Goal: Task Accomplishment & Management: Complete application form

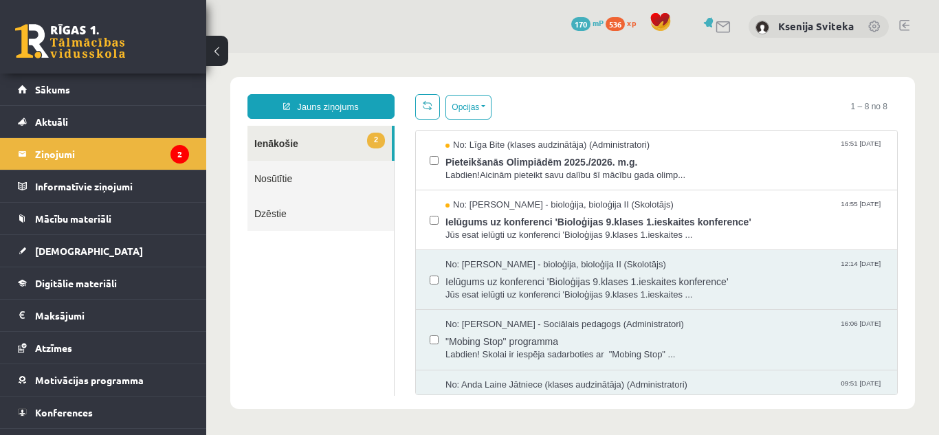
click at [285, 293] on ul "2 Ienākošie Nosūtītie Dzēstie" at bounding box center [320, 261] width 147 height 270
click at [162, 246] on link "[DEMOGRAPHIC_DATA]" at bounding box center [103, 251] width 171 height 32
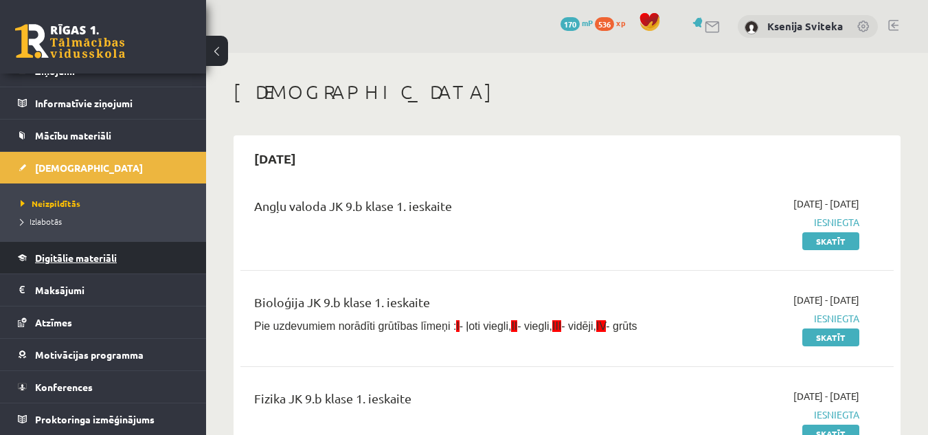
click at [68, 260] on span "Digitālie materiāli" at bounding box center [76, 258] width 82 height 12
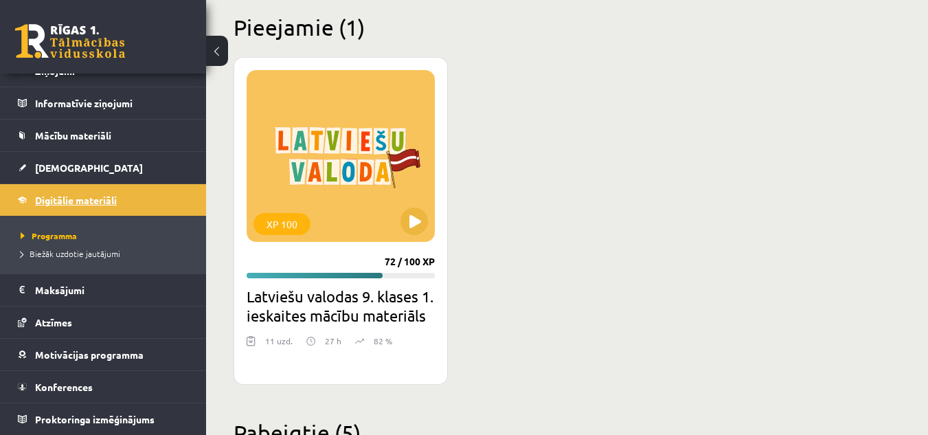
scroll to position [335, 0]
click at [400, 199] on div "XP 100" at bounding box center [341, 156] width 188 height 172
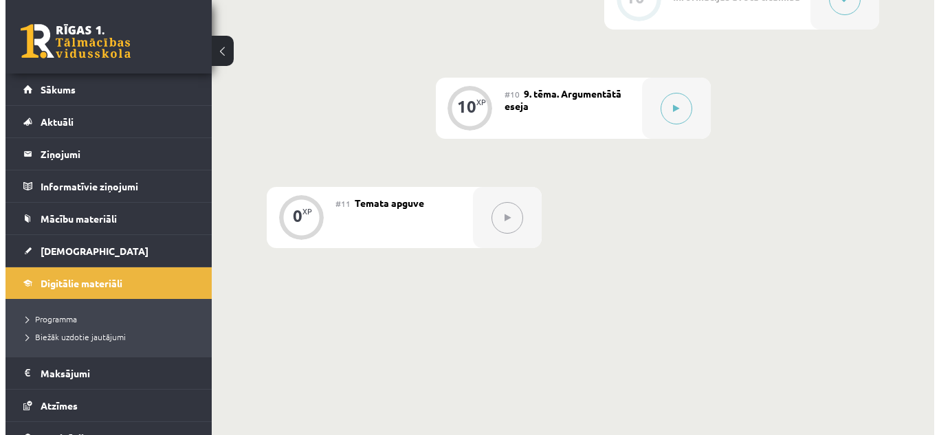
scroll to position [1330, 0]
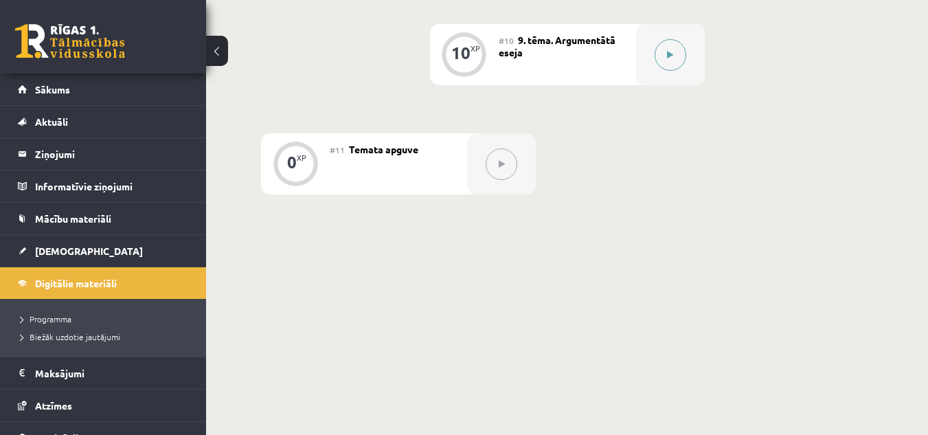
click at [665, 50] on button at bounding box center [671, 55] width 32 height 32
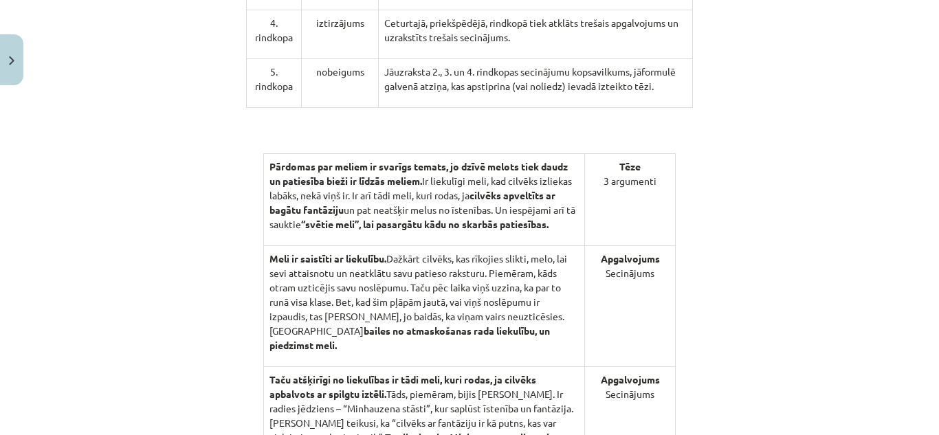
scroll to position [827, 0]
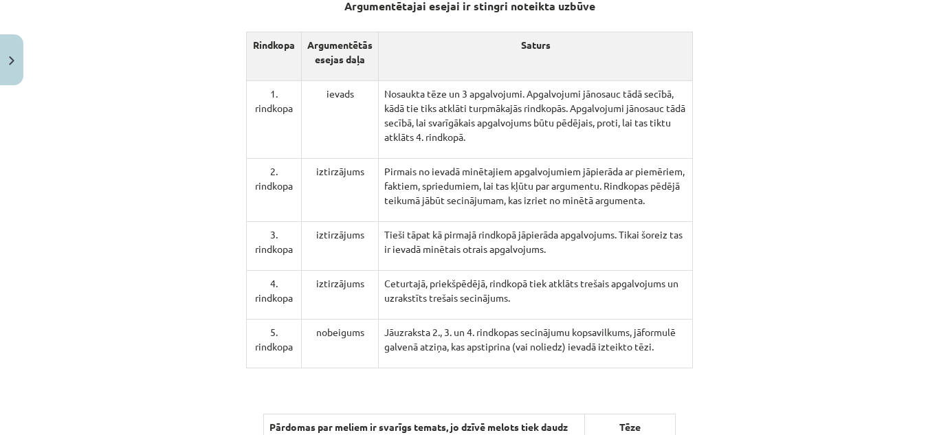
click at [106, 69] on div "Mācību tēma: Latviešu valodas 9. klases 1. ieskaites mācību materiāls #10 9. tē…" at bounding box center [469, 217] width 939 height 435
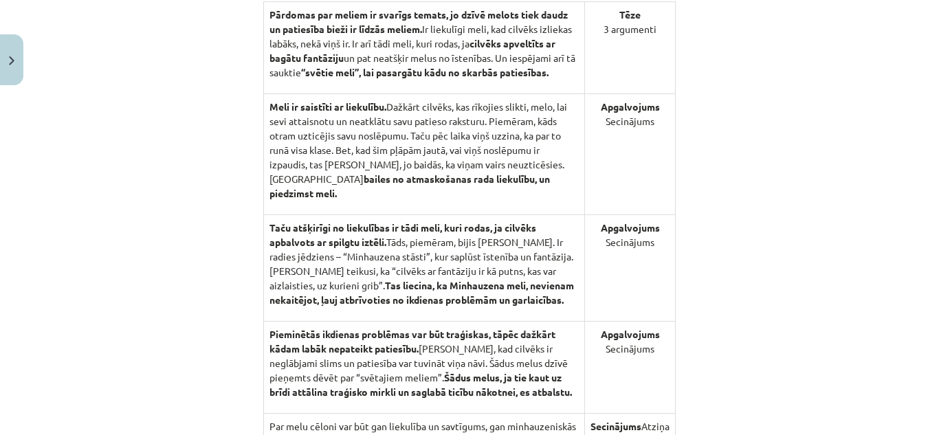
scroll to position [1243, 0]
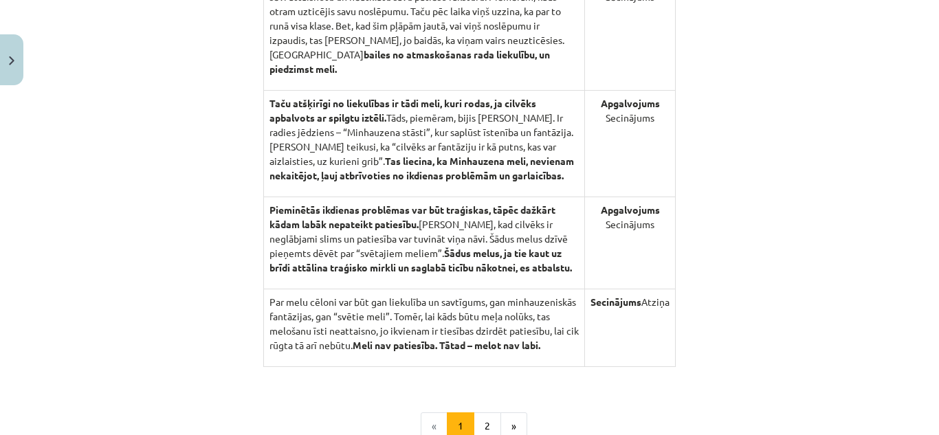
scroll to position [1366, 0]
click at [65, 124] on div "Mācību tēma: Latviešu valodas 9. klases 1. ieskaites mācību materiāls #10 9. tē…" at bounding box center [469, 217] width 939 height 435
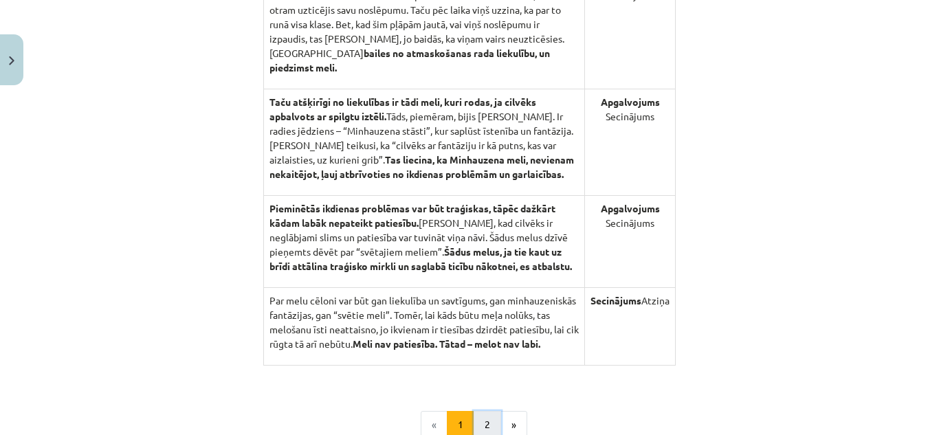
click at [485, 420] on button "2" at bounding box center [487, 424] width 27 height 27
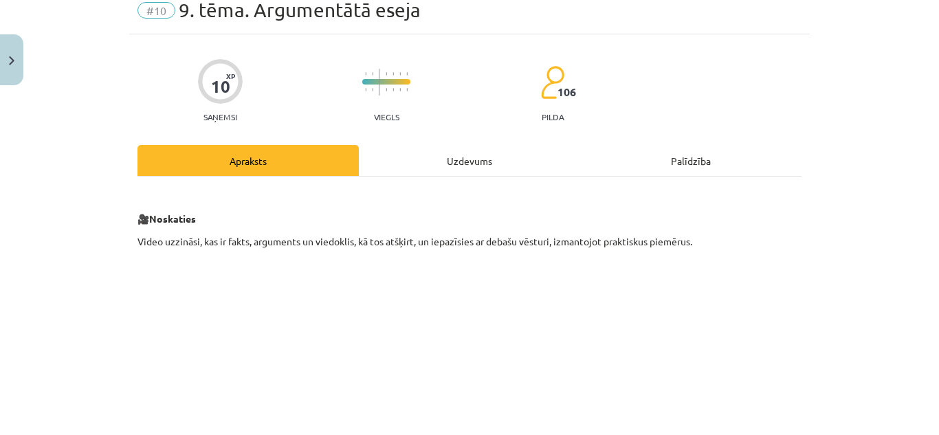
scroll to position [0, 0]
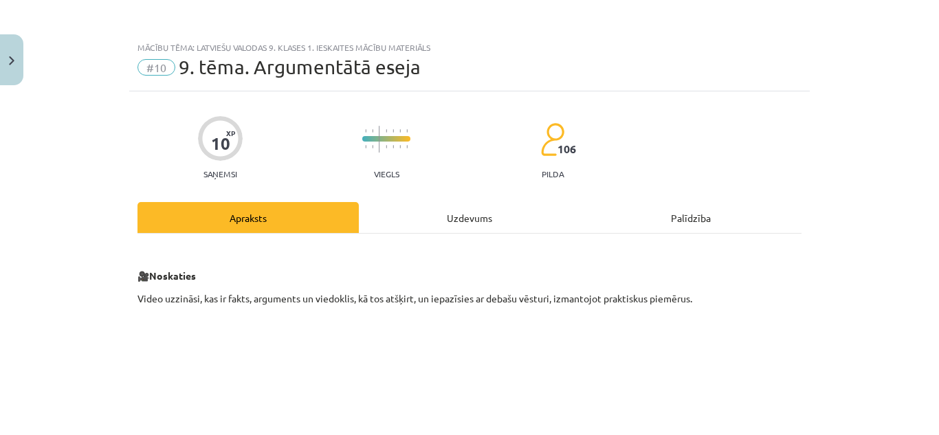
click at [454, 215] on div "Uzdevums" at bounding box center [469, 217] width 221 height 31
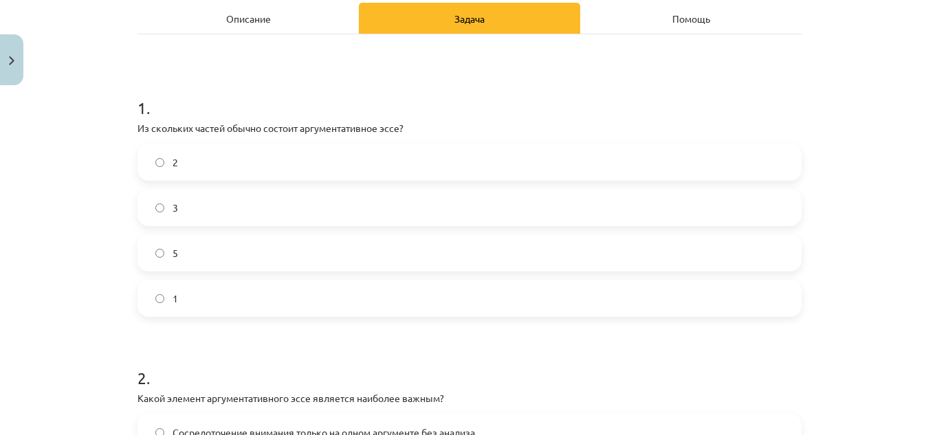
scroll to position [1364, 0]
click at [414, 248] on label "5" at bounding box center [469, 253] width 661 height 34
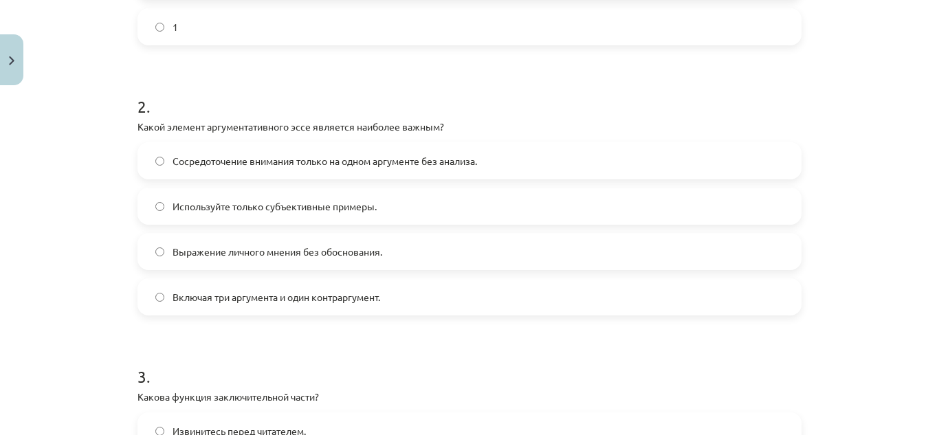
scroll to position [471, 0]
click at [395, 300] on label "Включая три аргумента и один контраргумент." at bounding box center [469, 296] width 661 height 34
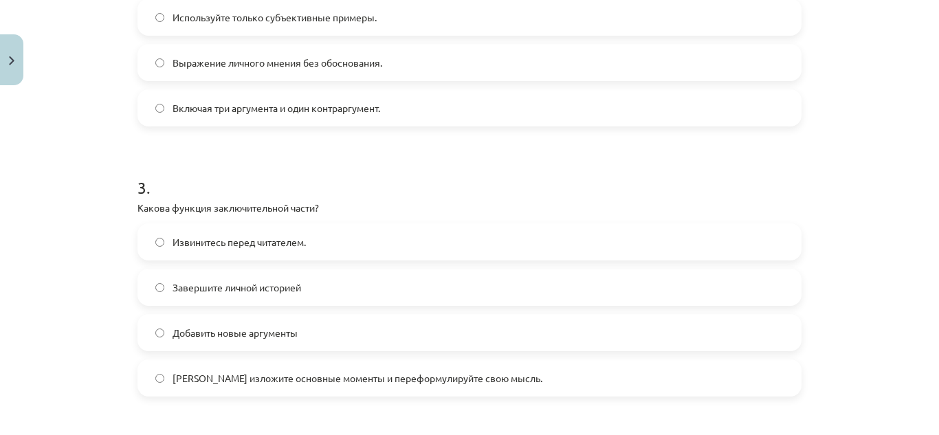
scroll to position [660, 0]
click at [364, 296] on label "Завершите личной историей" at bounding box center [469, 287] width 661 height 34
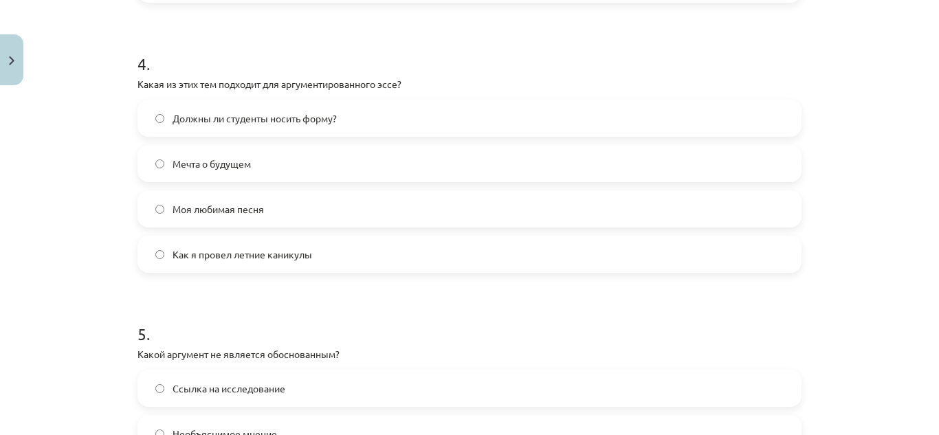
scroll to position [1054, 0]
click at [390, 121] on label "Должны ли студенты носить форму?" at bounding box center [469, 117] width 661 height 34
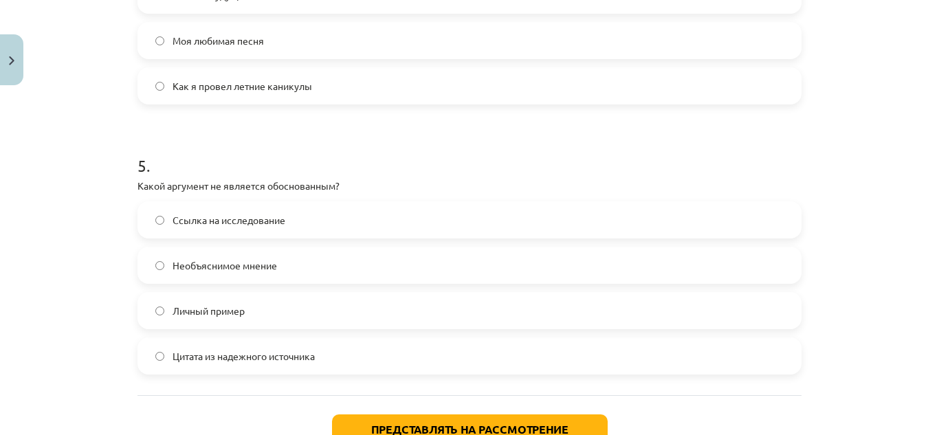
scroll to position [1231, 0]
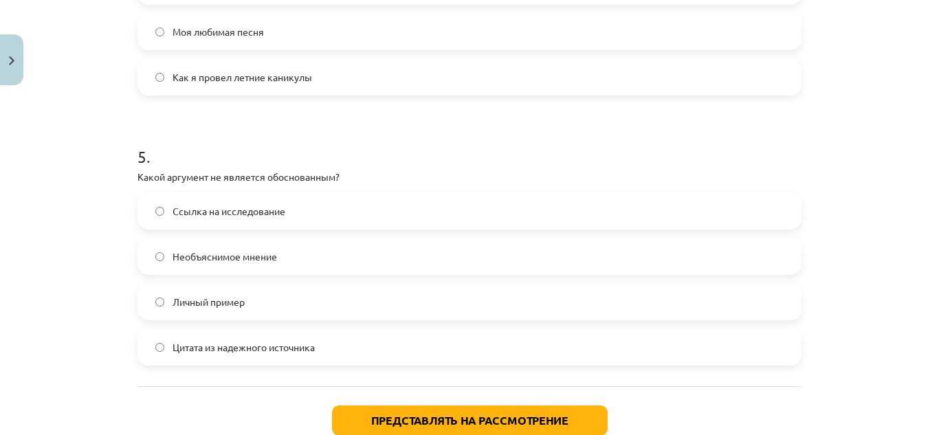
click at [301, 269] on label "Необъяснимое мнение" at bounding box center [469, 256] width 661 height 34
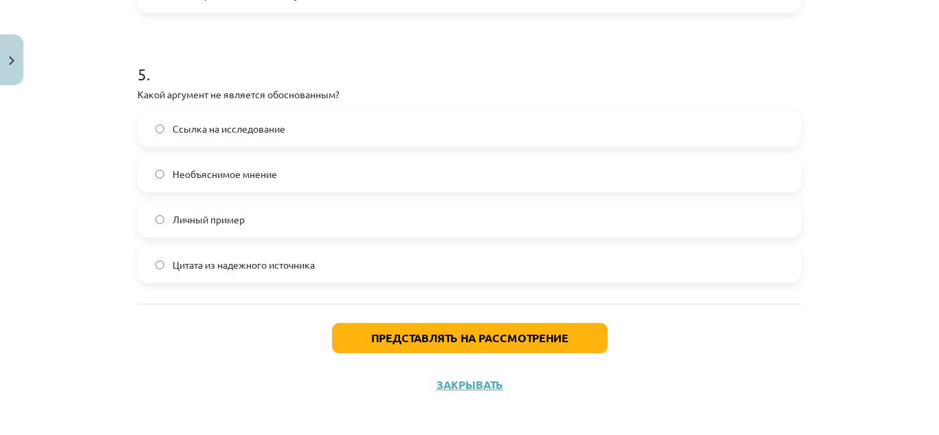
scroll to position [1314, 0]
click at [301, 221] on label "Личный пример" at bounding box center [469, 218] width 661 height 34
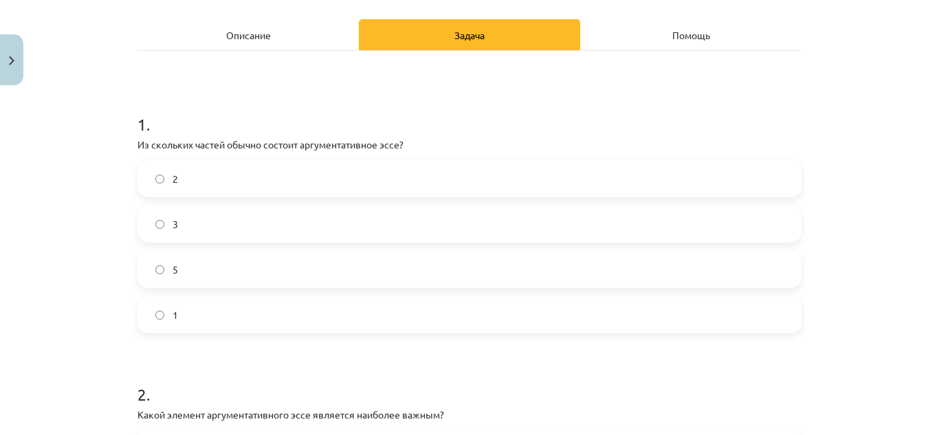
scroll to position [103, 0]
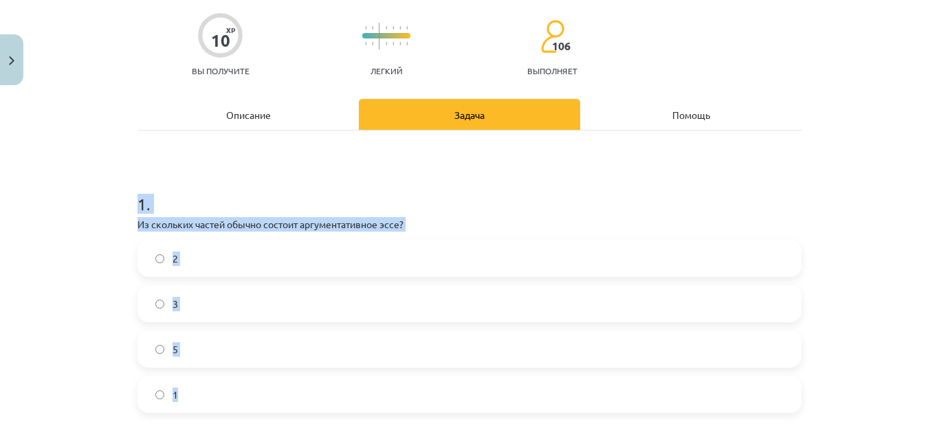
drag, startPoint x: 114, startPoint y: 177, endPoint x: 281, endPoint y: 382, distance: 264.3
click at [281, 382] on div "Тема урока: Учебный материал по тесту для 1 класса по латышскому языку #10 Тема…" at bounding box center [469, 217] width 939 height 435
click at [116, 152] on div "Тема урока: Учебный материал по тесту для 1 класса по латышскому языку #10 Тема…" at bounding box center [469, 217] width 939 height 435
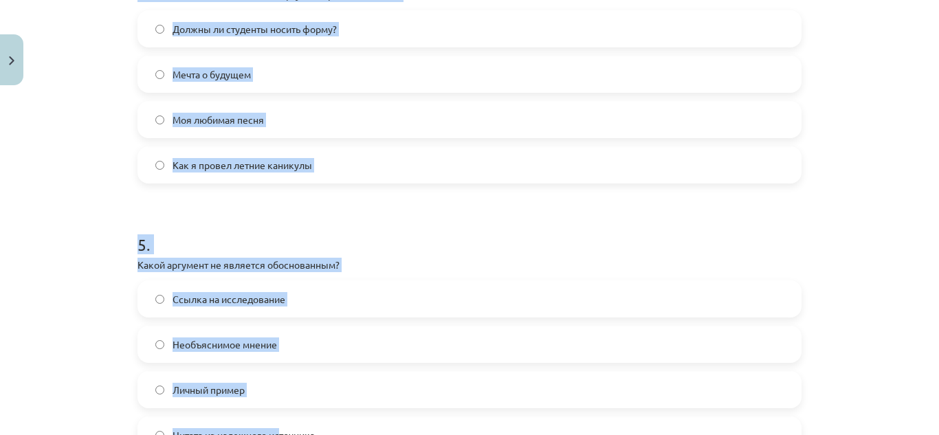
scroll to position [1163, 0]
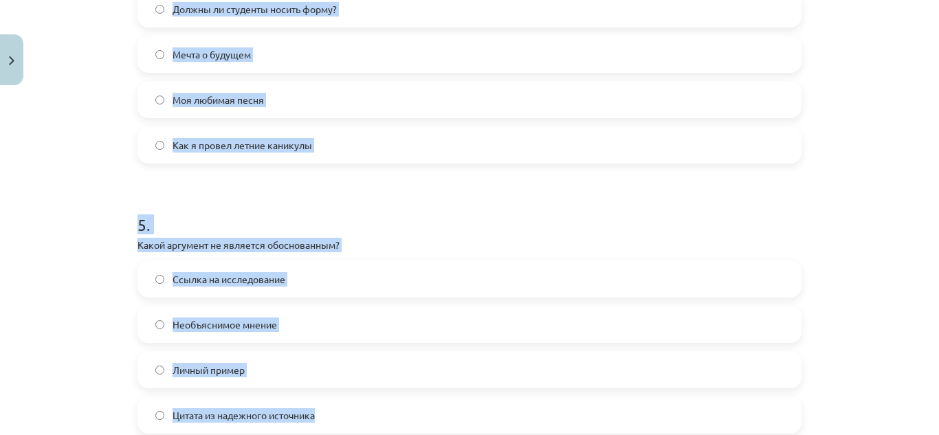
drag, startPoint x: 124, startPoint y: 101, endPoint x: 337, endPoint y: 405, distance: 371.4
copy form "1 . Из скольких частей обычно состоит аргументативное эссе? 2 3 5 1 2 . Какой э…"
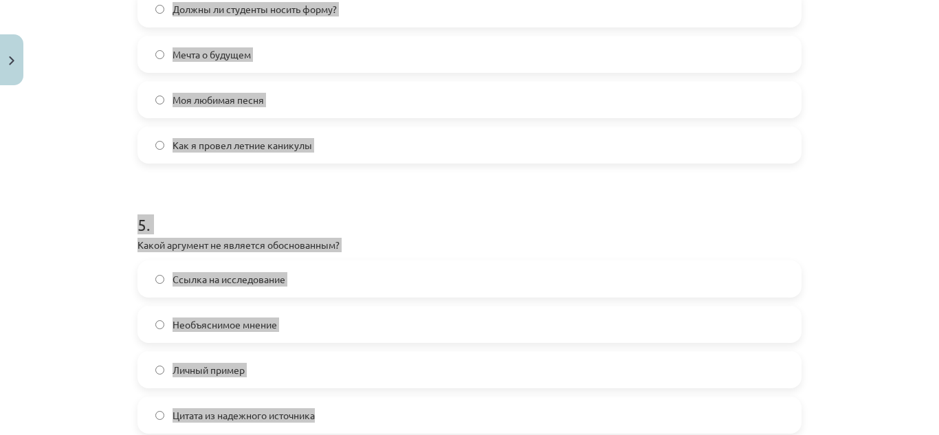
scroll to position [1330, 0]
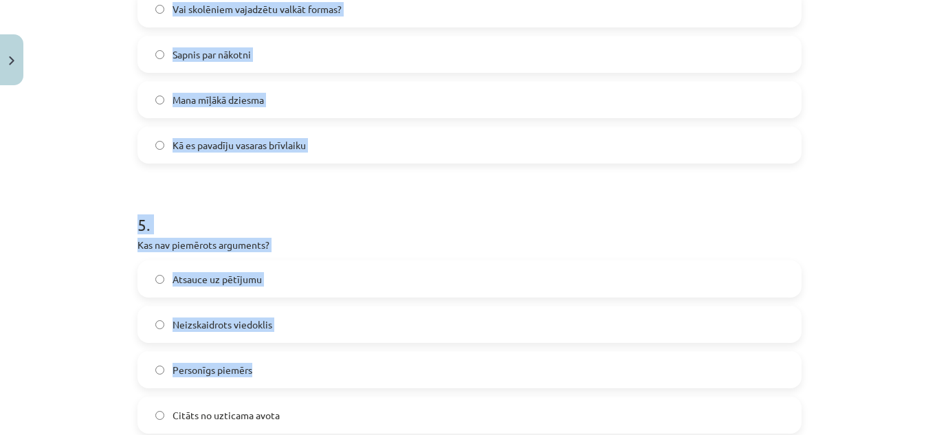
click at [392, 214] on h1 "5 ." at bounding box center [469, 212] width 664 height 43
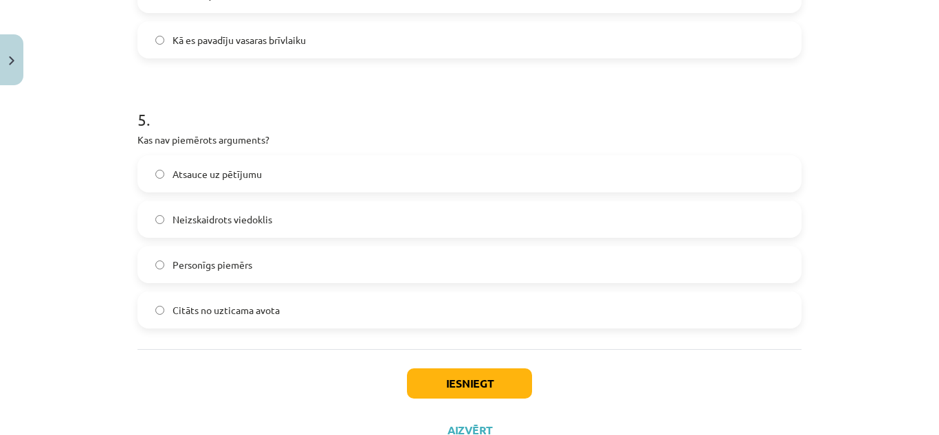
scroll to position [1321, 0]
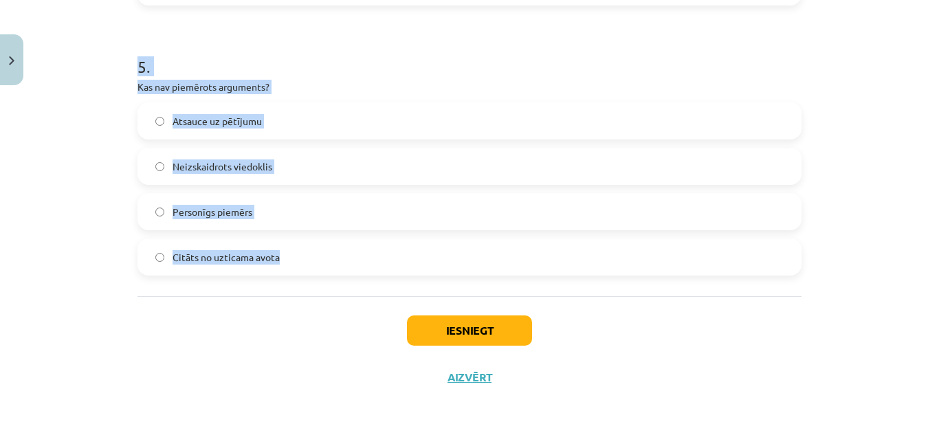
drag, startPoint x: 91, startPoint y: 312, endPoint x: 319, endPoint y: 271, distance: 231.7
click at [319, 271] on div "Mācību tēma: Latviešu valodas 9. klases 1. ieskaites mācību materiāls #10 9. tē…" at bounding box center [469, 217] width 939 height 435
copy form "1 . Cik daļās parasti ir strukturēta argumentēta eseja? 2 3 5 1 2 . Kāds ir būt…"
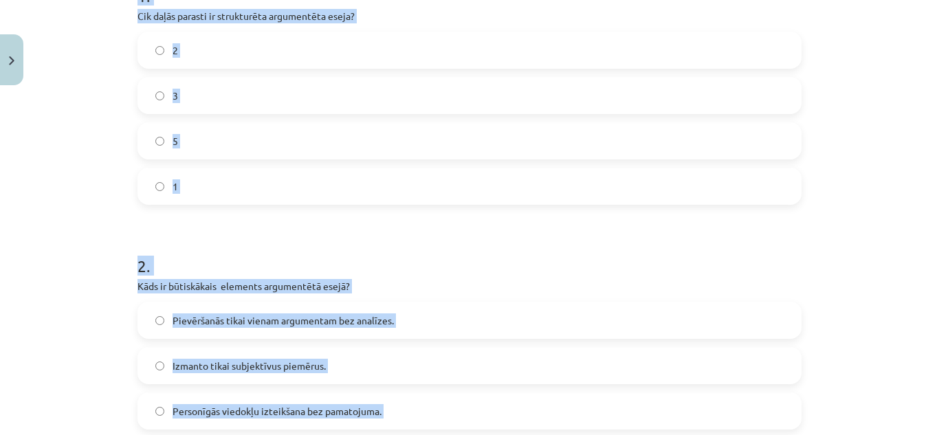
scroll to position [311, 0]
click at [227, 88] on label "3" at bounding box center [469, 96] width 661 height 34
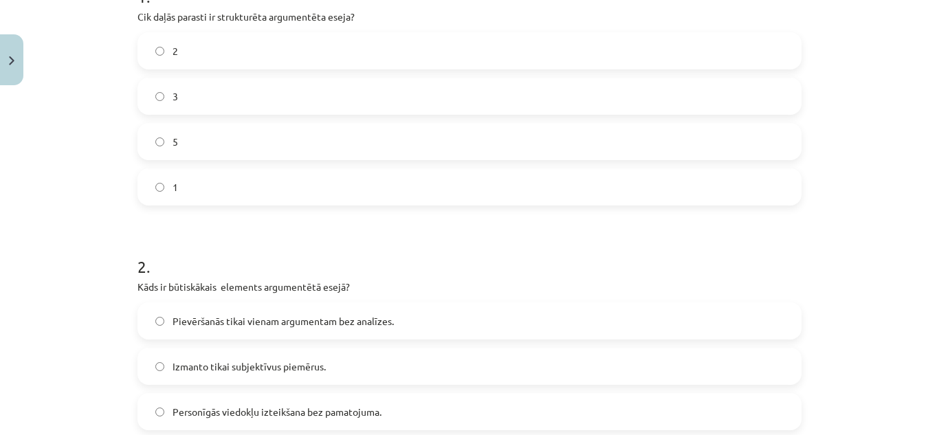
click at [227, 88] on label "3" at bounding box center [469, 96] width 661 height 34
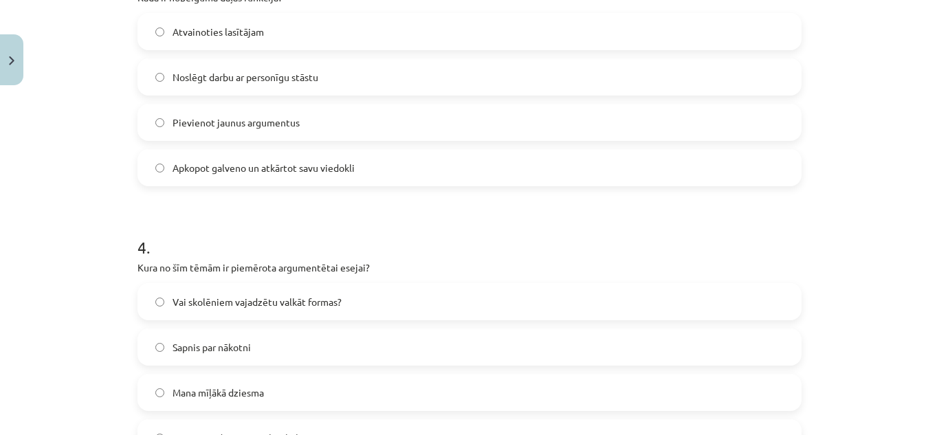
scroll to position [870, 0]
click at [276, 166] on span "Apkopot galveno un atkārtot savu viedokli" at bounding box center [263, 168] width 182 height 14
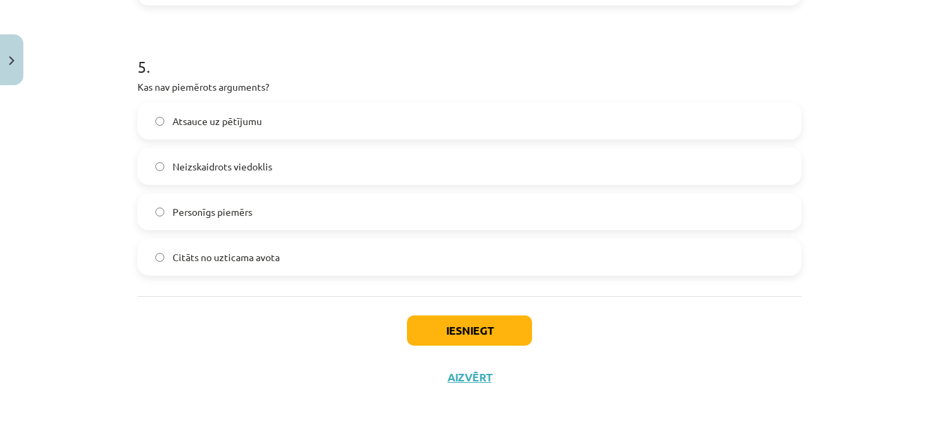
click at [272, 148] on div "Neizskaidrots viedoklis" at bounding box center [469, 166] width 664 height 37
click at [281, 186] on div "Atsauce uz pētījumu Neizskaidrots viedoklis Personīgs piemērs Citāts no uzticam…" at bounding box center [469, 188] width 664 height 173
click at [289, 172] on label "Neizskaidrots viedoklis" at bounding box center [469, 166] width 661 height 34
click at [438, 329] on button "Iesniegt" at bounding box center [469, 330] width 125 height 30
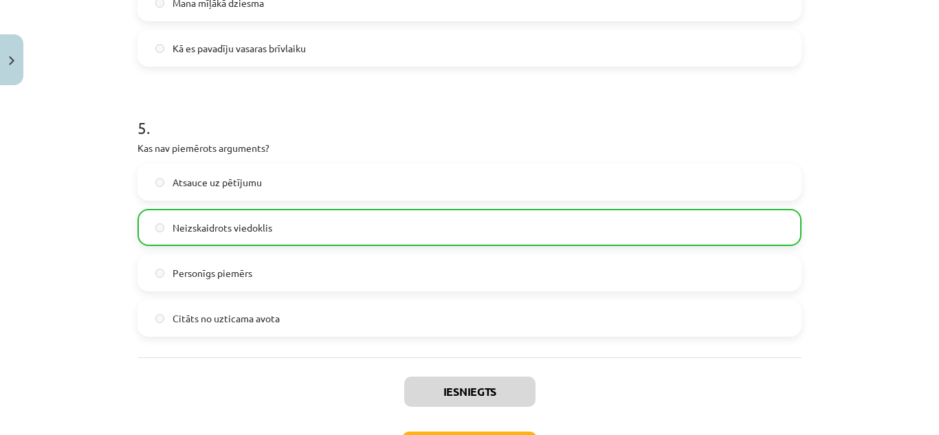
scroll to position [1365, 0]
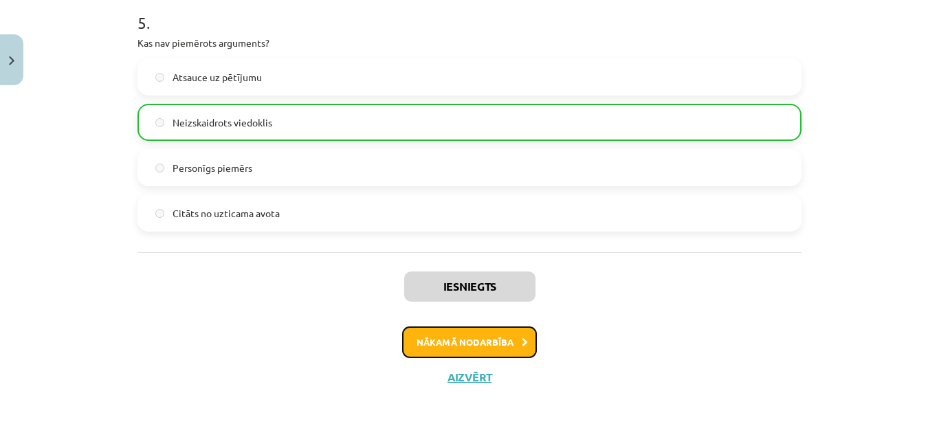
click at [511, 342] on button "Nākamā nodarbība" at bounding box center [469, 342] width 135 height 32
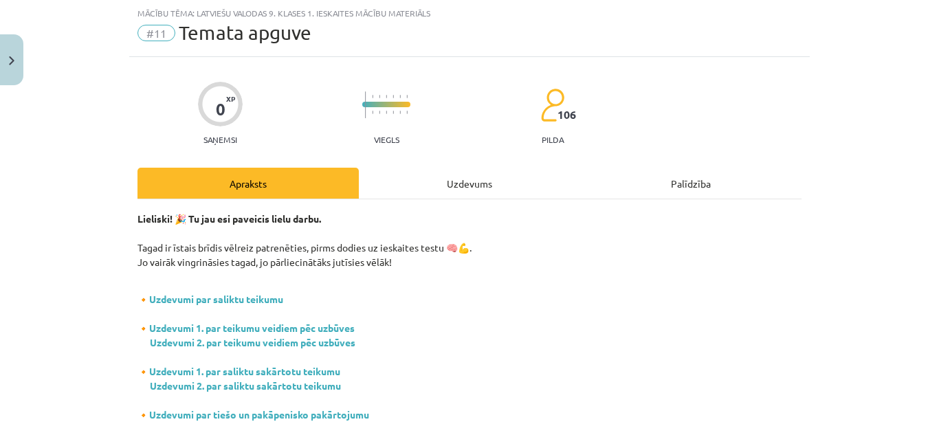
scroll to position [1364, 0]
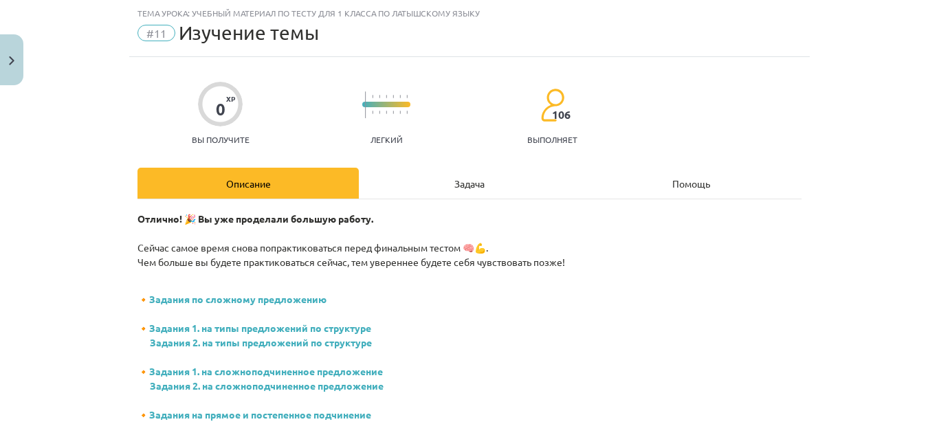
click at [635, 221] on p "Отлично! 🎉 Вы уже проделали большую работу. Сейчас самое время снова попрактико…" at bounding box center [469, 241] width 664 height 58
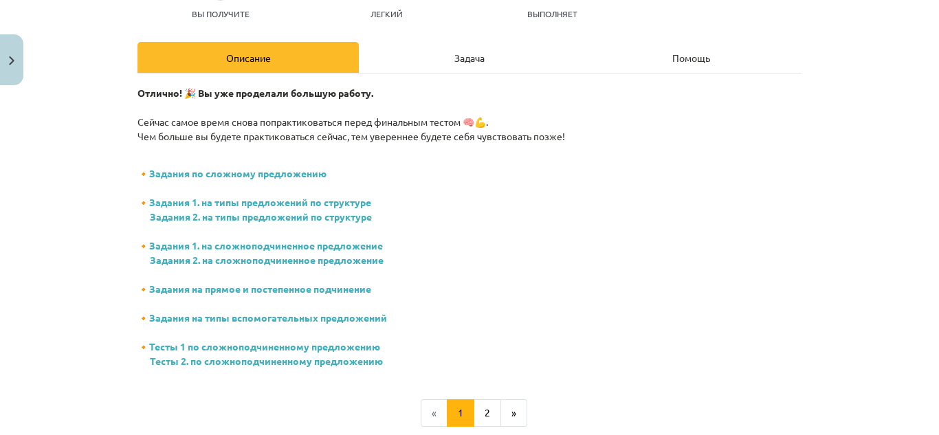
scroll to position [166, 0]
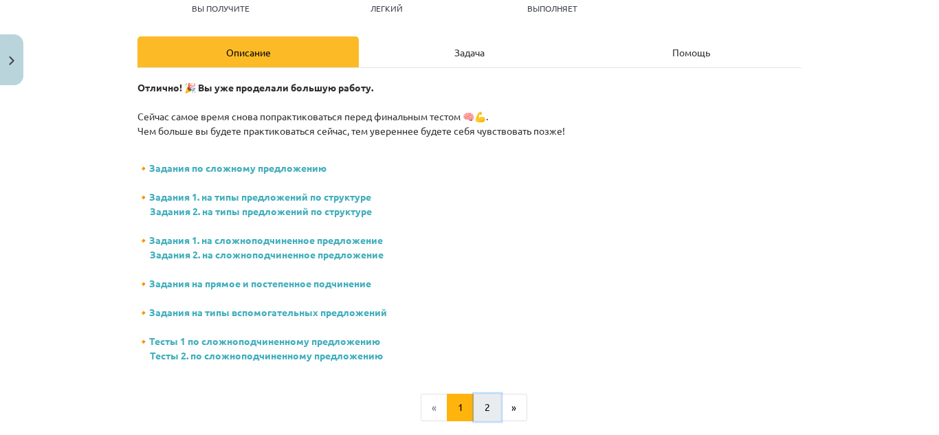
click at [493, 417] on button "2" at bounding box center [487, 407] width 27 height 27
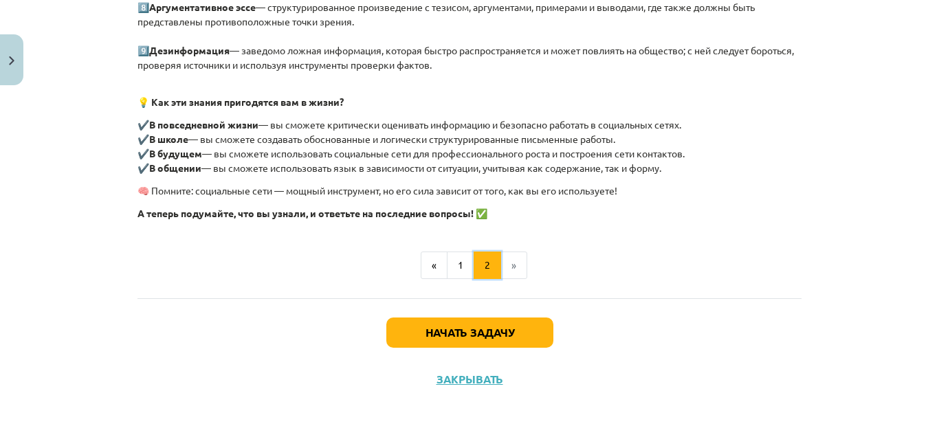
scroll to position [590, 0]
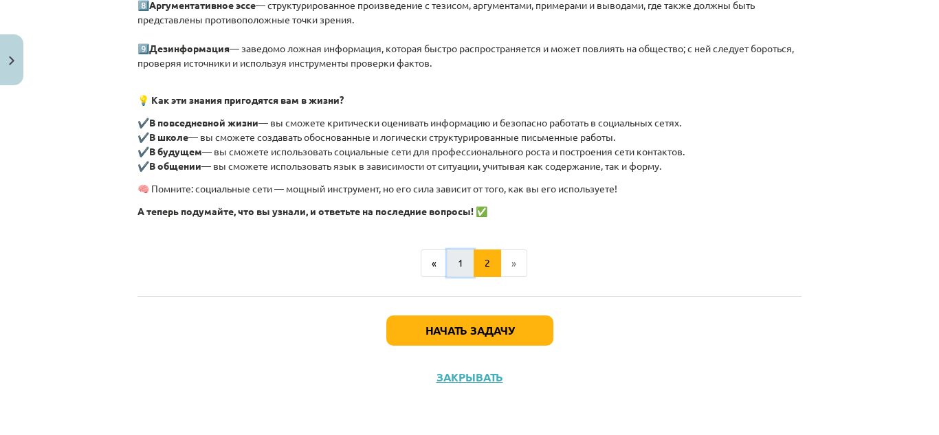
click at [452, 255] on button "1" at bounding box center [460, 262] width 27 height 27
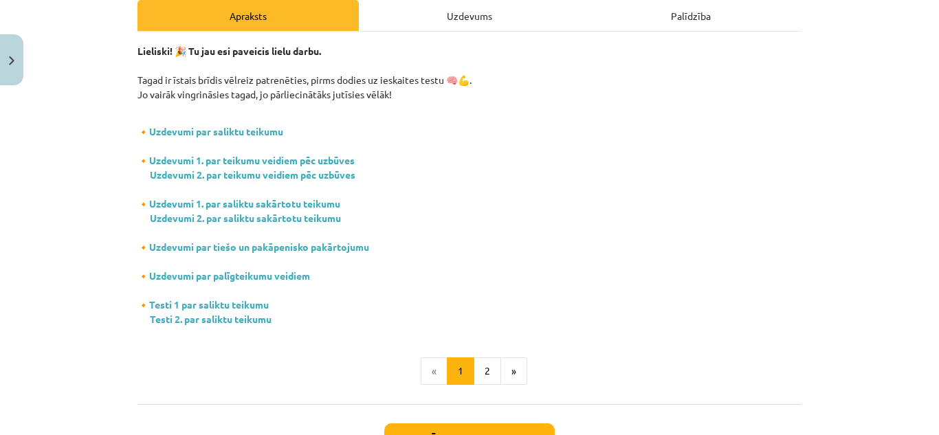
scroll to position [1330, 0]
click at [475, 185] on p "🔸 Uzdevumi par saliktu teikumu 🔸 Uzdevumi 1. par teikumu veidiem pēc uzbūves Uz…" at bounding box center [469, 218] width 664 height 216
click at [482, 11] on div "Uzdevums" at bounding box center [469, 15] width 221 height 31
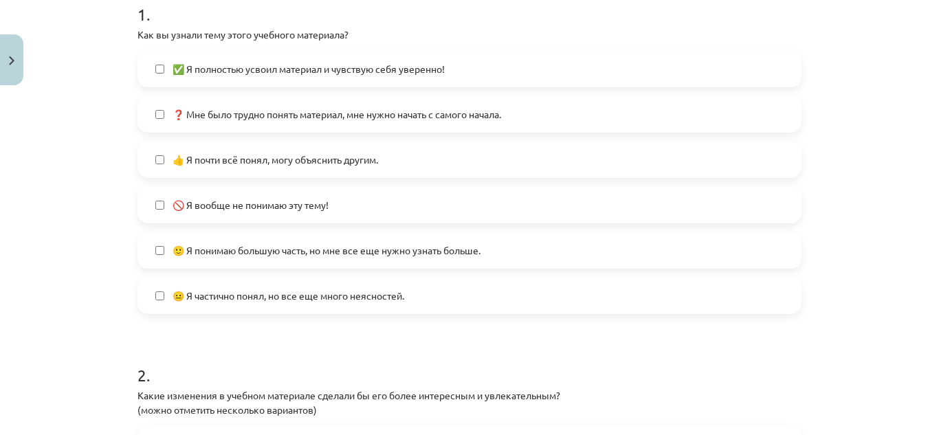
scroll to position [1364, 0]
click at [216, 150] on label "👍 Я почти всё понял, могу объяснить другим." at bounding box center [469, 159] width 661 height 34
click at [238, 261] on label "🙂 Я понимаю большую часть, но мне все еще нужно узнать больше." at bounding box center [469, 250] width 661 height 34
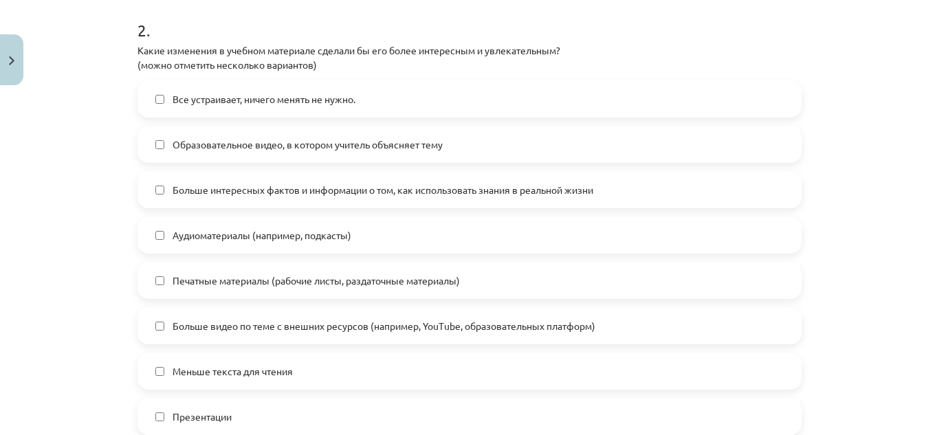
scroll to position [637, 0]
click at [276, 151] on span "Образовательное видео, в котором учитель объясняет тему" at bounding box center [307, 145] width 270 height 14
click at [300, 186] on font "Больше интересных фактов и информации о том, как использовать знания в реальной…" at bounding box center [382, 190] width 421 height 12
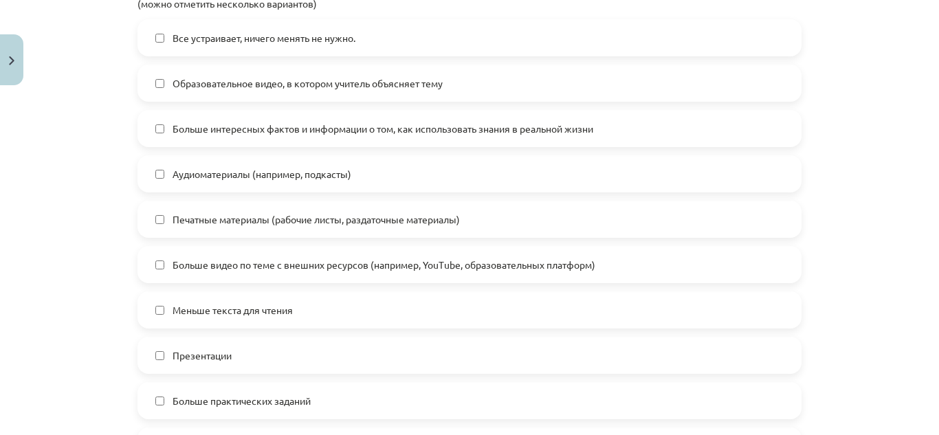
scroll to position [704, 0]
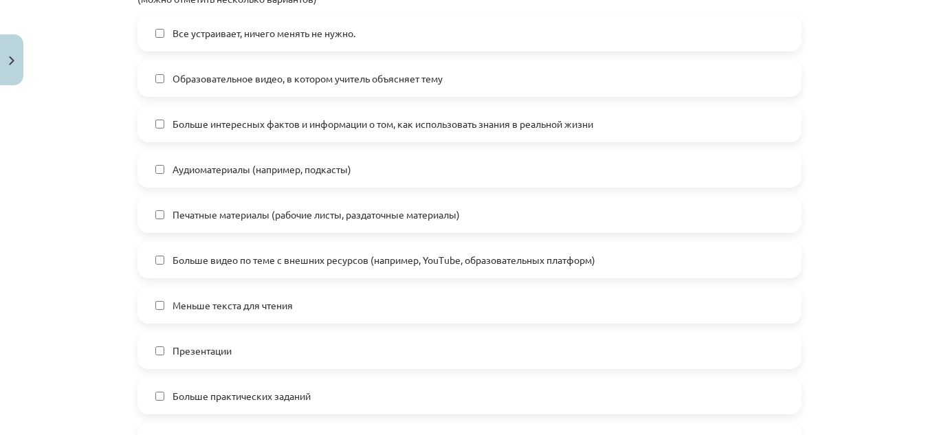
click at [338, 257] on font "Больше видео по теме с внешних ресурсов (например, YouTube, образовательных пла…" at bounding box center [383, 260] width 423 height 12
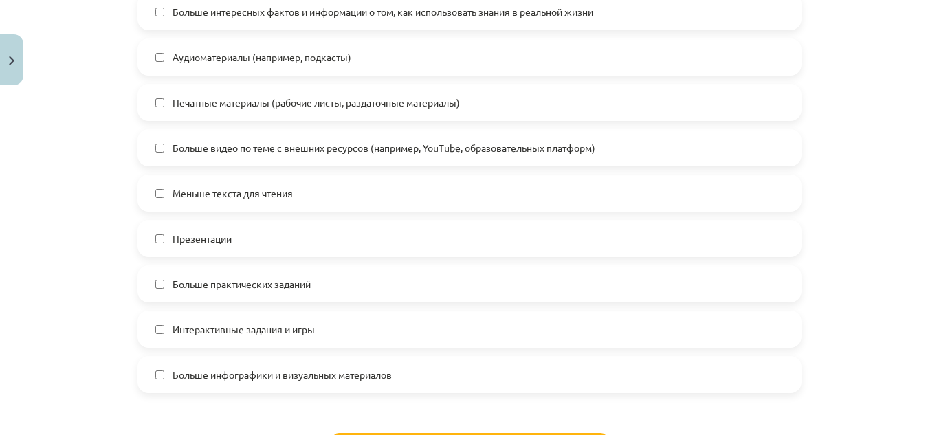
click at [302, 194] on label "Меньше текста для чтения" at bounding box center [469, 193] width 661 height 34
click at [289, 232] on label "Презентации" at bounding box center [469, 238] width 661 height 34
click at [312, 289] on label "Больше практических заданий" at bounding box center [469, 284] width 661 height 34
click at [319, 324] on label "Интерактивные задания и игры" at bounding box center [469, 329] width 661 height 34
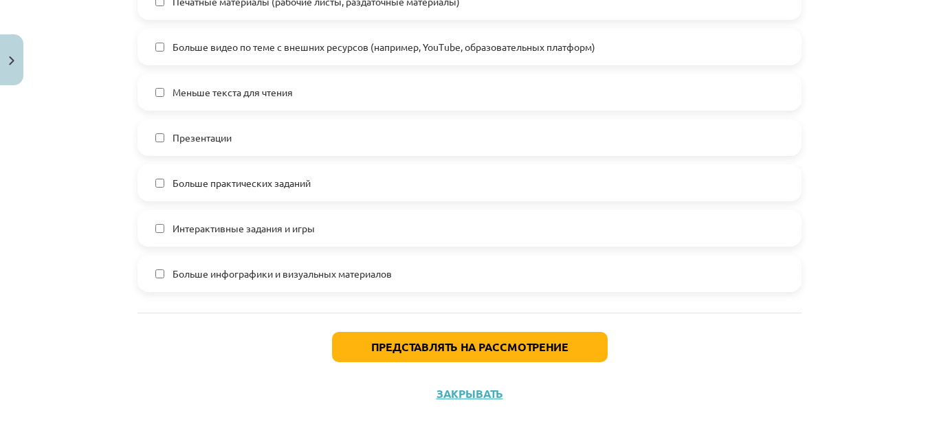
scroll to position [922, 0]
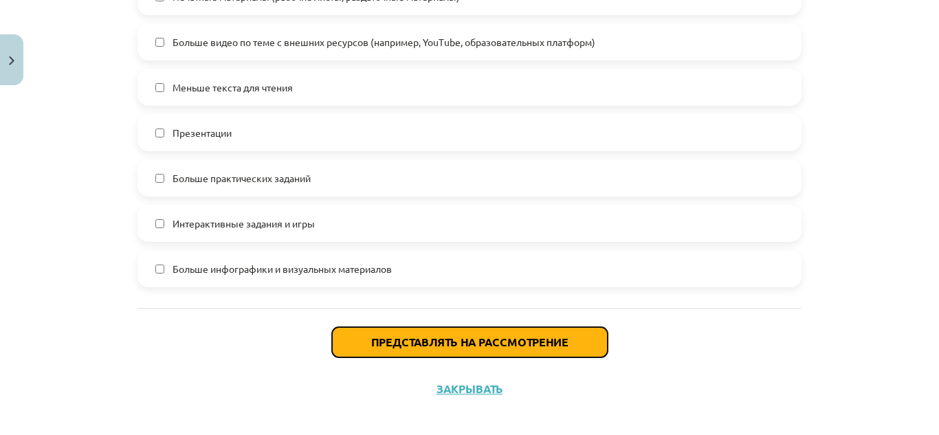
click at [386, 340] on font "Представлять на рассмотрение" at bounding box center [469, 342] width 197 height 14
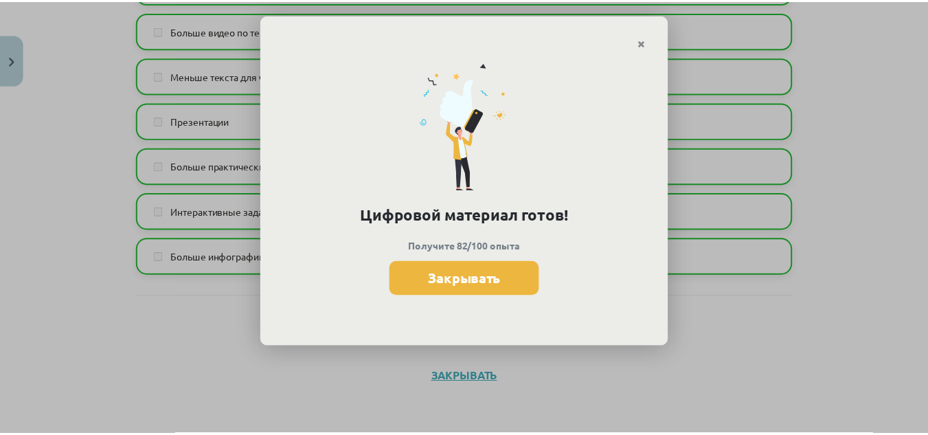
scroll to position [1330, 0]
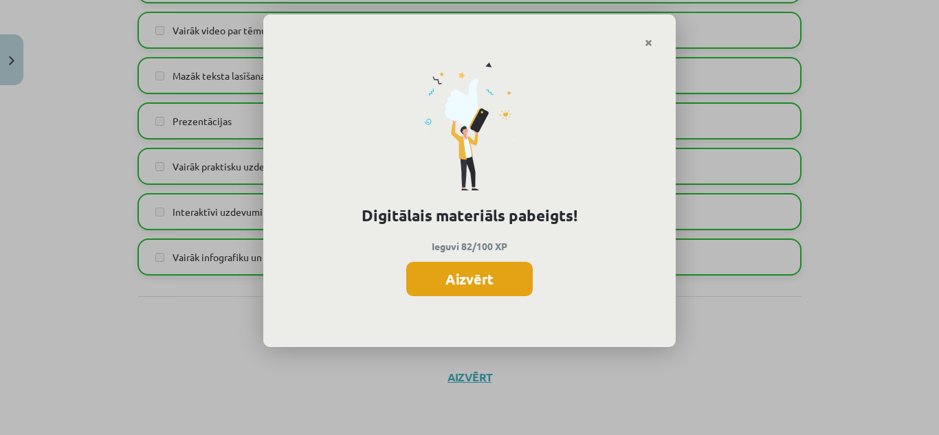
click at [511, 273] on button "Aizvērt" at bounding box center [469, 279] width 126 height 34
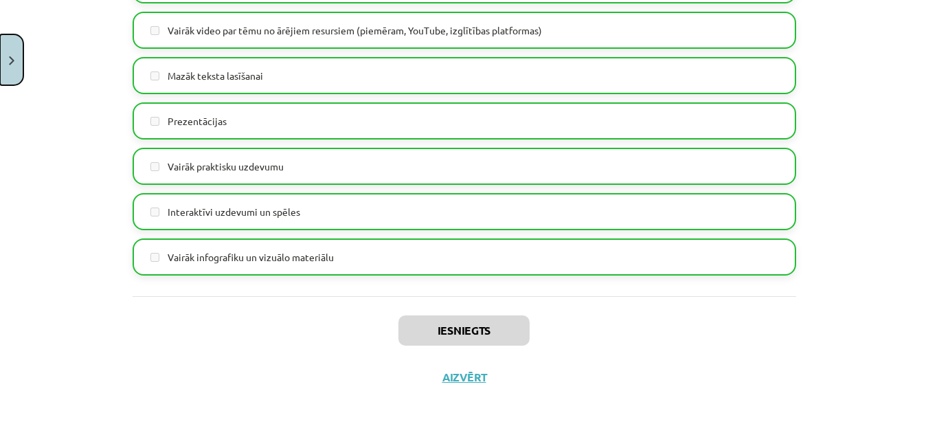
click at [7, 75] on button "Close" at bounding box center [11, 59] width 23 height 51
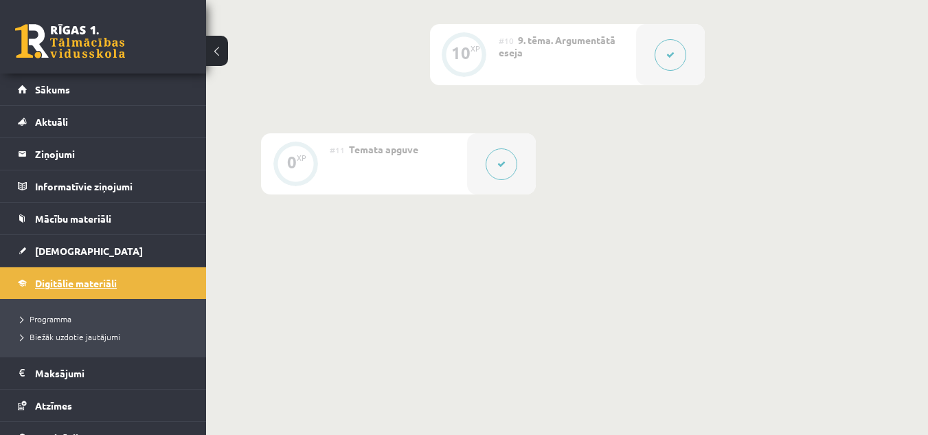
click at [100, 273] on link "Digitālie materiāli" at bounding box center [103, 283] width 171 height 32
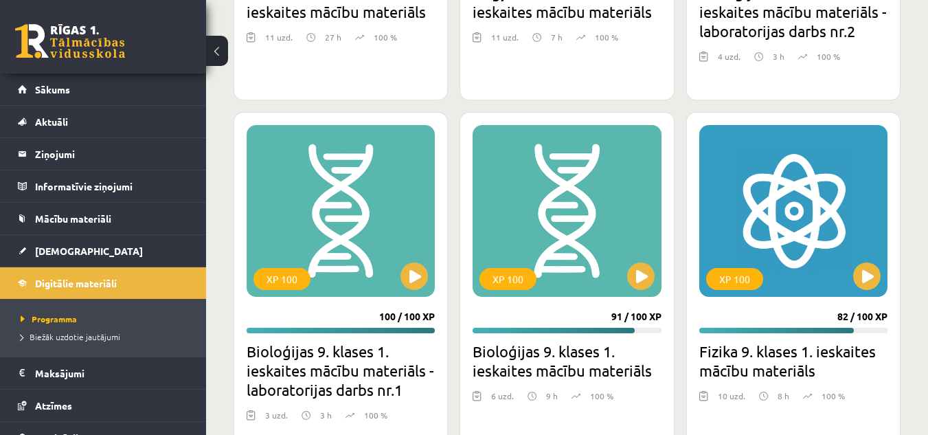
scroll to position [768, 0]
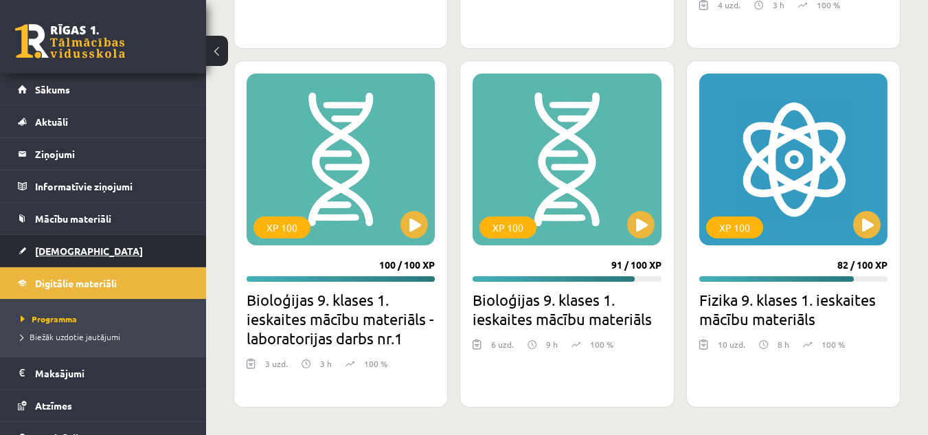
click at [65, 247] on span "[DEMOGRAPHIC_DATA]" at bounding box center [89, 251] width 108 height 12
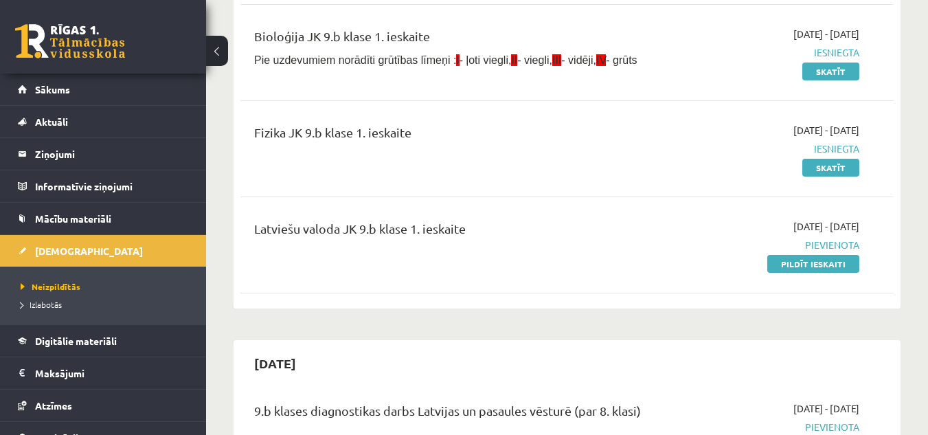
scroll to position [266, 0]
click at [804, 260] on link "Pildīt ieskaiti" at bounding box center [814, 264] width 92 height 18
click at [834, 270] on link "Pildīt ieskaiti" at bounding box center [814, 264] width 92 height 18
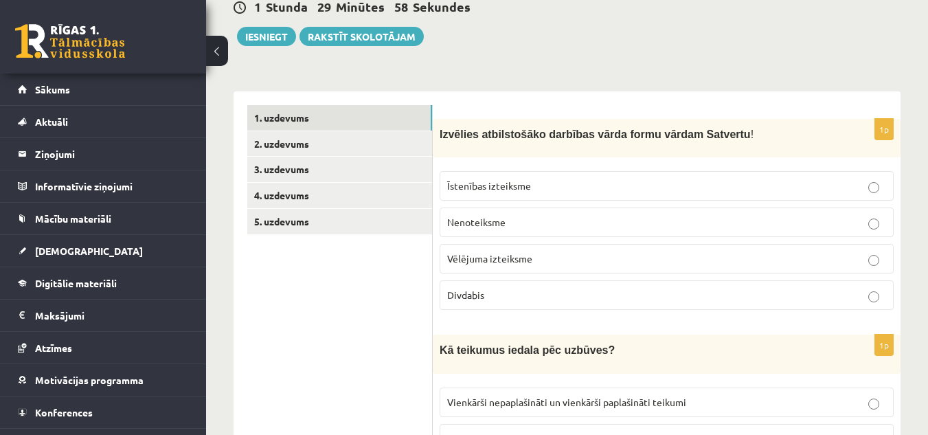
scroll to position [186, 0]
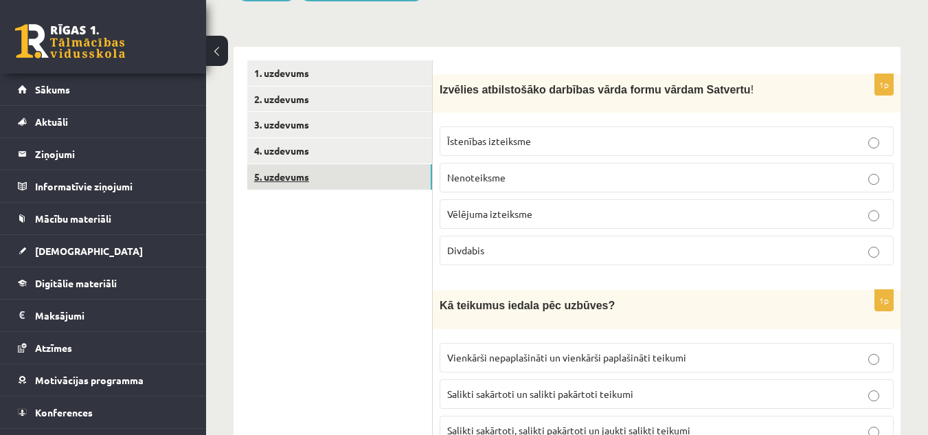
click at [368, 168] on link "5. uzdevums" at bounding box center [339, 176] width 185 height 25
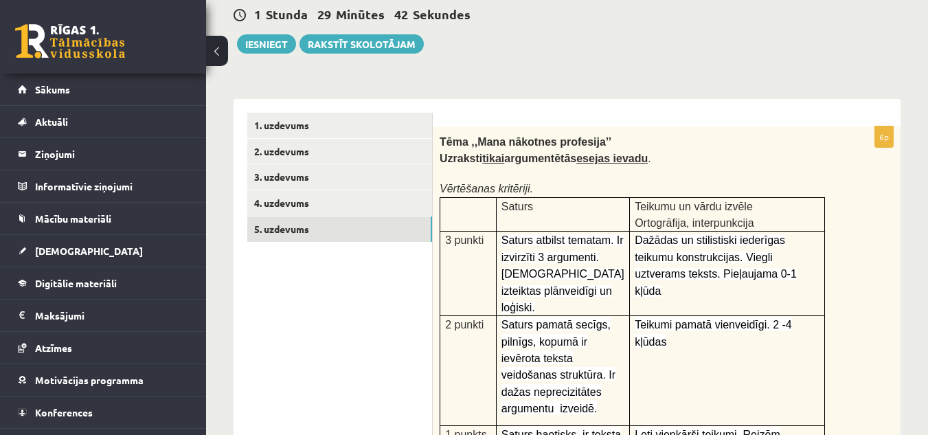
scroll to position [133, 0]
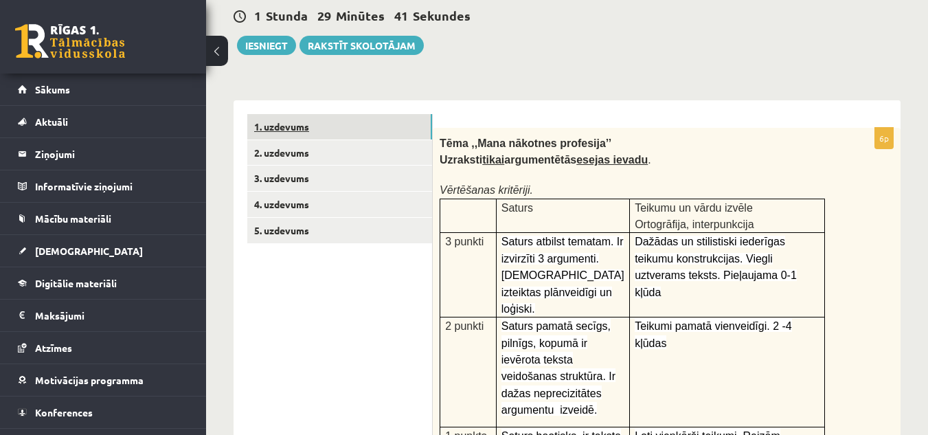
click at [408, 118] on link "1. uzdevums" at bounding box center [339, 126] width 185 height 25
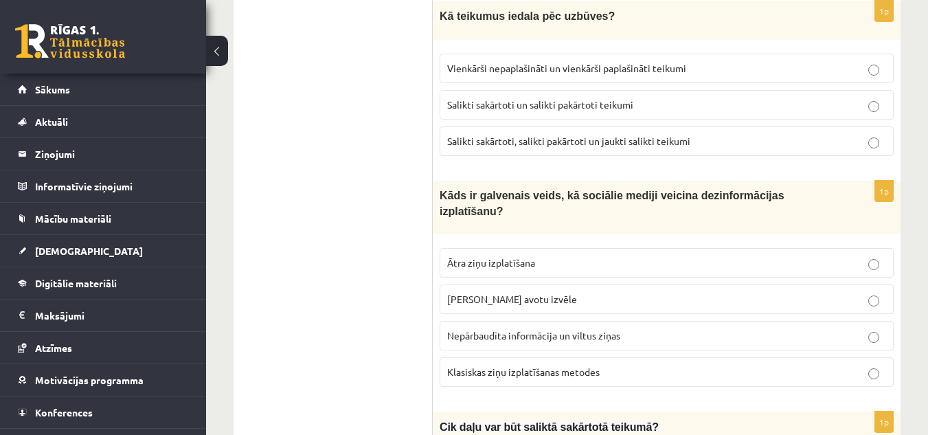
scroll to position [475, 0]
click at [612, 67] on span "Vienkārši nepaplašināti un vienkārši paplašināti teikumi" at bounding box center [566, 69] width 239 height 12
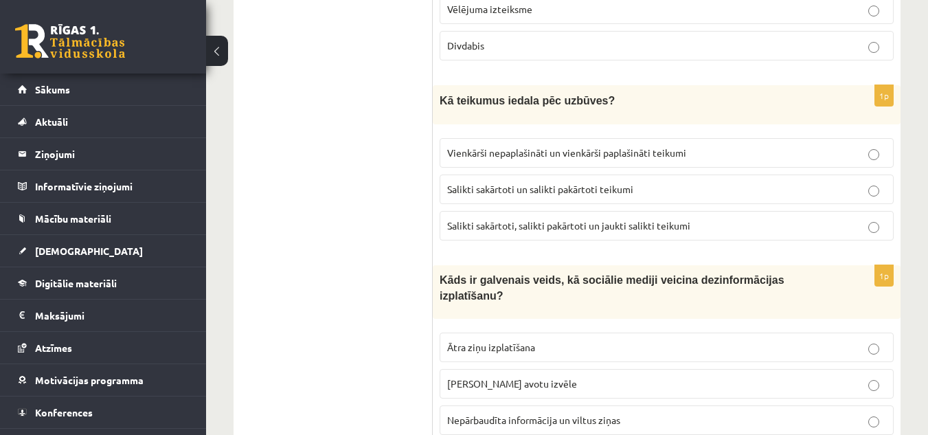
scroll to position [390, 0]
click at [643, 224] on span "Salikti sakārtoti, salikti pakārtoti un jaukti salikti teikumi" at bounding box center [568, 226] width 243 height 12
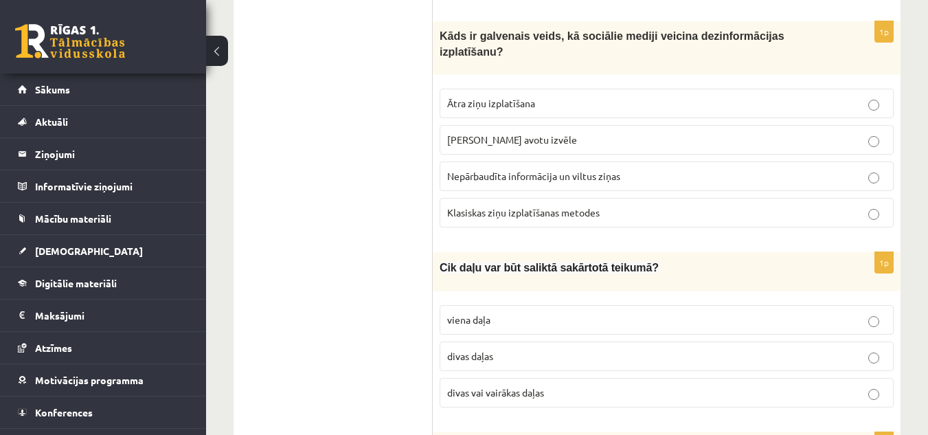
scroll to position [636, 0]
click at [658, 168] on p "Nepārbaudīta informācija un viltus ziņas" at bounding box center [666, 175] width 439 height 14
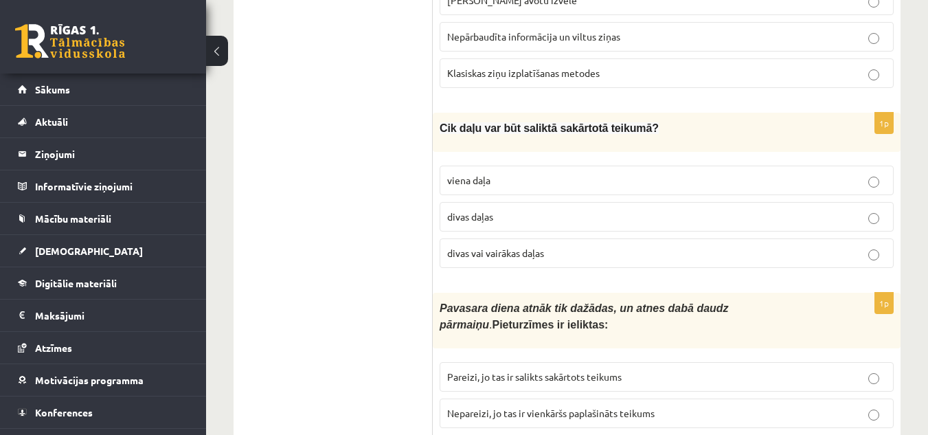
scroll to position [778, 0]
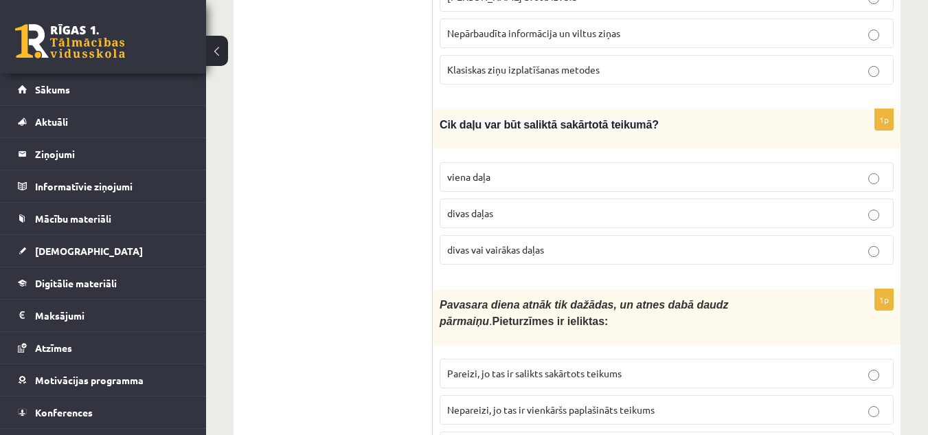
click at [578, 206] on p "divas daļas" at bounding box center [666, 213] width 439 height 14
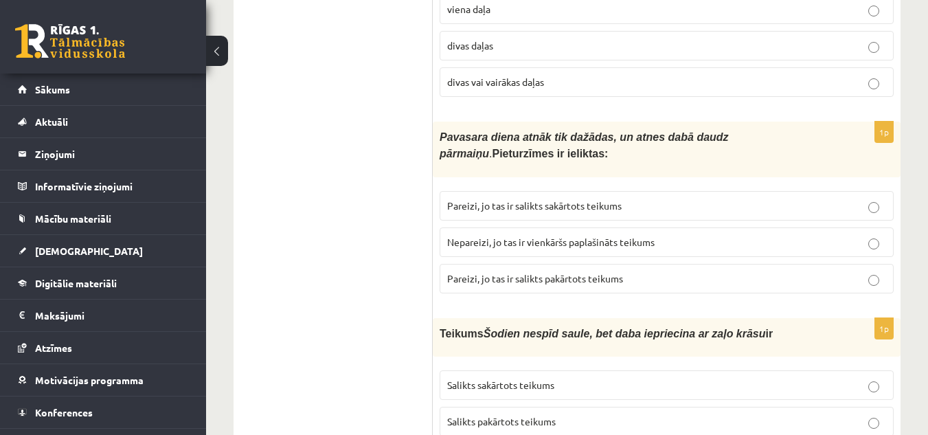
scroll to position [946, 0]
click at [669, 74] on p "divas vai vairākas daļas" at bounding box center [666, 81] width 439 height 14
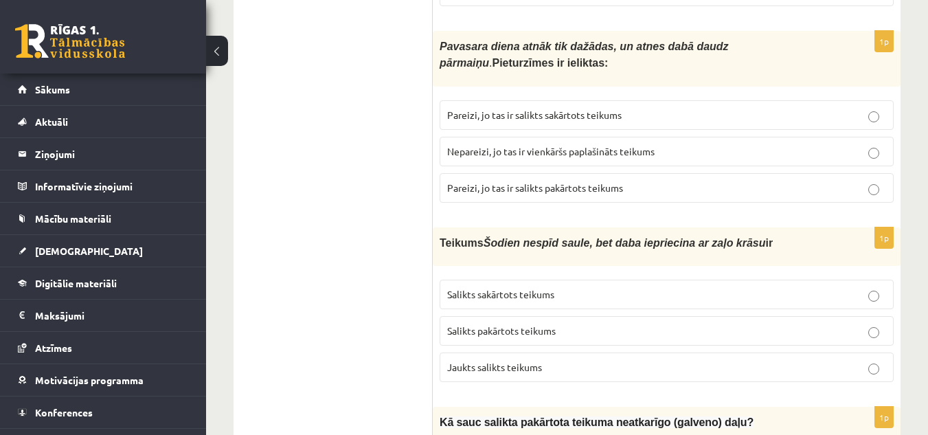
scroll to position [1037, 0]
click at [671, 58] on div "Pavasara diena atnāk tik dažādas, un atnes dabā daudz pārmaiņu . Pieturzīmes ir…" at bounding box center [667, 58] width 468 height 56
click at [667, 107] on p "Pareizi, jo tas ir salikts sakārtots teikums" at bounding box center [666, 114] width 439 height 14
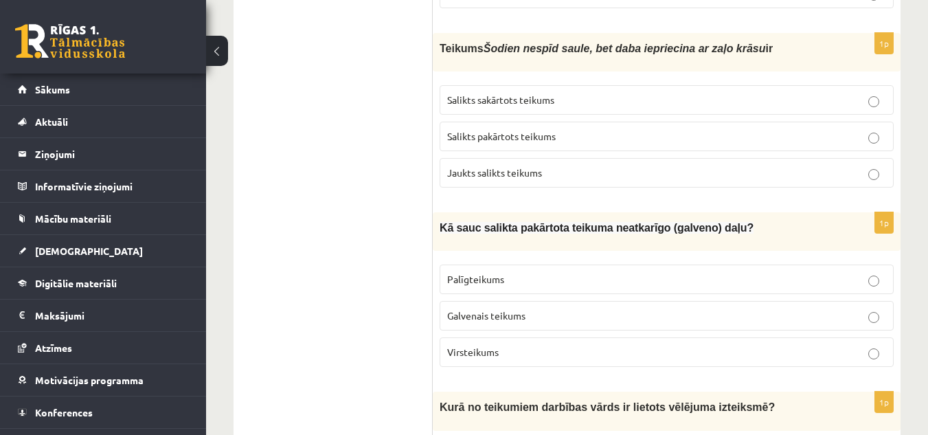
scroll to position [1234, 0]
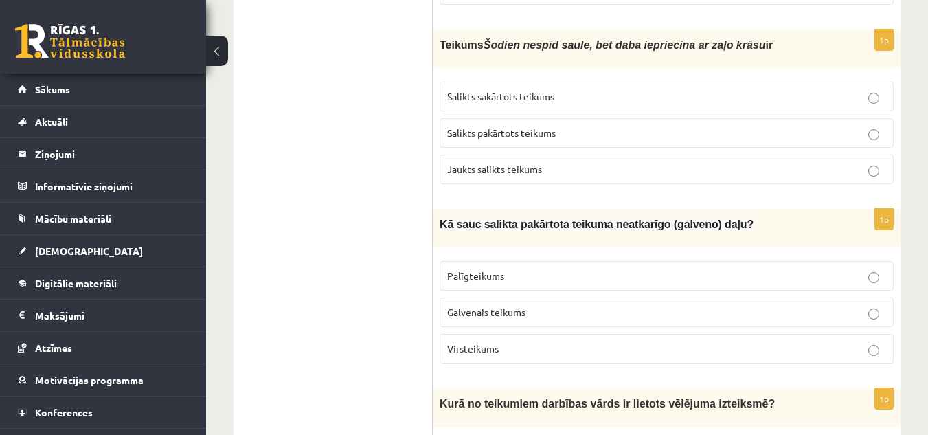
click at [672, 90] on label "Salikts sakārtots teikums" at bounding box center [667, 97] width 454 height 30
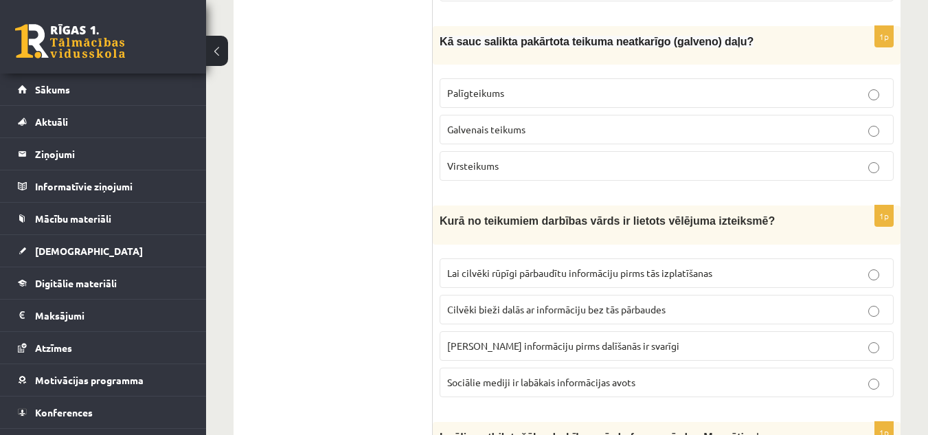
scroll to position [1418, 0]
click at [597, 85] on p "Palīgteikums" at bounding box center [666, 92] width 439 height 14
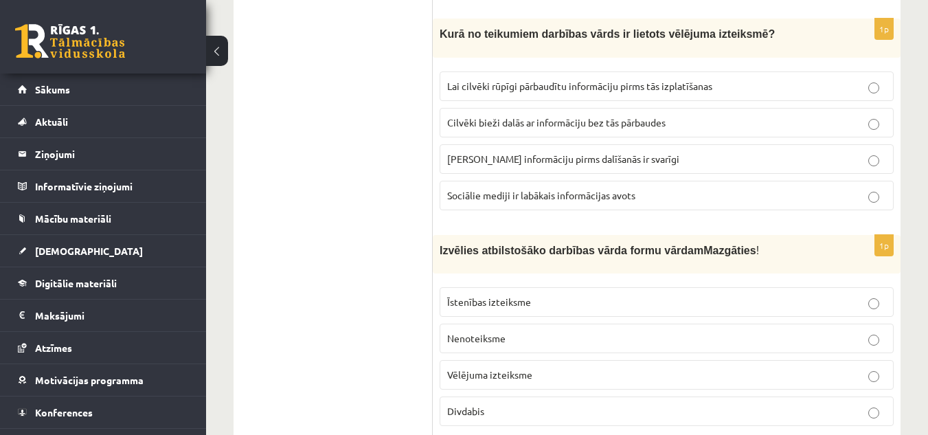
scroll to position [1605, 0]
click at [613, 79] on span "Lai cilvēki rūpīgi pārbaudītu informāciju pirms tās izplatīšanas" at bounding box center [579, 85] width 265 height 12
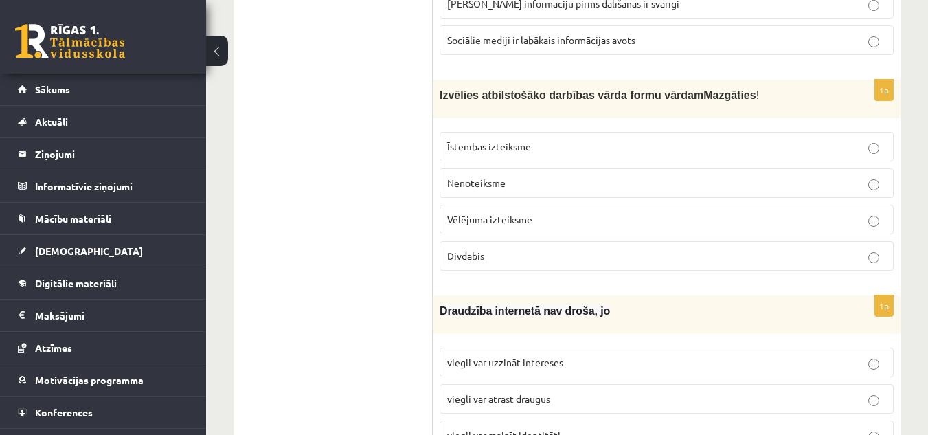
scroll to position [1768, 0]
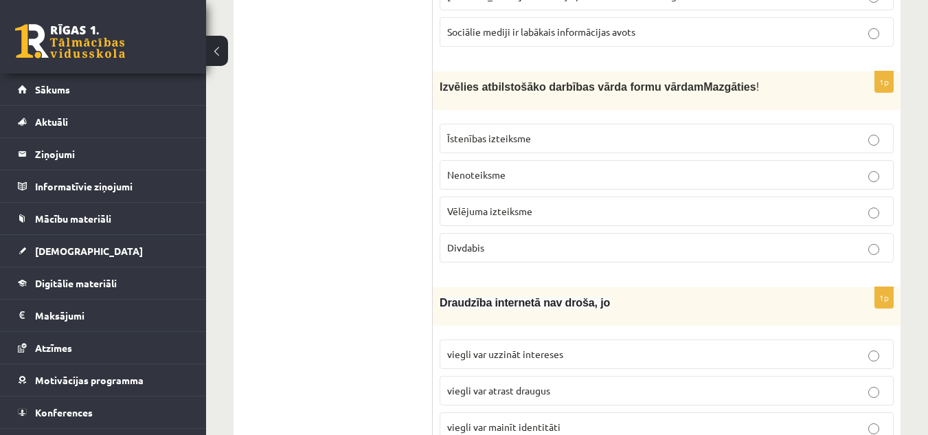
click at [534, 204] on p "Vēlējuma izteiksme" at bounding box center [666, 211] width 439 height 14
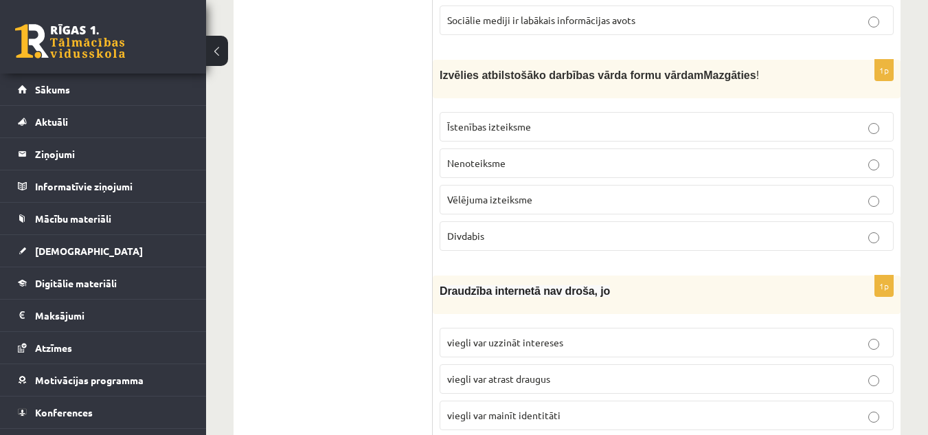
scroll to position [1779, 0]
click at [515, 153] on label "Nenoteiksme" at bounding box center [667, 164] width 454 height 30
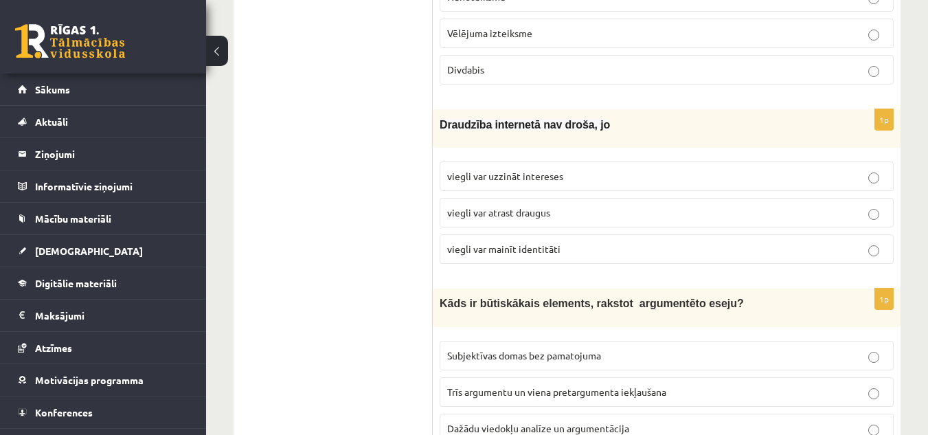
scroll to position [1948, 0]
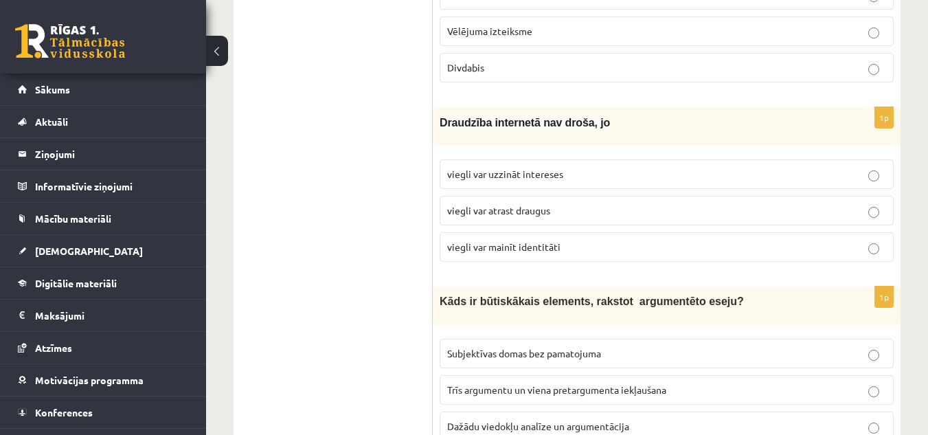
click at [550, 204] on span "viegli var atrast draugus" at bounding box center [498, 210] width 103 height 12
click at [564, 240] on p "viegli var mainīt identitāti" at bounding box center [666, 247] width 439 height 14
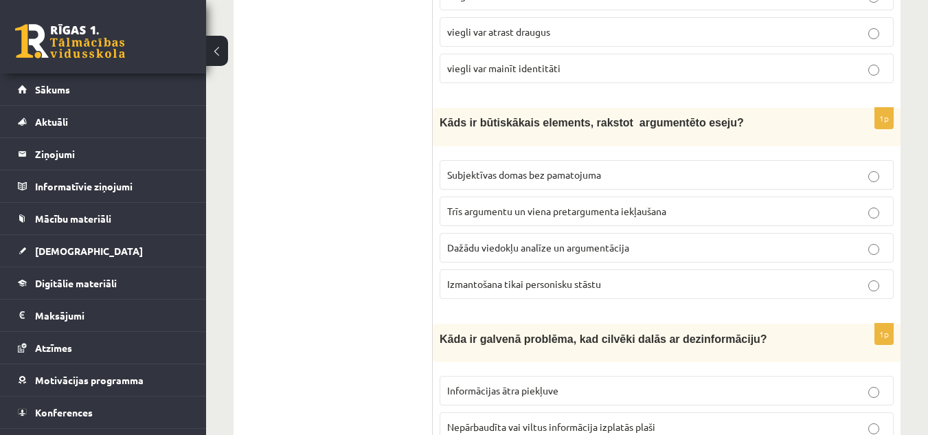
scroll to position [2127, 0]
click at [588, 204] on span "Trīs argumentu un viena pretargumenta iekļaušana" at bounding box center [556, 210] width 219 height 12
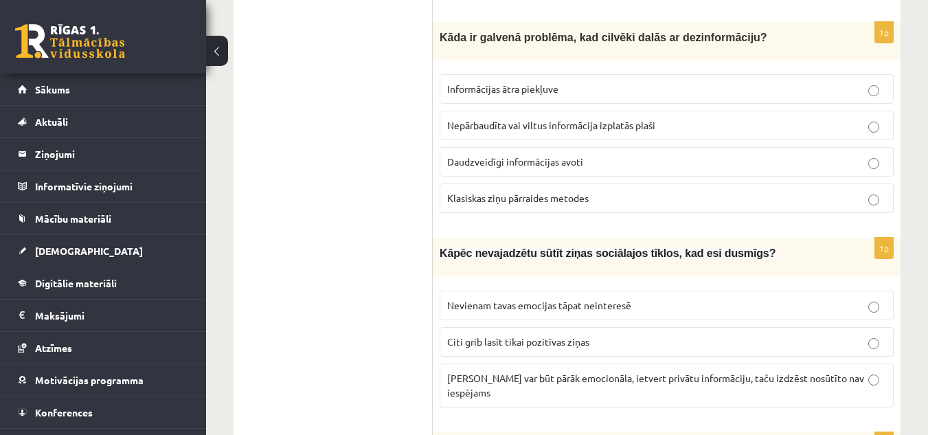
scroll to position [2429, 0]
click at [651, 118] on p "Nepārbaudīta vai viltus informācija izplatās plaši" at bounding box center [666, 125] width 439 height 14
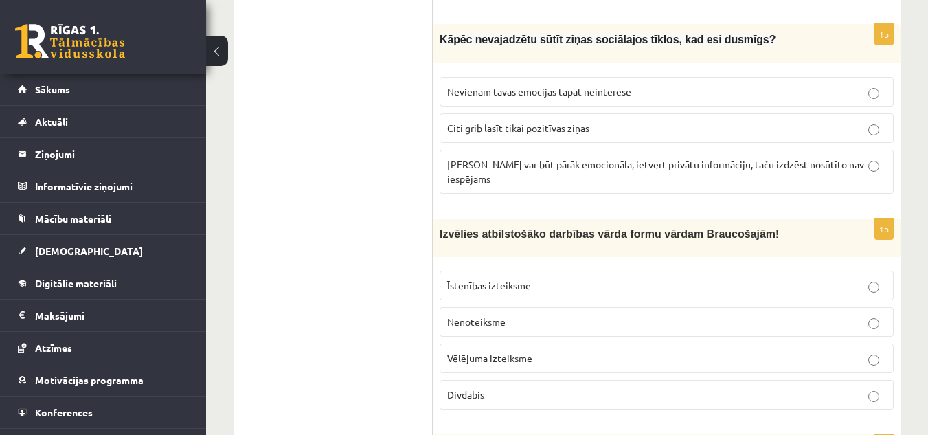
scroll to position [2643, 0]
click at [658, 157] on span "Ziņa var būt pārāk emocionāla, ietvert privātu informāciju, taču izdzēst nosūtī…" at bounding box center [655, 170] width 417 height 27
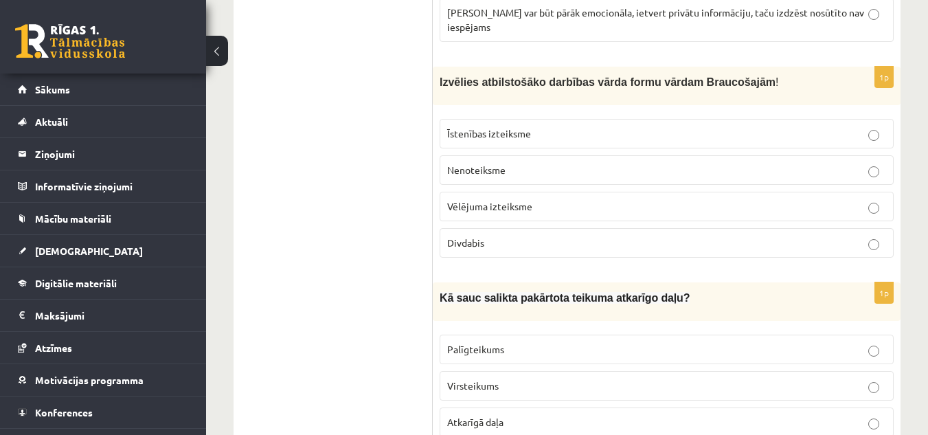
scroll to position [2825, 0]
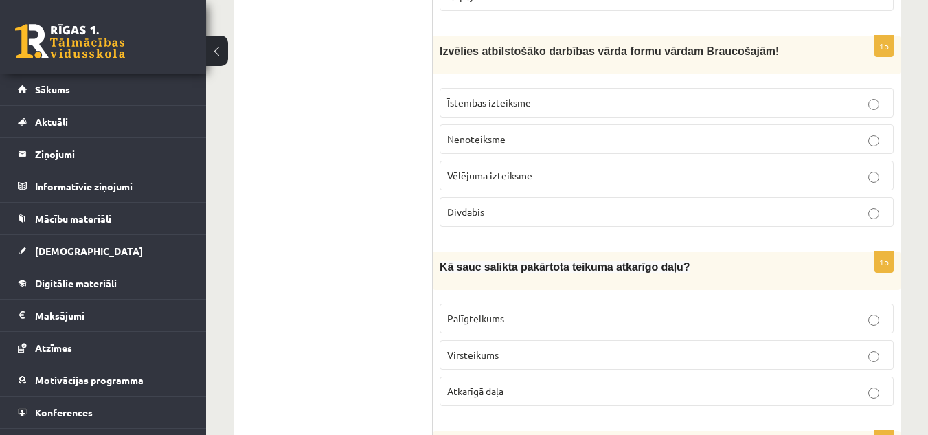
click at [581, 205] on p "Divdabis" at bounding box center [666, 212] width 439 height 14
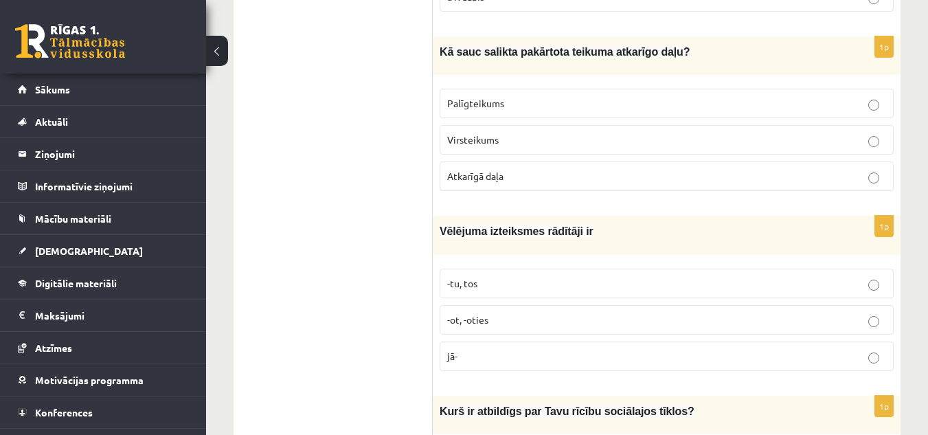
scroll to position [3040, 0]
click at [508, 276] on p "-tu, tos" at bounding box center [666, 283] width 439 height 14
click at [573, 168] on p "Atkarīgā daļa" at bounding box center [666, 175] width 439 height 14
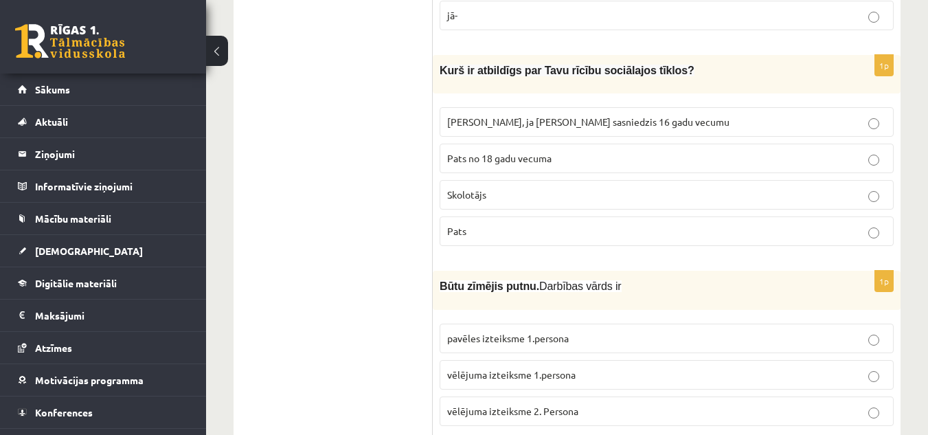
scroll to position [3381, 0]
click at [531, 151] on span "Pats no 18 gadu vecuma" at bounding box center [499, 157] width 104 height 12
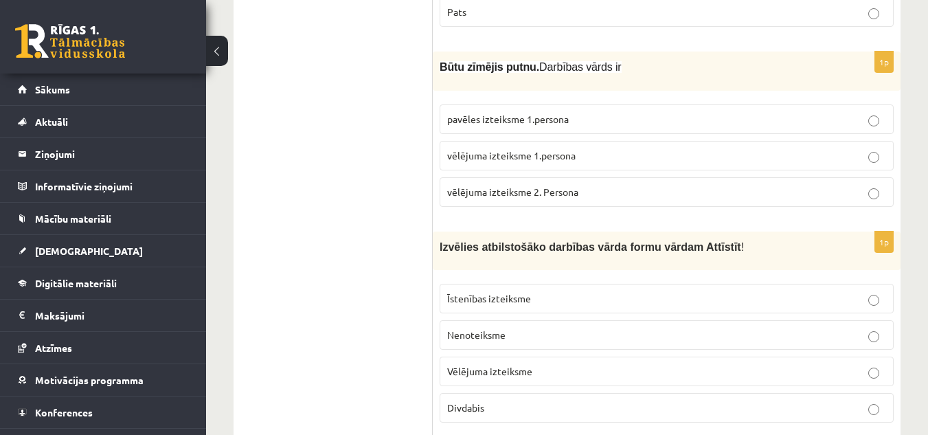
scroll to position [3601, 0]
click at [516, 148] on span "vēlējuma izteiksme 1.persona" at bounding box center [511, 154] width 129 height 12
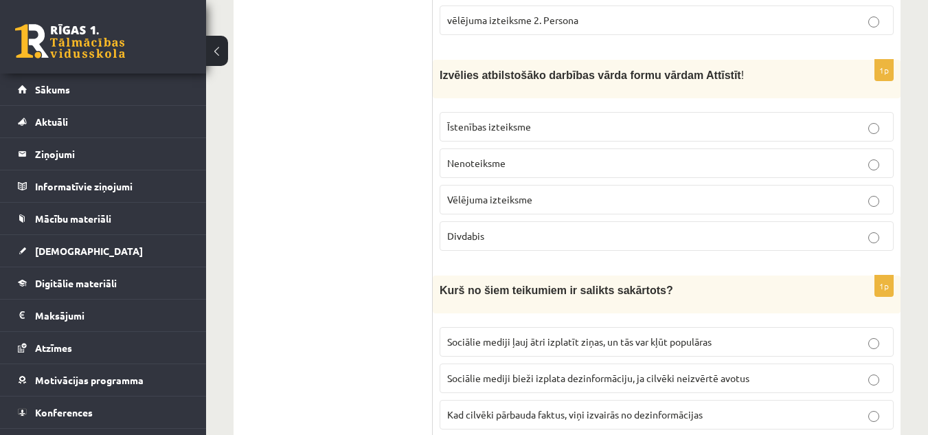
scroll to position [3772, 0]
click at [509, 120] on span "Īstenības izteiksme" at bounding box center [489, 126] width 84 height 12
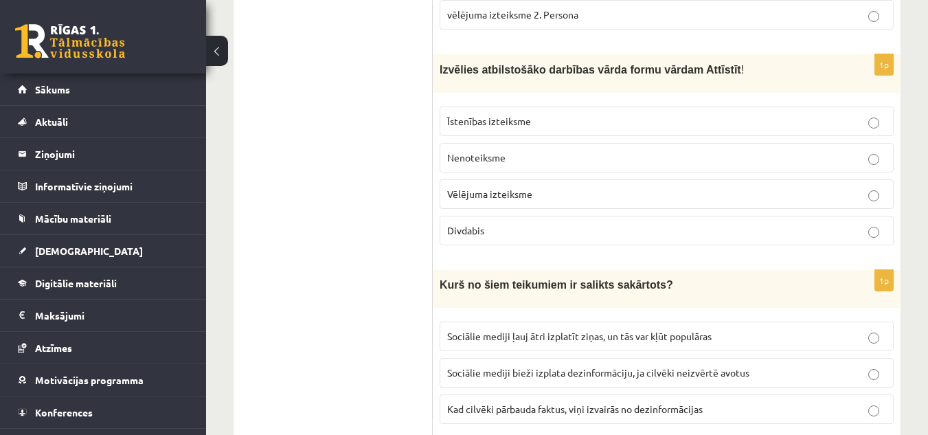
click at [669, 322] on label "Sociālie mediji ļauj ātri izplatīt ziņas, un tās var kļūt populāras" at bounding box center [667, 337] width 454 height 30
click at [690, 143] on label "Nenoteiksme" at bounding box center [667, 158] width 454 height 30
click at [690, 114] on p "Īstenības izteiksme" at bounding box center [666, 121] width 439 height 14
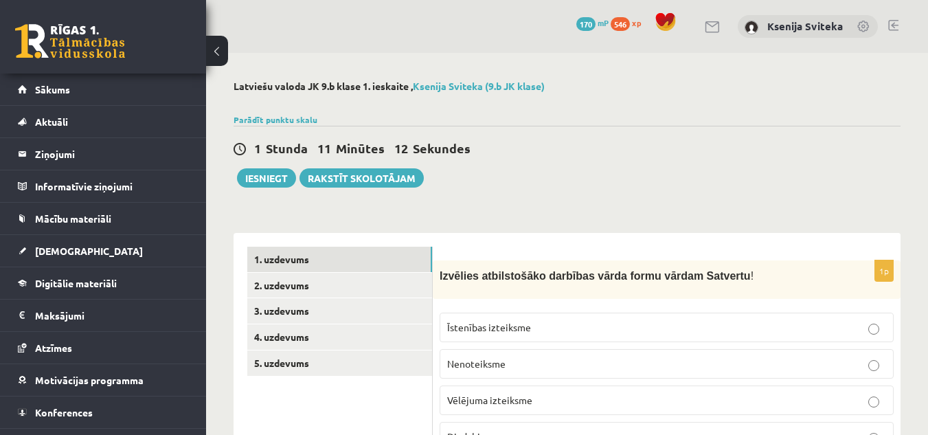
scroll to position [199, 0]
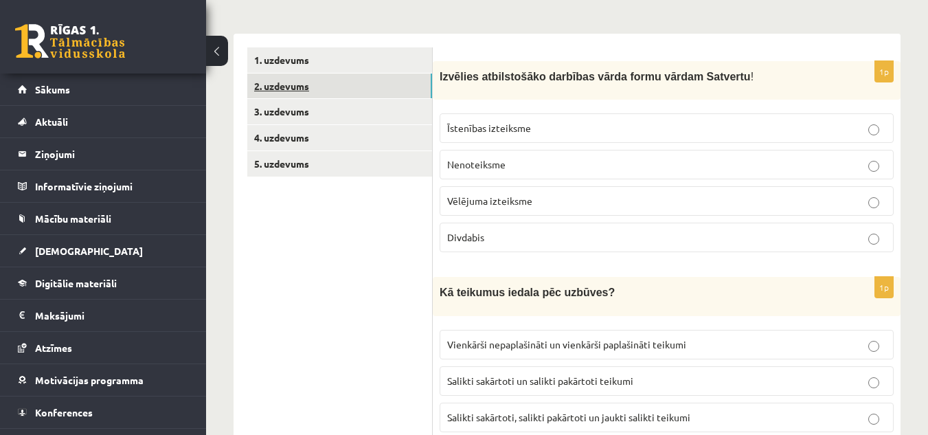
click at [409, 93] on link "2. uzdevums" at bounding box center [339, 86] width 185 height 25
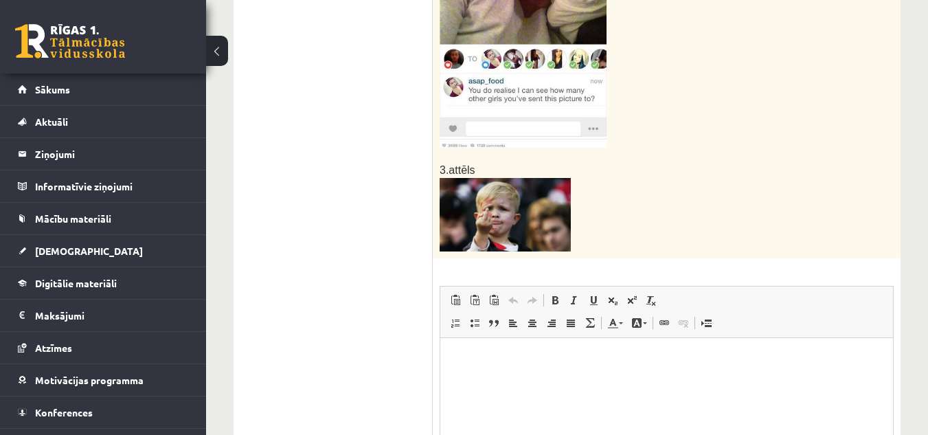
scroll to position [745, 0]
click at [488, 225] on img at bounding box center [505, 214] width 131 height 74
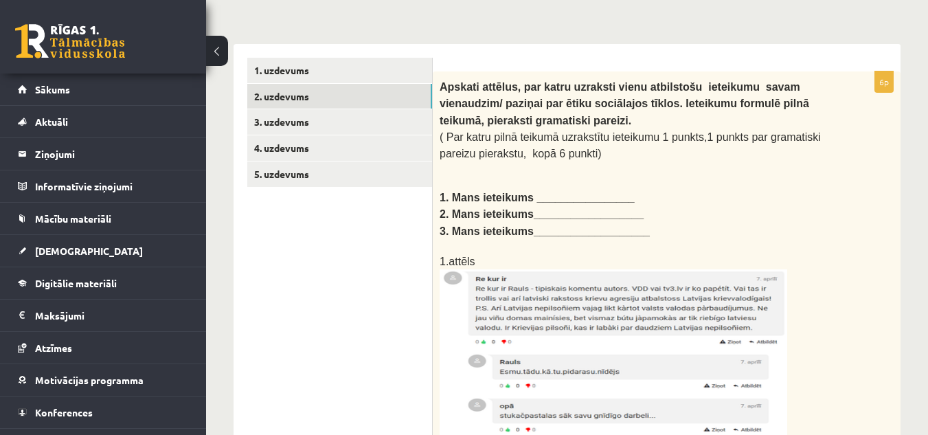
scroll to position [188, 0]
click at [559, 192] on b "1. Mans ieteikums ________________" at bounding box center [537, 198] width 195 height 12
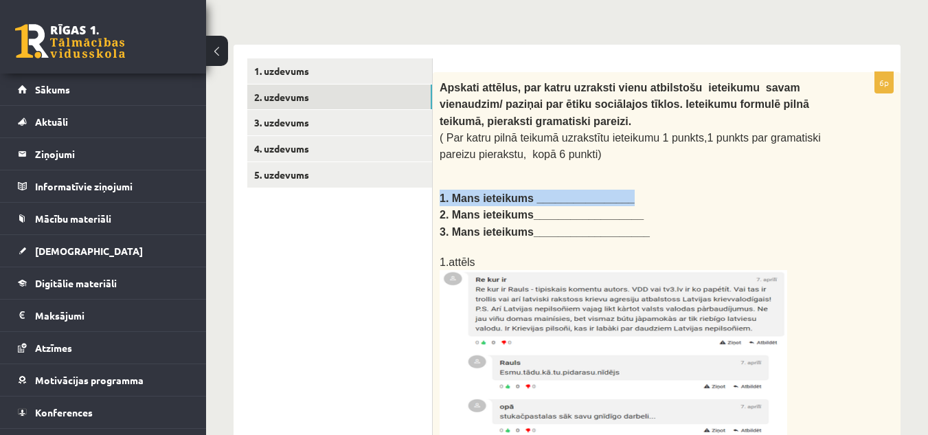
click at [559, 192] on b "1. Mans ieteikums ________________" at bounding box center [537, 198] width 195 height 12
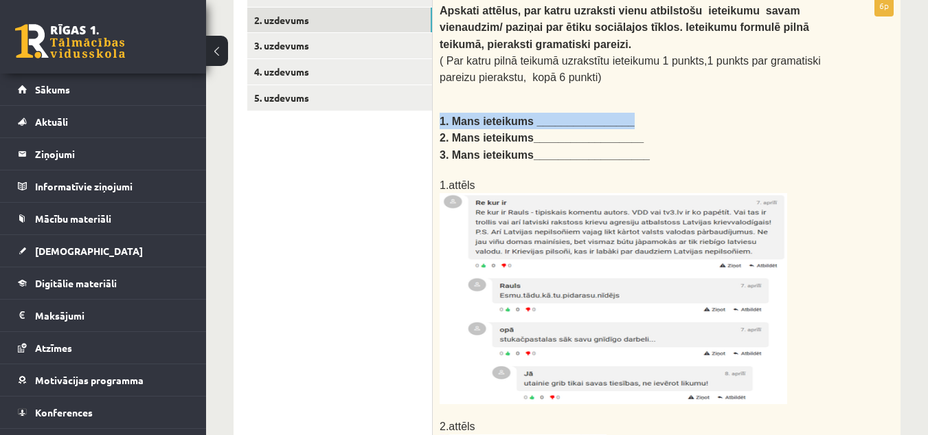
scroll to position [266, 0]
click at [709, 168] on p at bounding box center [633, 169] width 386 height 14
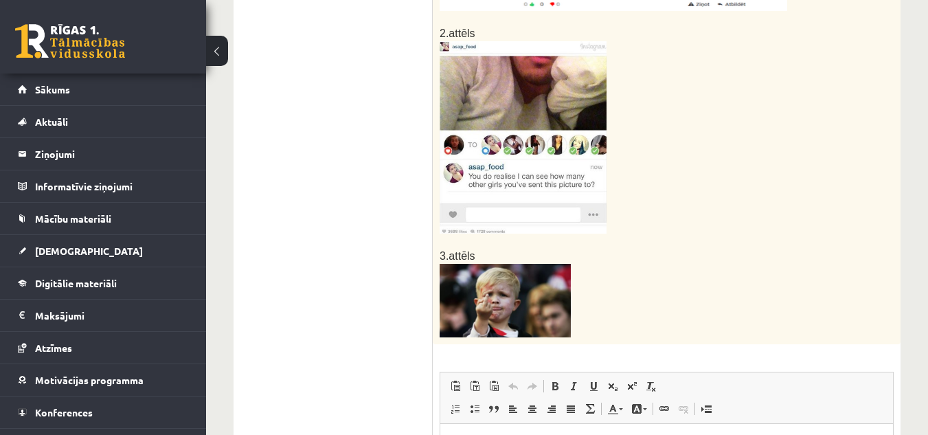
scroll to position [601, 0]
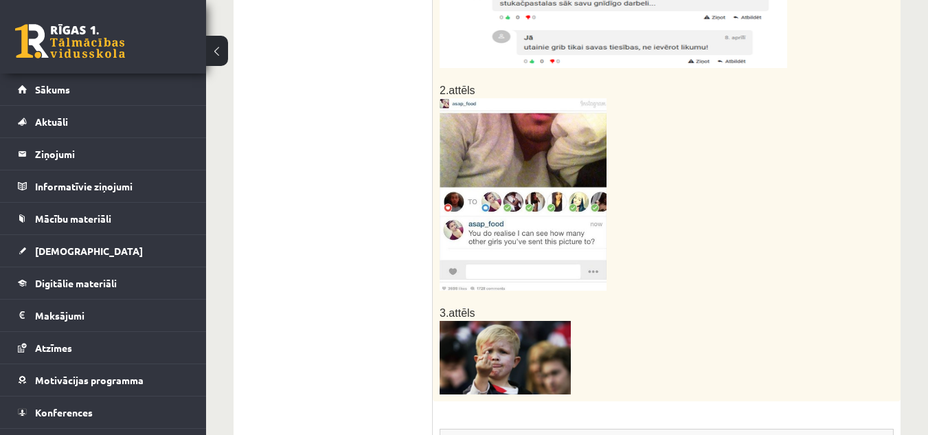
click at [566, 132] on img at bounding box center [523, 194] width 167 height 192
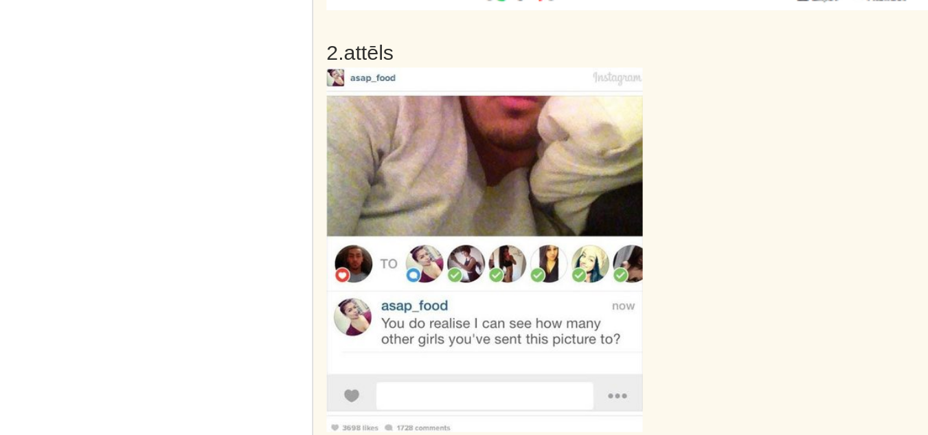
click at [557, 154] on img at bounding box center [523, 194] width 167 height 192
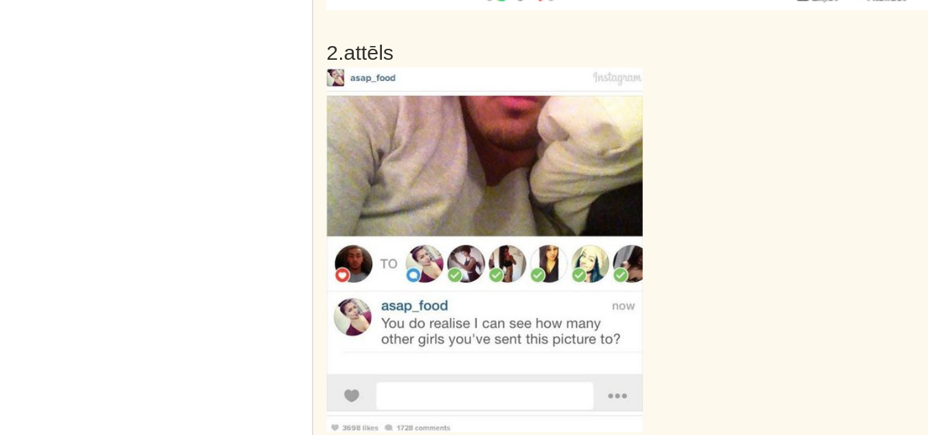
click at [557, 154] on img at bounding box center [523, 194] width 167 height 192
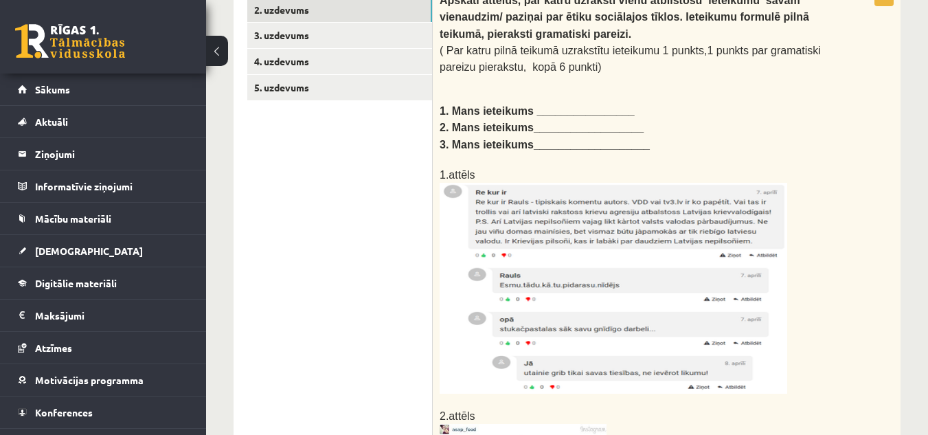
scroll to position [273, 0]
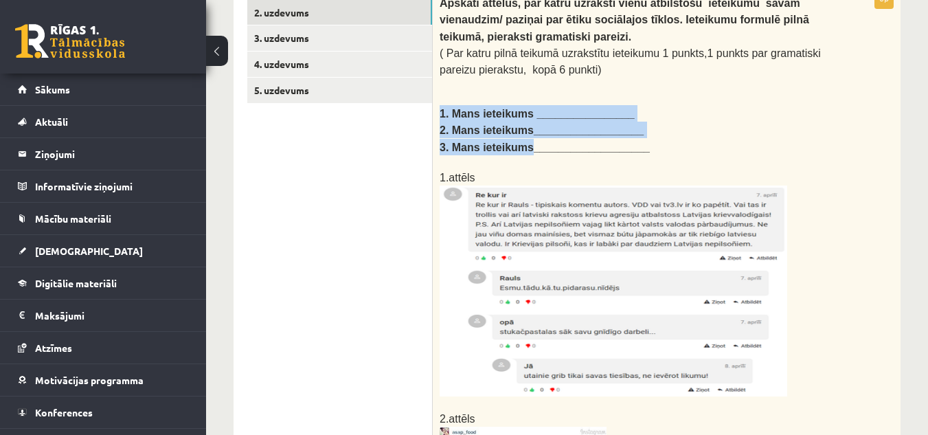
drag, startPoint x: 440, startPoint y: 108, endPoint x: 523, endPoint y: 146, distance: 91.3
click at [523, 146] on div "Apskati attēlus, par katru uzraksti vienu atbilstošu ieteikumu savam vienaudzim…" at bounding box center [667, 359] width 468 height 742
copy div "1. Mans ieteikums ________________ 2. Mans ieteikums__________________ 3. Mans …"
click at [664, 132] on p "2. Mans ieteikums__________________" at bounding box center [633, 130] width 386 height 16
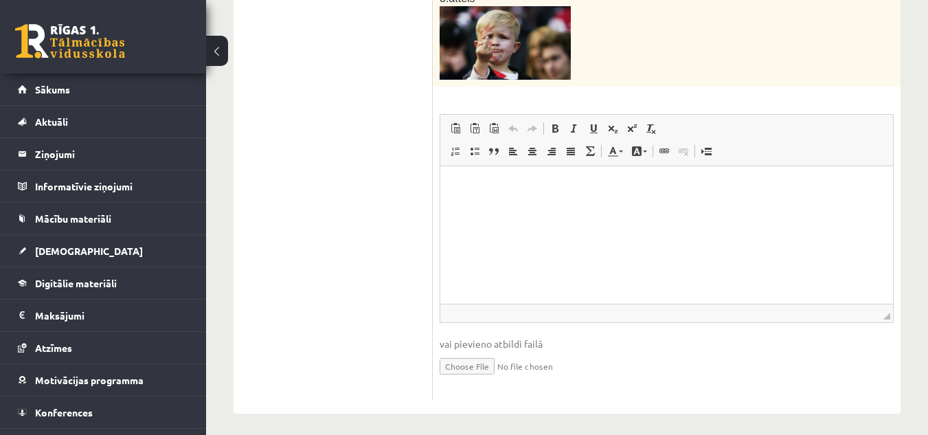
scroll to position [915, 0]
click at [614, 209] on html at bounding box center [667, 188] width 453 height 42
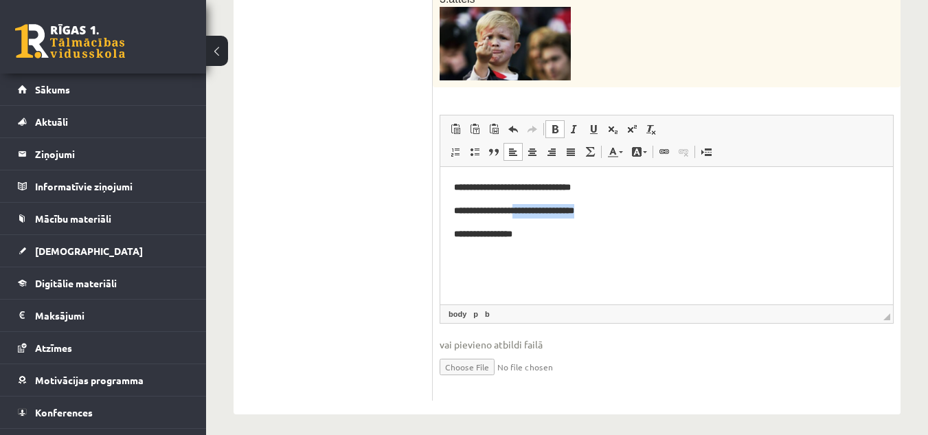
drag, startPoint x: 626, startPoint y: 214, endPoint x: 531, endPoint y: 214, distance: 95.5
click at [531, 214] on p "**********" at bounding box center [666, 211] width 425 height 14
click at [622, 191] on p "**********" at bounding box center [666, 188] width 425 height 14
click at [621, 187] on p "**********" at bounding box center [666, 188] width 425 height 14
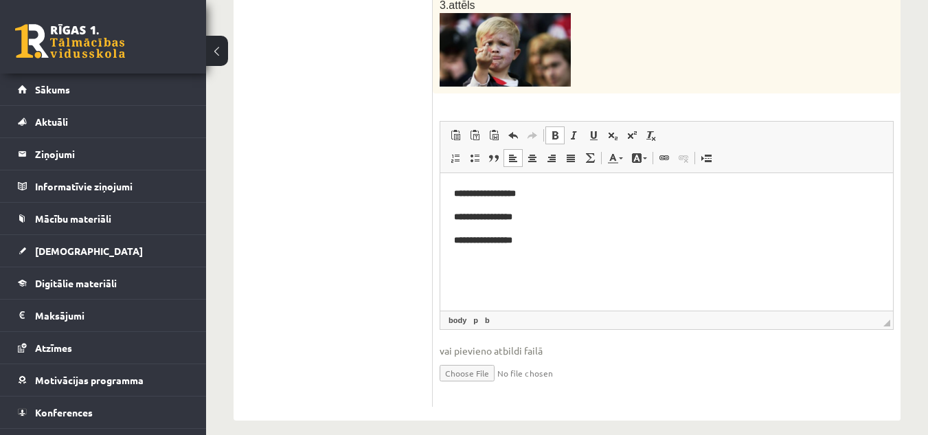
scroll to position [916, 0]
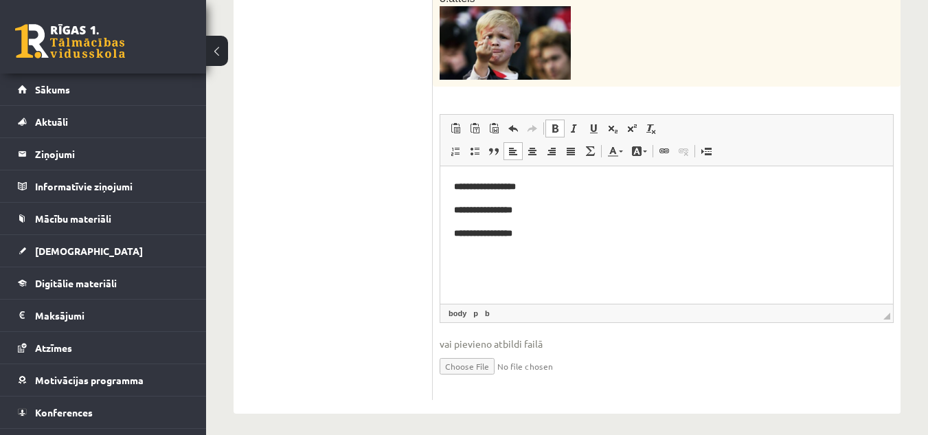
click at [561, 191] on p "**********" at bounding box center [666, 187] width 425 height 14
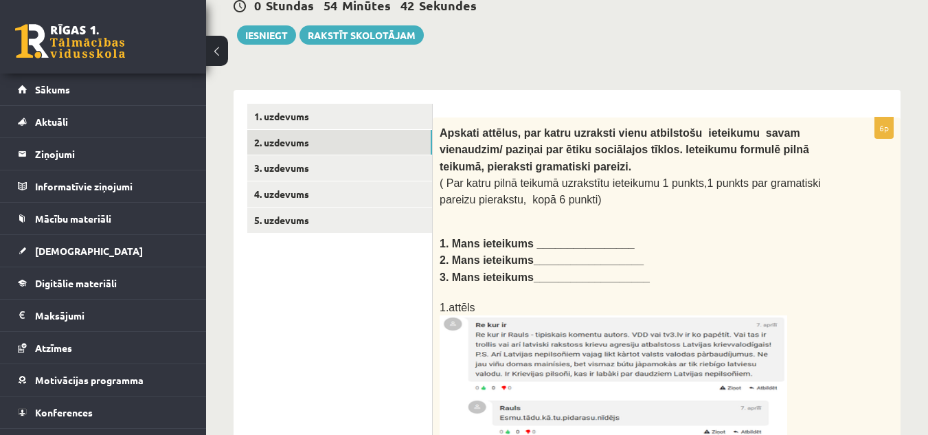
scroll to position [142, 0]
click at [282, 166] on link "3. uzdevums" at bounding box center [339, 168] width 185 height 25
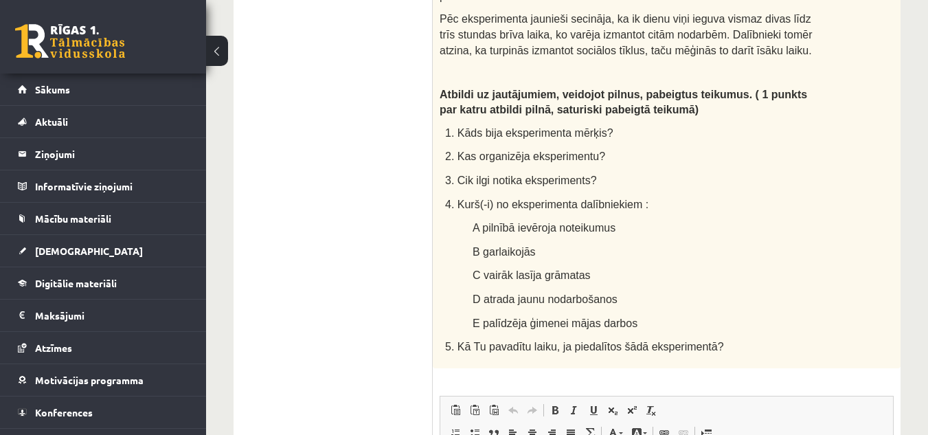
scroll to position [982, 0]
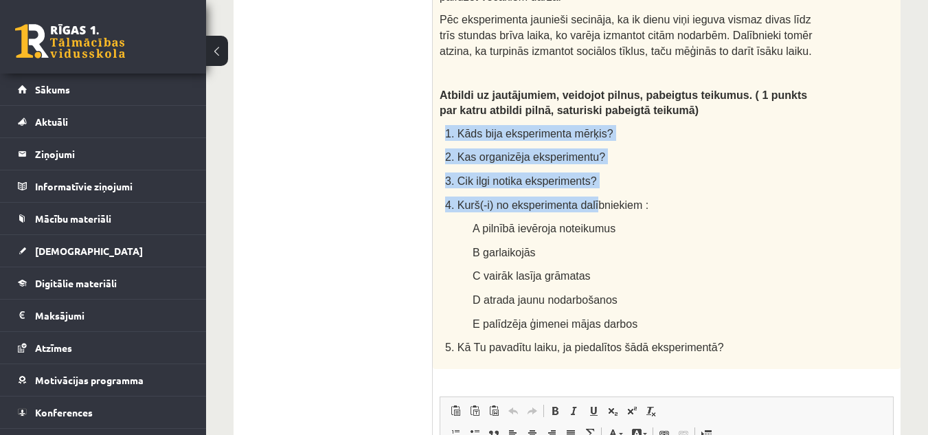
drag, startPoint x: 443, startPoint y: 37, endPoint x: 587, endPoint y: 96, distance: 156.0
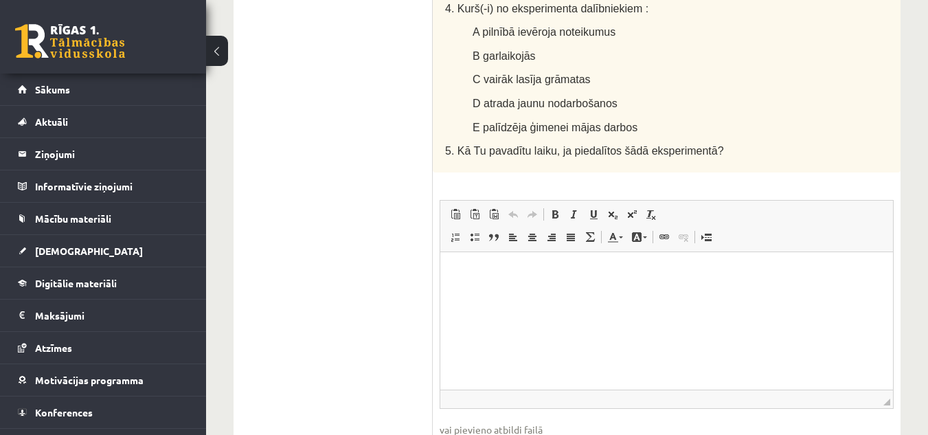
scroll to position [1178, 0]
click at [537, 294] on html at bounding box center [667, 273] width 453 height 42
click at [471, 337] on p "**" at bounding box center [666, 342] width 425 height 14
click at [471, 316] on p "**" at bounding box center [666, 319] width 425 height 14
click at [471, 297] on p "**" at bounding box center [666, 296] width 425 height 14
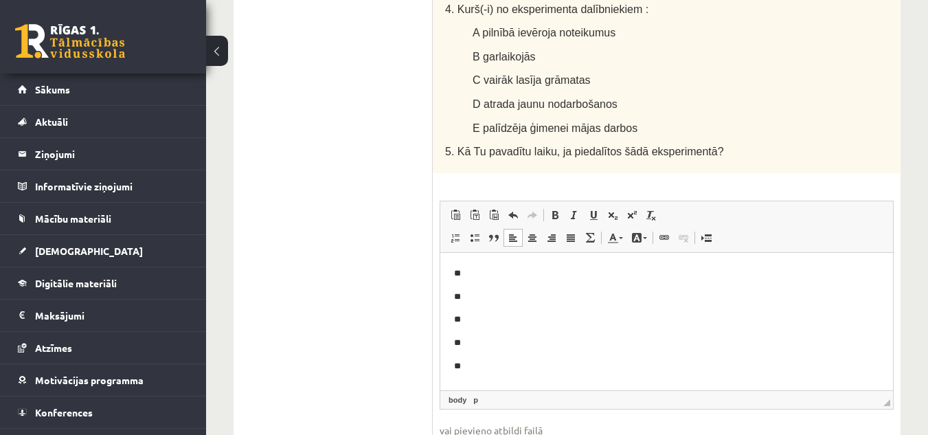
click at [467, 269] on p "**" at bounding box center [666, 273] width 425 height 14
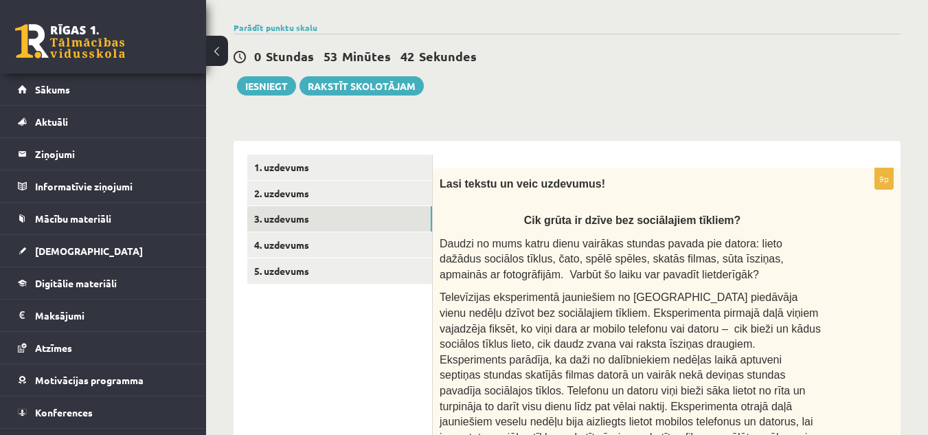
scroll to position [87, 0]
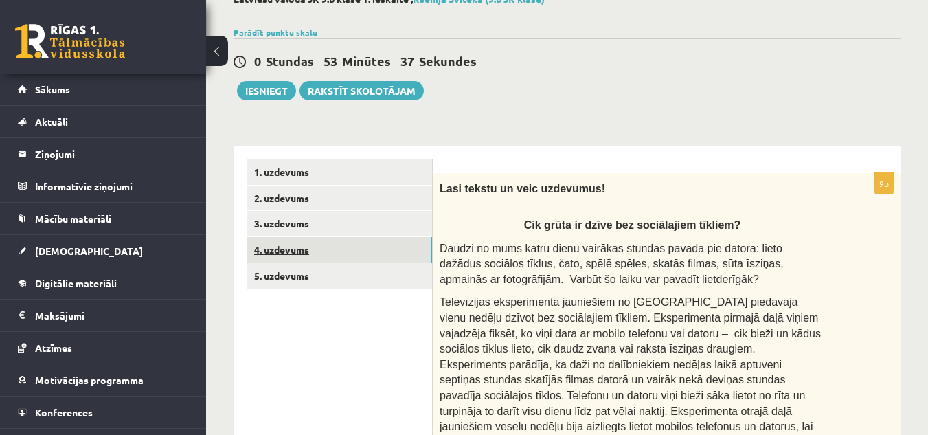
click at [324, 249] on link "4. uzdevums" at bounding box center [339, 249] width 185 height 25
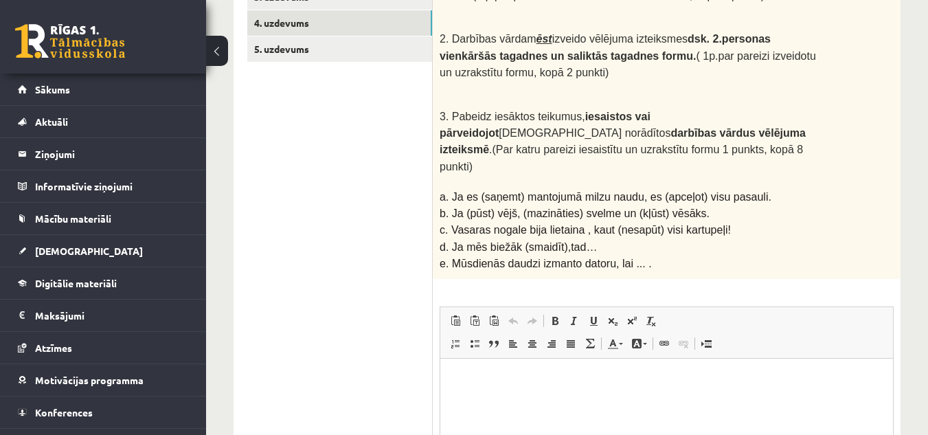
scroll to position [0, 0]
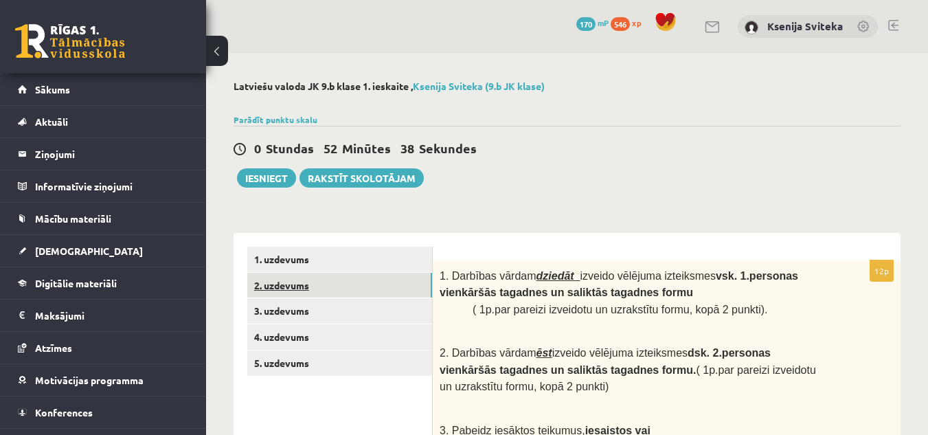
click at [392, 294] on link "2. uzdevums" at bounding box center [339, 285] width 185 height 25
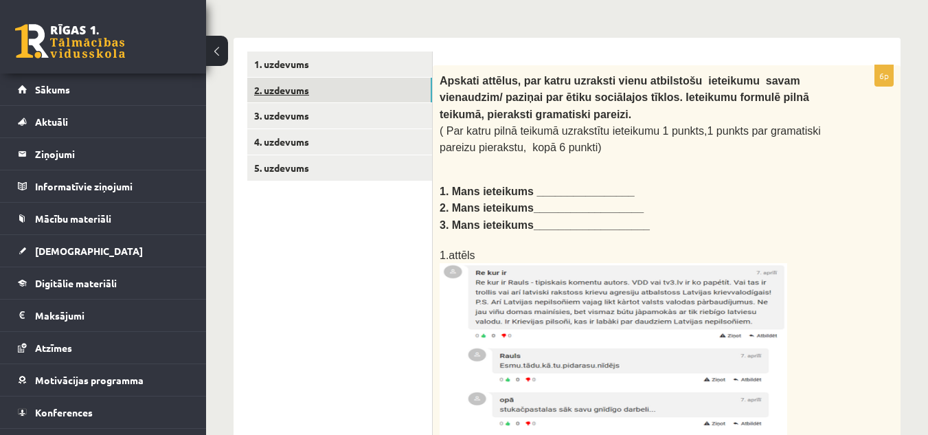
scroll to position [194, 0]
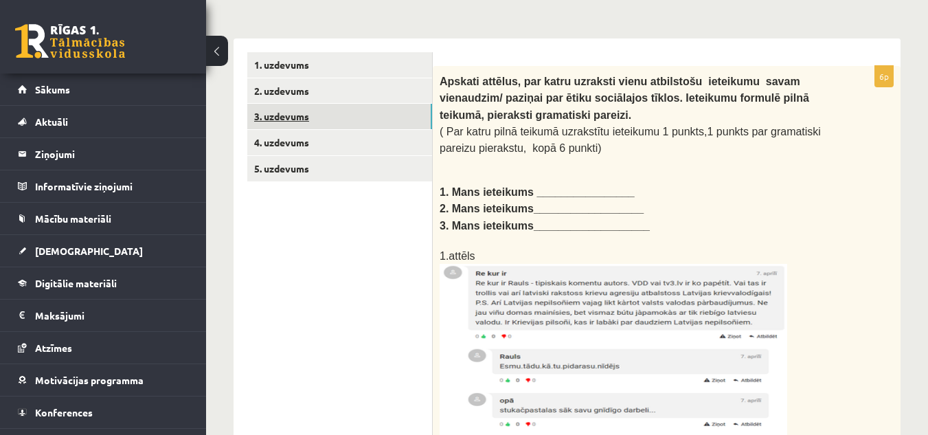
click at [337, 122] on link "3. uzdevums" at bounding box center [339, 116] width 185 height 25
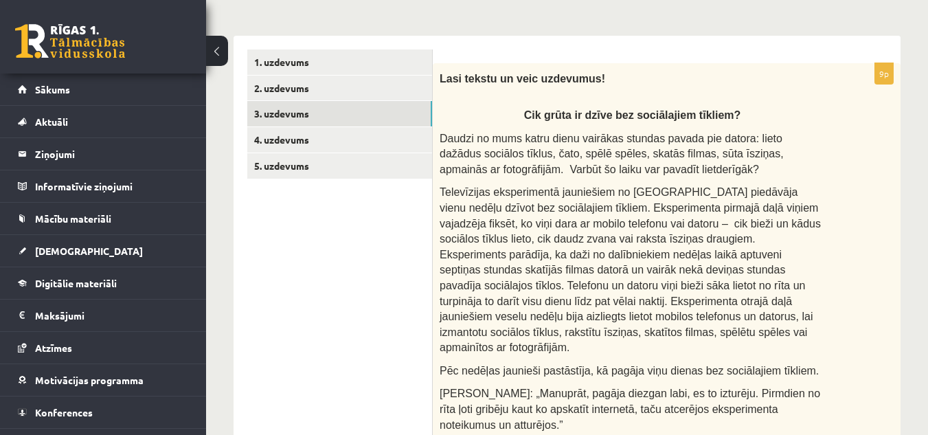
scroll to position [198, 0]
click at [402, 142] on link "4. uzdevums" at bounding box center [339, 138] width 185 height 25
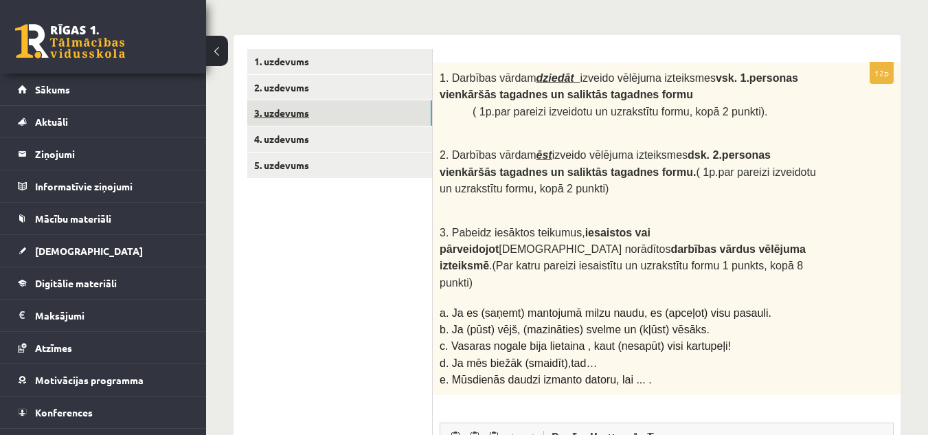
click at [390, 122] on link "3. uzdevums" at bounding box center [339, 112] width 185 height 25
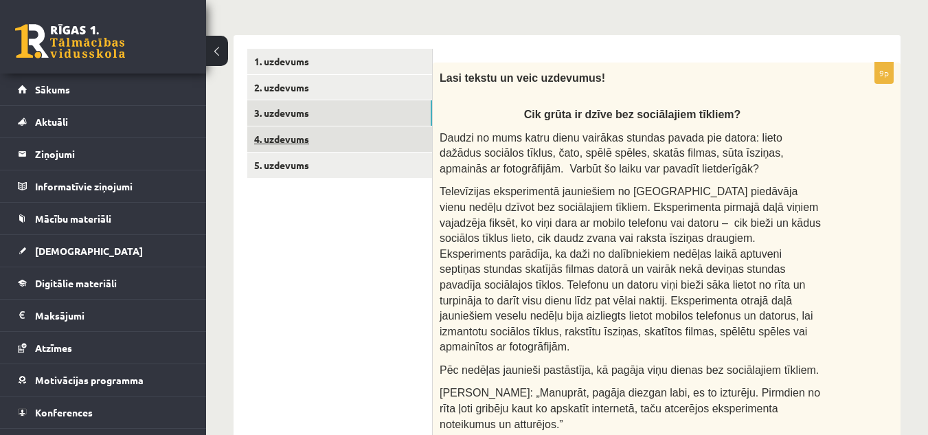
scroll to position [0, 0]
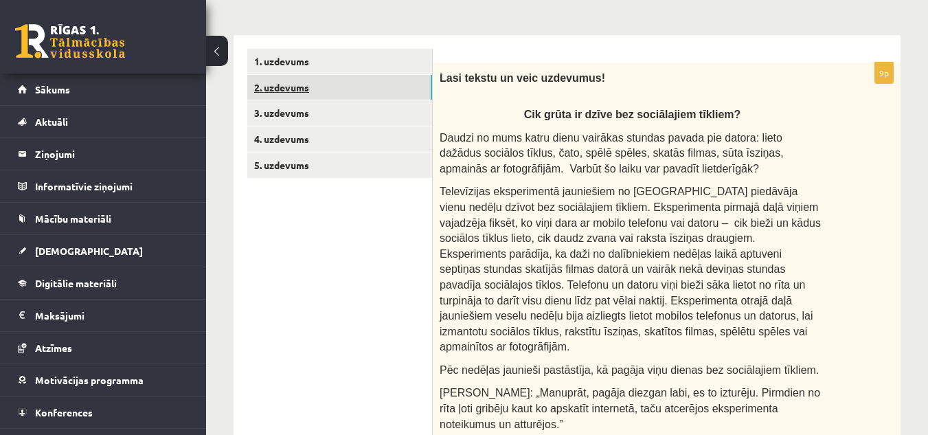
click at [395, 89] on link "2. uzdevums" at bounding box center [339, 87] width 185 height 25
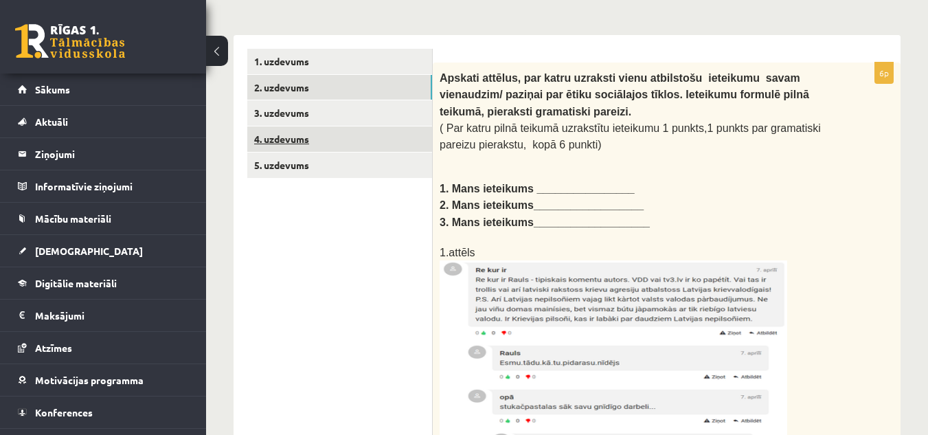
click at [385, 143] on link "4. uzdevums" at bounding box center [339, 138] width 185 height 25
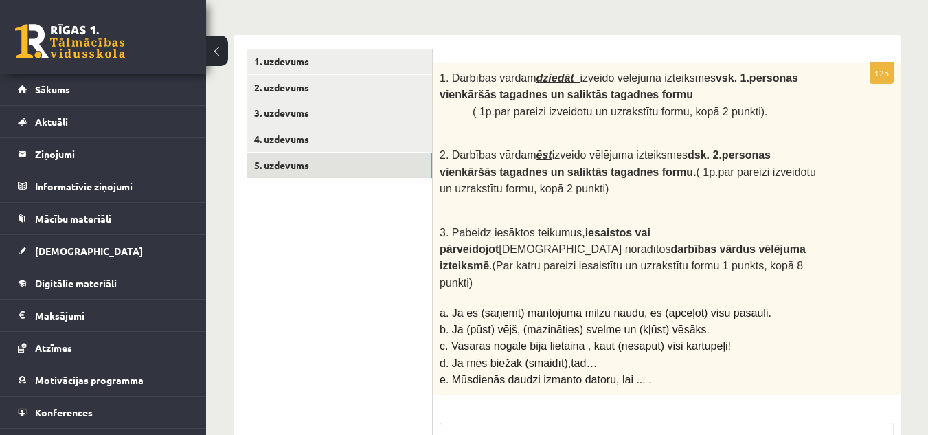
click at [386, 167] on link "5. uzdevums" at bounding box center [339, 165] width 185 height 25
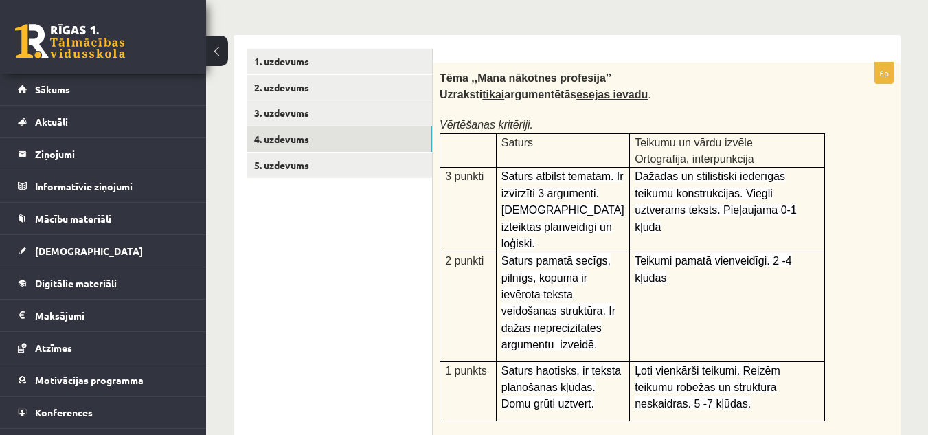
click at [388, 146] on link "4. uzdevums" at bounding box center [339, 138] width 185 height 25
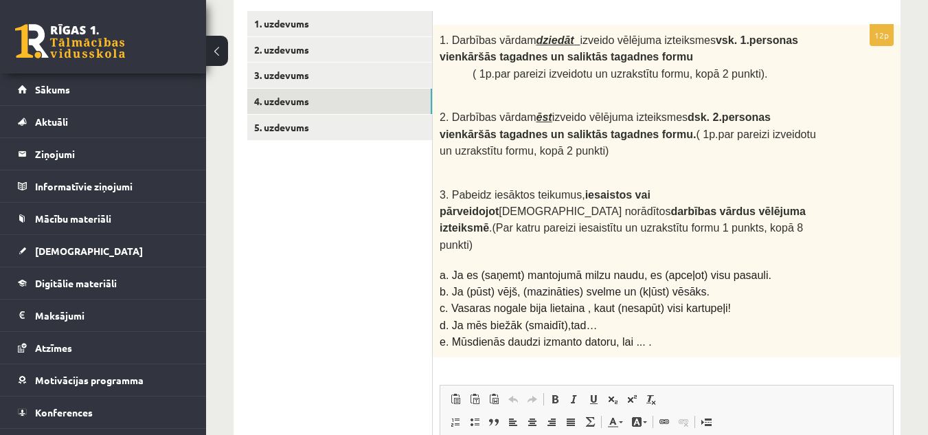
scroll to position [235, 0]
click at [378, 78] on link "3. uzdevums" at bounding box center [339, 75] width 185 height 25
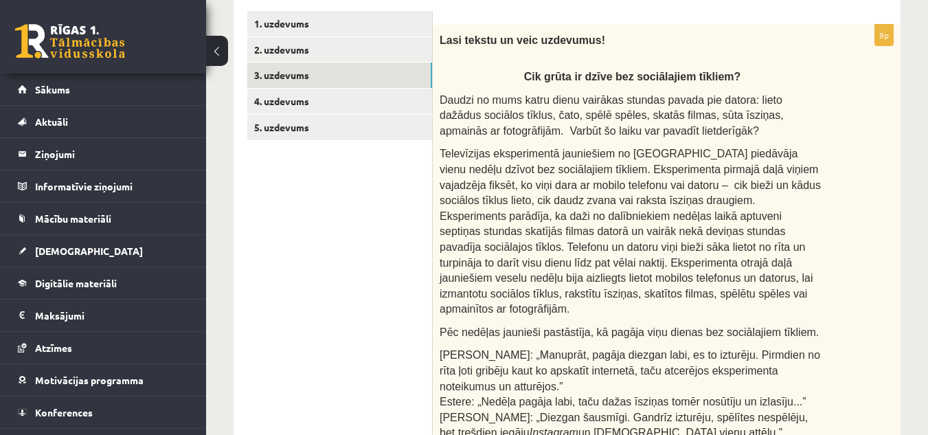
scroll to position [228, 0]
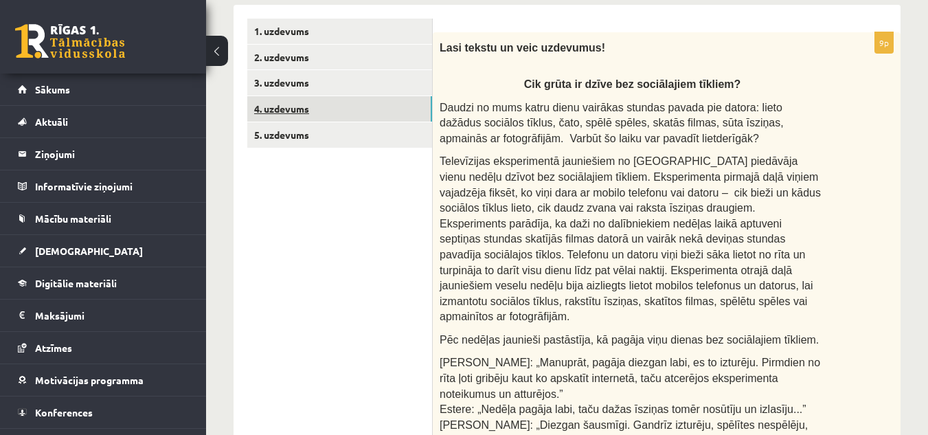
click at [399, 102] on link "4. uzdevums" at bounding box center [339, 108] width 185 height 25
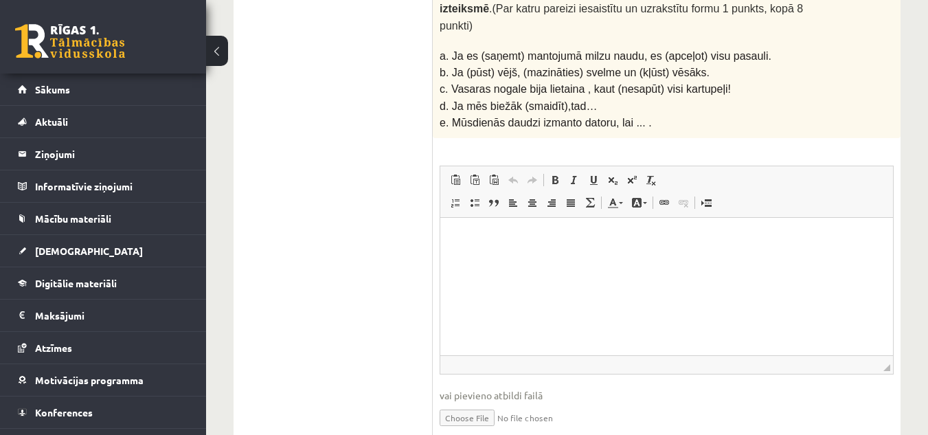
scroll to position [456, 0]
click at [574, 258] on html at bounding box center [667, 237] width 453 height 42
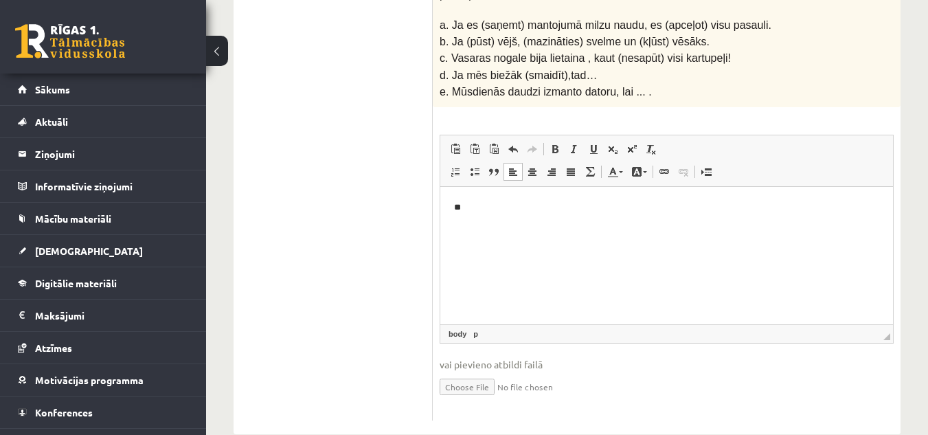
scroll to position [485, 0]
click at [626, 205] on p "**********" at bounding box center [666, 208] width 425 height 14
click at [619, 233] on p "**********" at bounding box center [666, 231] width 425 height 14
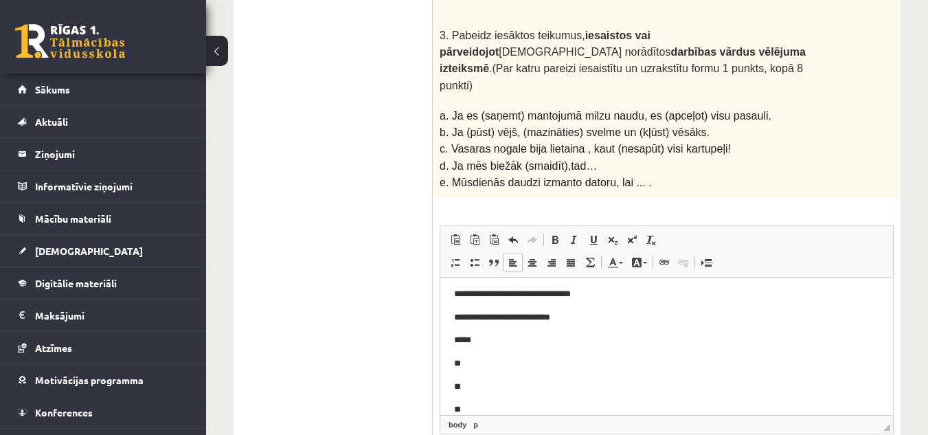
scroll to position [27, 0]
click at [502, 320] on p "*****" at bounding box center [661, 316] width 415 height 14
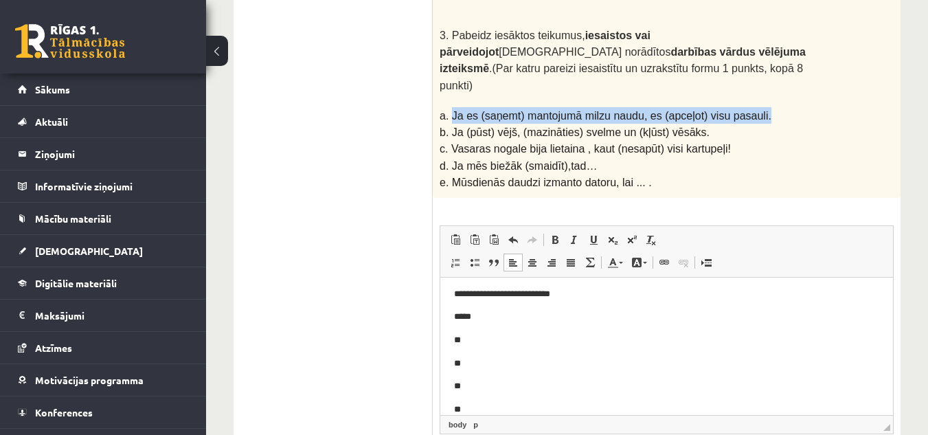
drag, startPoint x: 449, startPoint y: 93, endPoint x: 760, endPoint y: 91, distance: 310.6
click at [760, 107] on p "a. Ja es (saņemt) mantojumā milzu naudu, es (apceļot) visu pasauli." at bounding box center [633, 115] width 386 height 16
copy span "Ja es (saņemt) mantojumā milzu naudu, es (apceļot) visu pasauli."
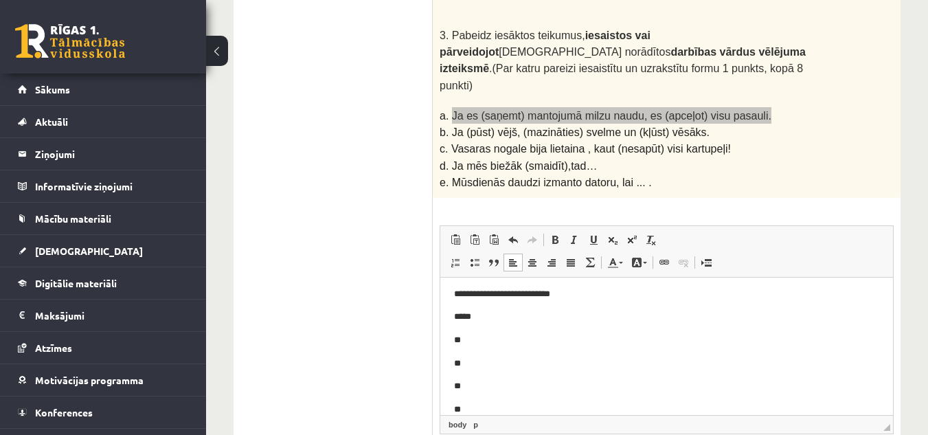
click at [507, 311] on p "*****" at bounding box center [661, 316] width 415 height 14
click at [500, 317] on p "**********" at bounding box center [661, 316] width 415 height 14
click at [528, 313] on p "**********" at bounding box center [661, 316] width 415 height 14
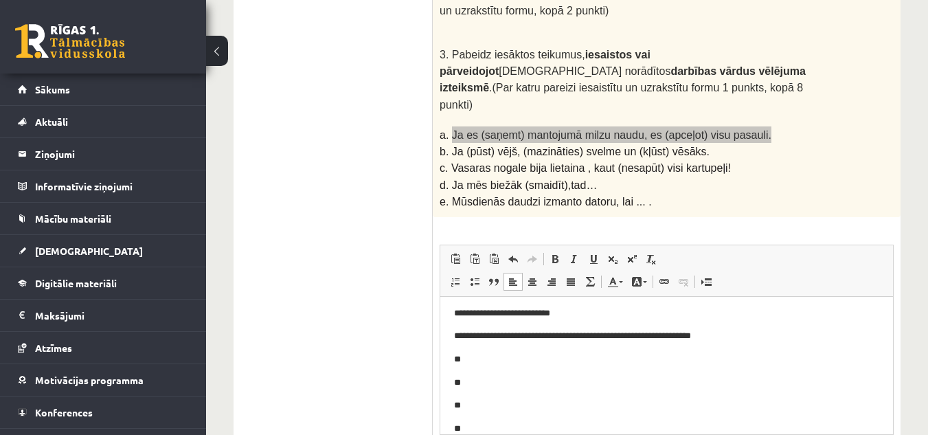
scroll to position [487, 0]
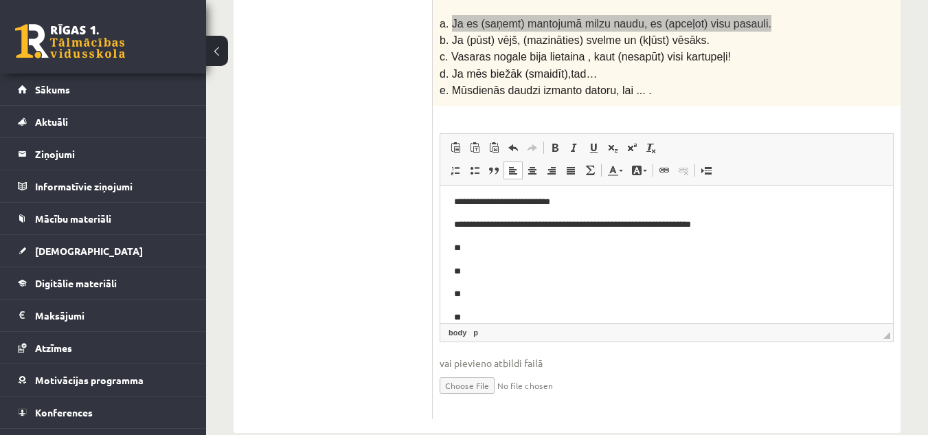
click at [680, 224] on p "**********" at bounding box center [661, 224] width 415 height 14
click at [652, 225] on p "**********" at bounding box center [661, 224] width 415 height 14
click at [557, 249] on p "**" at bounding box center [661, 248] width 415 height 14
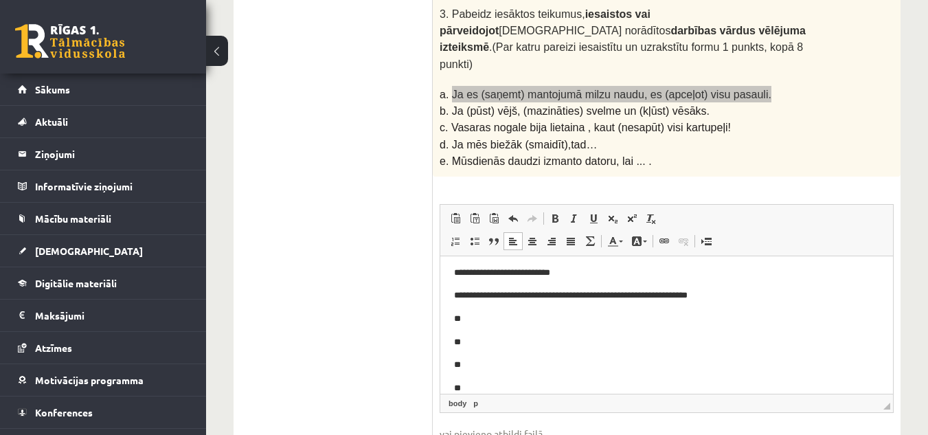
scroll to position [417, 0]
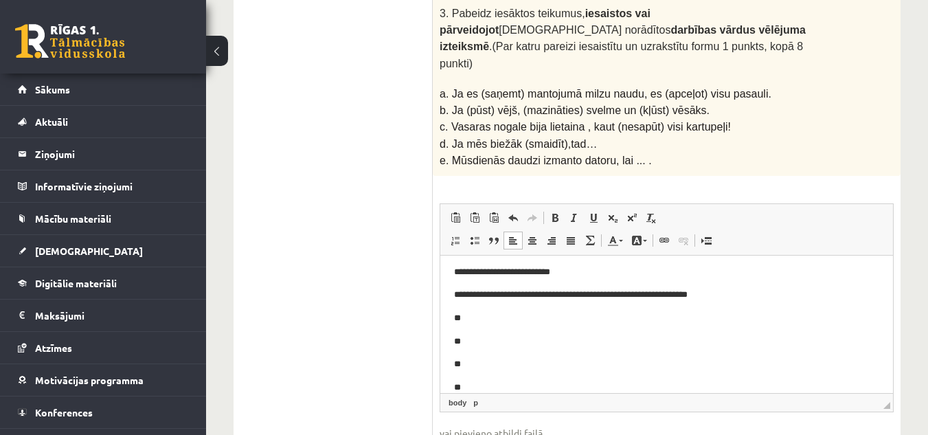
click at [462, 104] on span "b. Ja (pūst) vējš, (mazināties) svelme un (kļūst) vēsāks." at bounding box center [575, 110] width 270 height 12
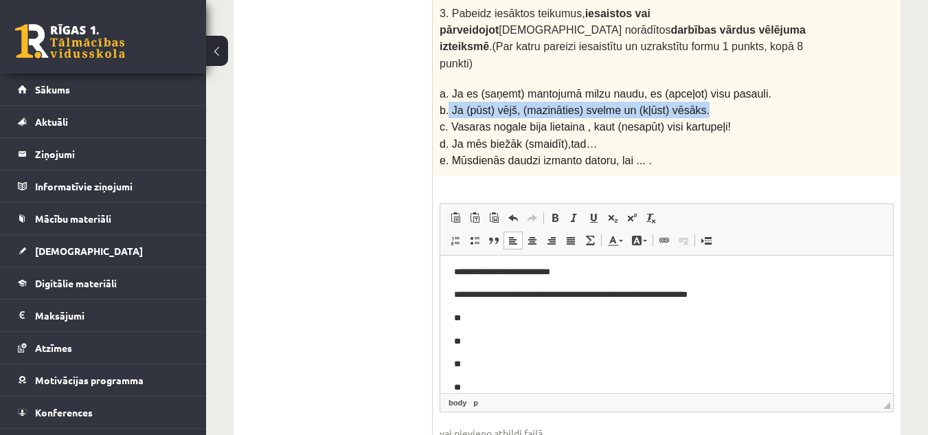
drag, startPoint x: 448, startPoint y: 89, endPoint x: 684, endPoint y: 87, distance: 235.7
click at [684, 102] on p "b. Ja (pūst) vējš, (mazināties) svelme un (kļūst) vēsāks." at bounding box center [633, 110] width 386 height 16
copy span "Ja (pūst) vējš, (mazināties) svelme un (kļūst) vēsāks."
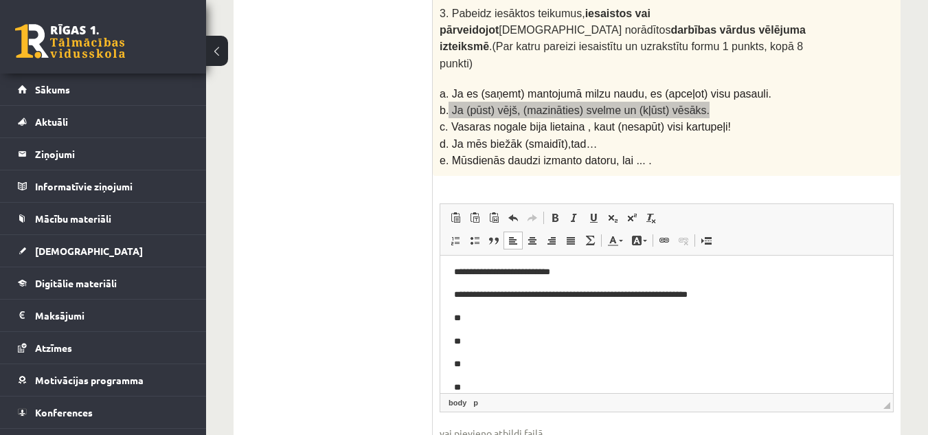
click at [511, 315] on p "**" at bounding box center [661, 318] width 415 height 14
click at [500, 316] on p "**********" at bounding box center [661, 318] width 415 height 14
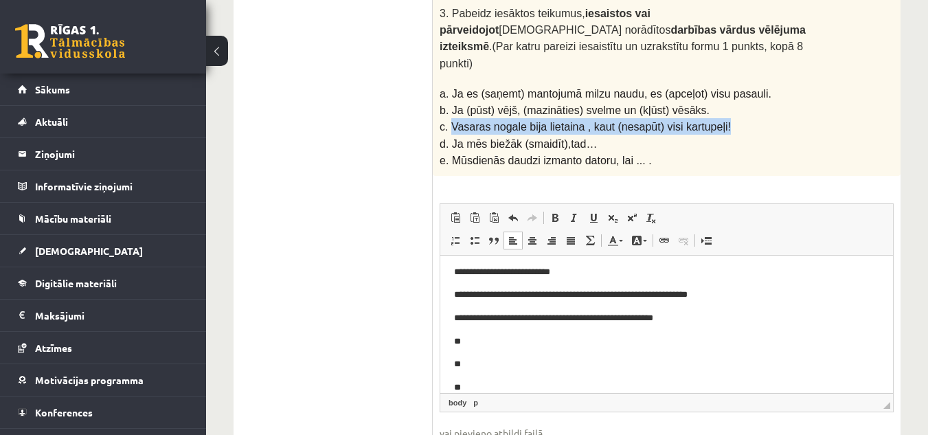
drag, startPoint x: 449, startPoint y: 101, endPoint x: 710, endPoint y: 100, distance: 261.2
click at [710, 118] on p "c. Vasaras nogale bija lietaina , kaut (nesapūt) visi kartupeļi!" at bounding box center [633, 126] width 386 height 16
copy span "Vasaras nogale bija lietaina , kaut (nesapūt) visi kartupeļi!"
click at [493, 342] on p "**" at bounding box center [661, 341] width 415 height 14
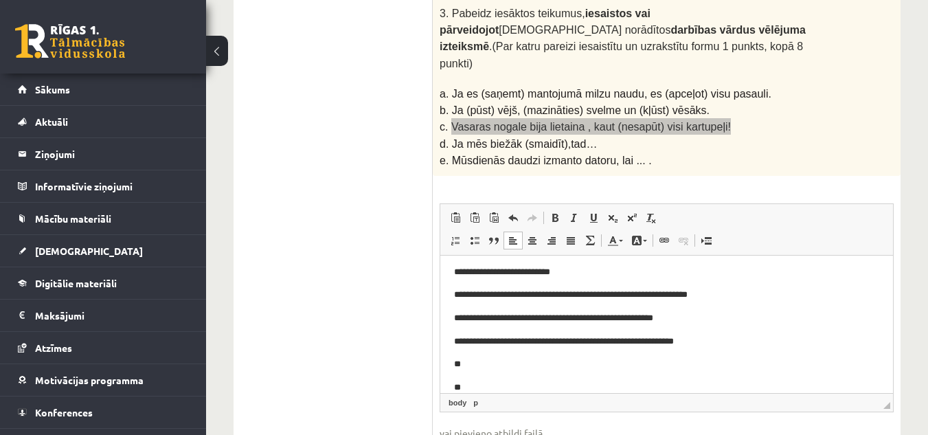
click at [601, 342] on p "**********" at bounding box center [661, 341] width 415 height 14
click at [566, 359] on p "**" at bounding box center [661, 364] width 415 height 14
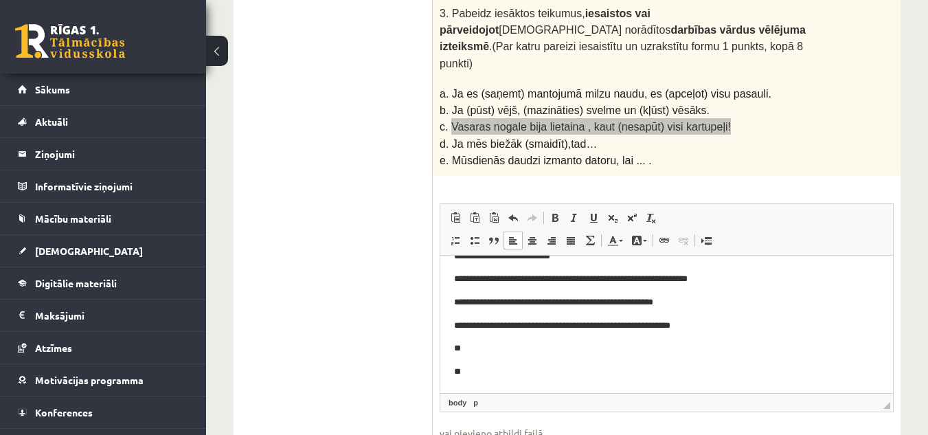
scroll to position [43, 0]
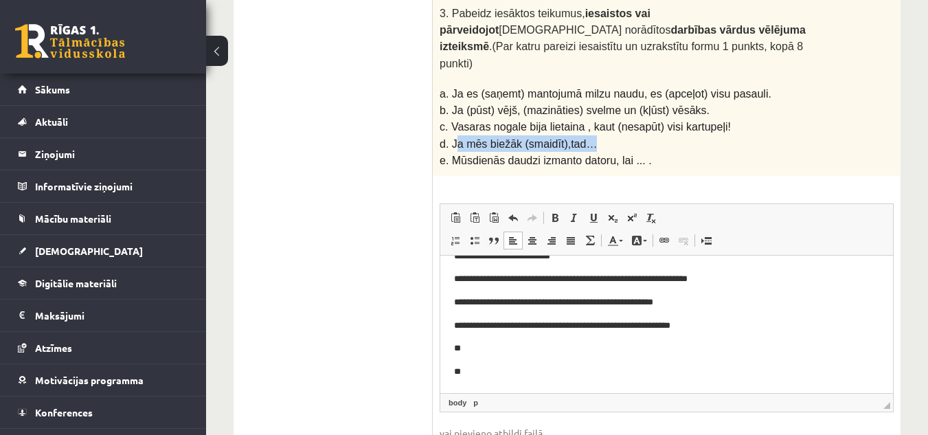
drag, startPoint x: 453, startPoint y: 120, endPoint x: 575, endPoint y: 113, distance: 121.8
click at [575, 138] on span "d. Ja mēs biežāk (smaidīt),tad…" at bounding box center [518, 144] width 157 height 12
drag, startPoint x: 447, startPoint y: 120, endPoint x: 579, endPoint y: 113, distance: 132.1
click at [579, 135] on p "d. Ja mēs biežāk (smaidīt),tad…" at bounding box center [633, 143] width 386 height 16
copy span "Ja mēs biežāk (smaidīt),tad…"
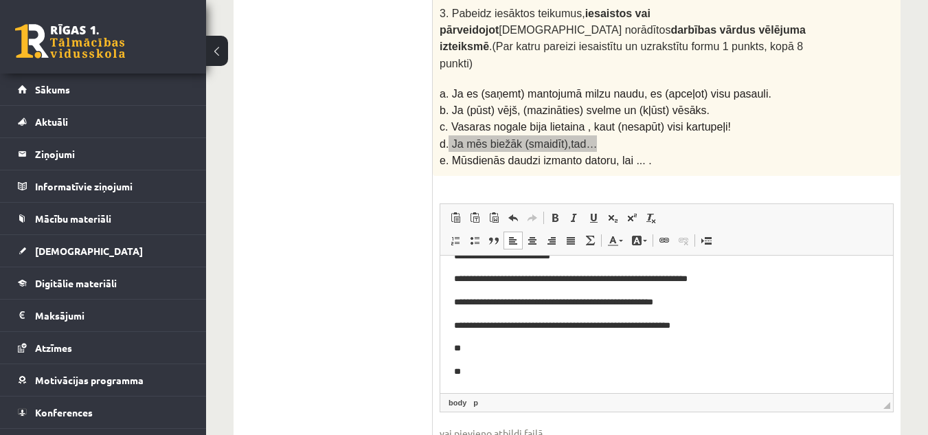
click at [514, 359] on body "**********" at bounding box center [666, 301] width 425 height 153
click at [498, 347] on p "**" at bounding box center [661, 348] width 415 height 14
click at [528, 350] on p "**********" at bounding box center [661, 348] width 415 height 14
click at [557, 347] on p "**********" at bounding box center [661, 348] width 415 height 14
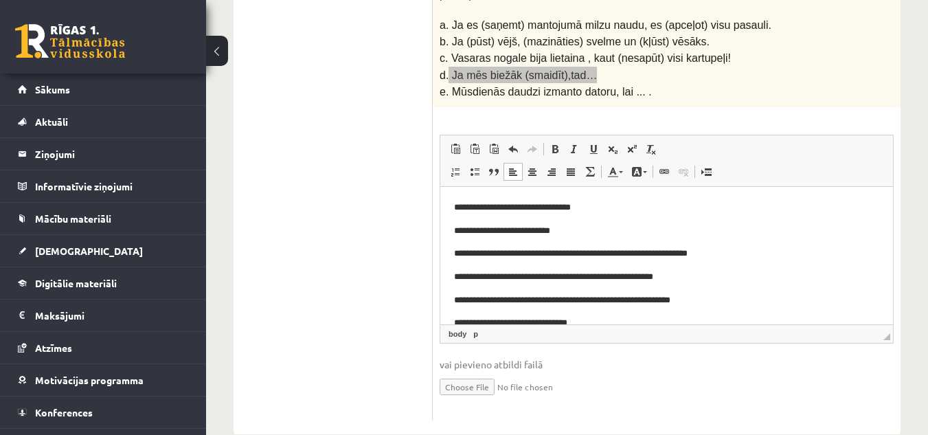
scroll to position [487, 0]
click at [534, 254] on p "**********" at bounding box center [661, 252] width 415 height 14
click at [674, 252] on p "**********" at bounding box center [661, 252] width 415 height 14
click at [500, 274] on p "**********" at bounding box center [661, 276] width 415 height 14
click at [572, 274] on p "**********" at bounding box center [661, 276] width 415 height 14
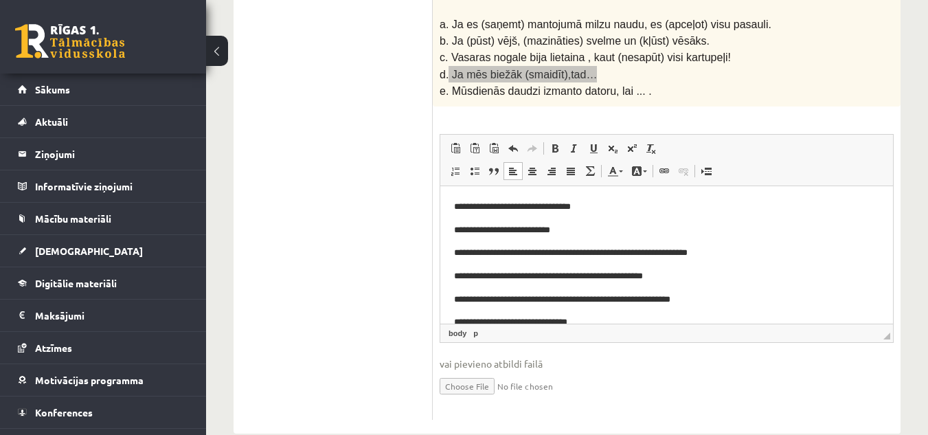
click at [634, 276] on p "**********" at bounding box center [661, 276] width 415 height 14
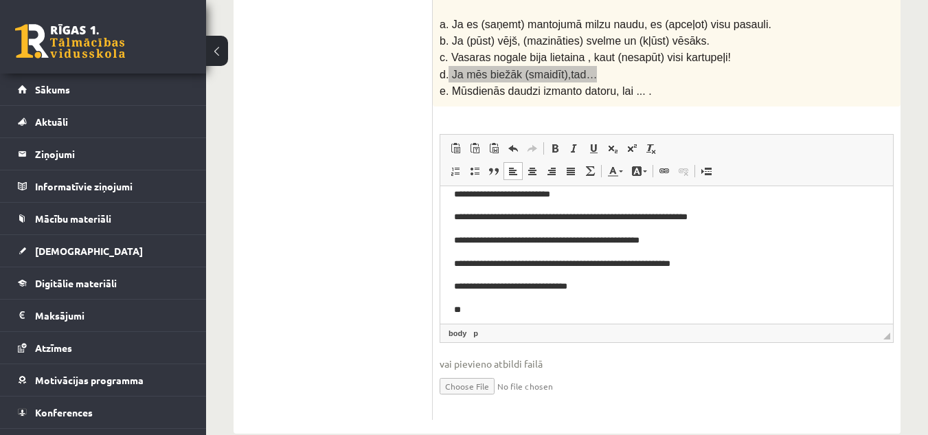
scroll to position [35, 0]
click at [636, 260] on p "**********" at bounding box center [661, 264] width 415 height 14
click at [572, 289] on p "**********" at bounding box center [661, 287] width 415 height 14
click at [600, 283] on p "**********" at bounding box center [661, 287] width 415 height 14
click at [600, 286] on p "**********" at bounding box center [661, 287] width 415 height 14
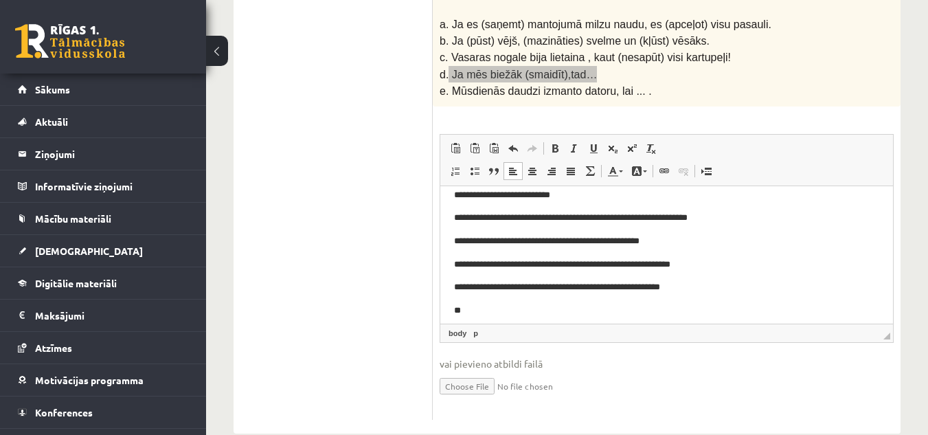
scroll to position [44, 0]
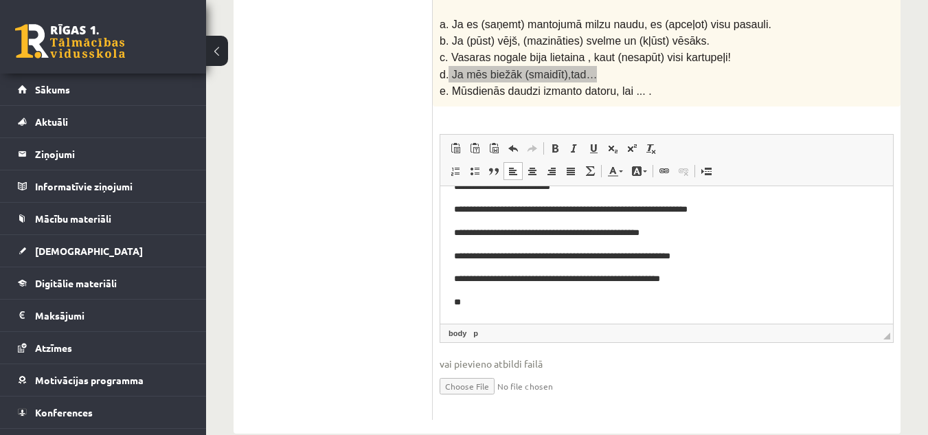
click at [708, 279] on p "**********" at bounding box center [661, 278] width 415 height 14
click at [619, 304] on p "**" at bounding box center [661, 302] width 415 height 14
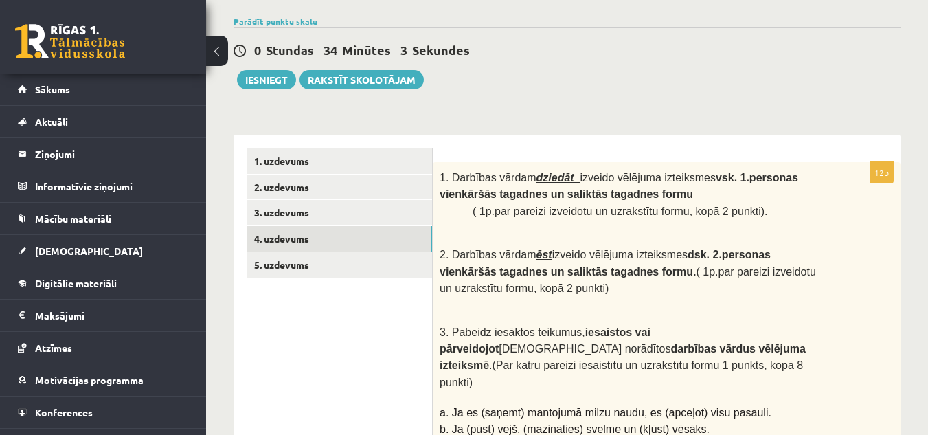
scroll to position [99, 0]
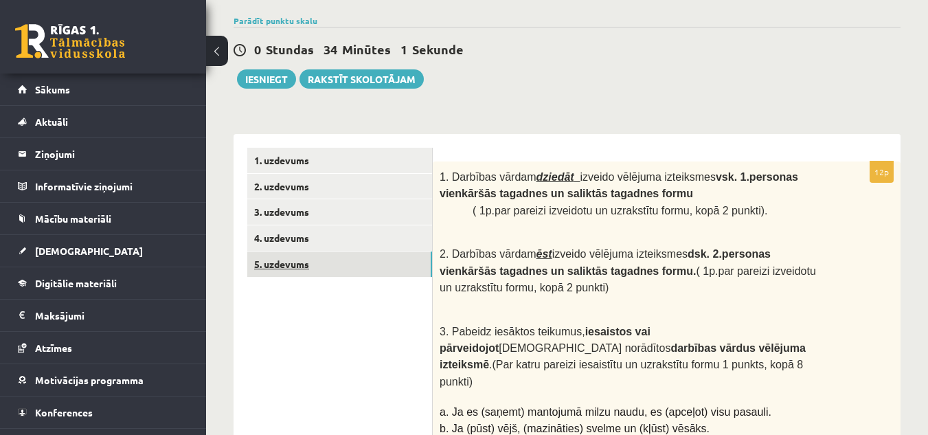
click at [359, 262] on link "5. uzdevums" at bounding box center [339, 264] width 185 height 25
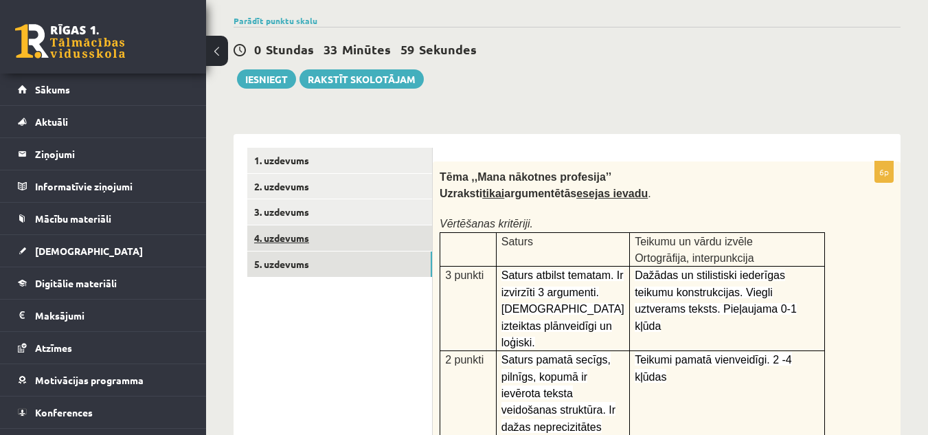
scroll to position [0, 0]
click at [349, 244] on link "4. uzdevums" at bounding box center [339, 237] width 185 height 25
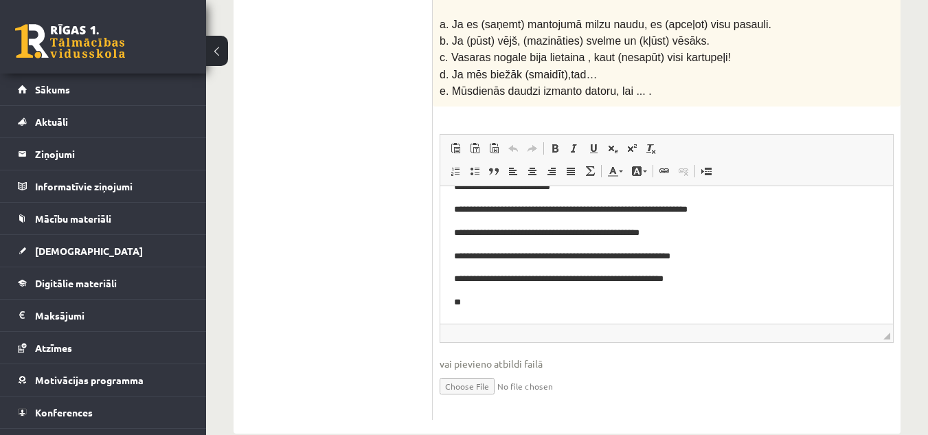
scroll to position [43, 0]
drag, startPoint x: 456, startPoint y: 67, endPoint x: 501, endPoint y: 63, distance: 45.5
click at [501, 85] on span "e. Mūsdienās daudzi izmanto datoru, lai ... ." at bounding box center [546, 91] width 212 height 12
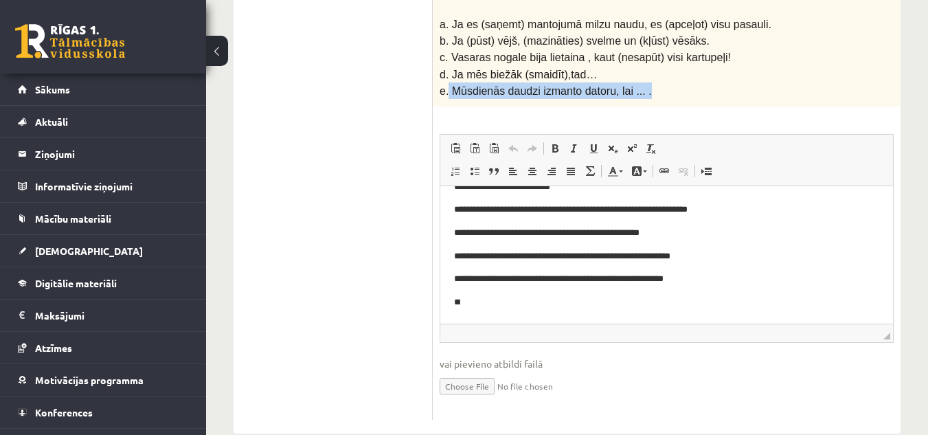
drag, startPoint x: 449, startPoint y: 62, endPoint x: 637, endPoint y: 70, distance: 188.5
click at [637, 82] on p "e. Mūsdienās daudzi izmanto datoru, lai ... ." at bounding box center [633, 90] width 386 height 16
copy span "Mūsdienās daudzi izmanto datoru, lai ... ."
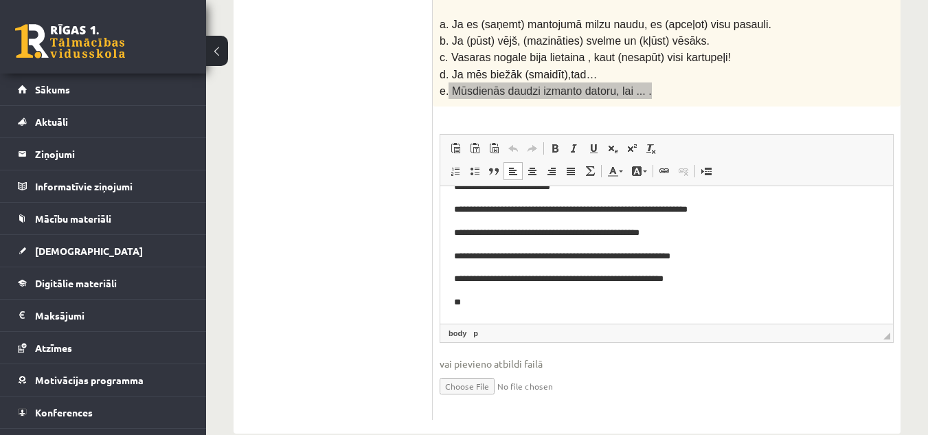
click at [605, 293] on body "**********" at bounding box center [666, 232] width 425 height 153
paste body "Визуальный текстовый редактор, wiswyg-editor-user-answer-47024925314640"
click at [652, 300] on p "**********" at bounding box center [661, 302] width 415 height 14
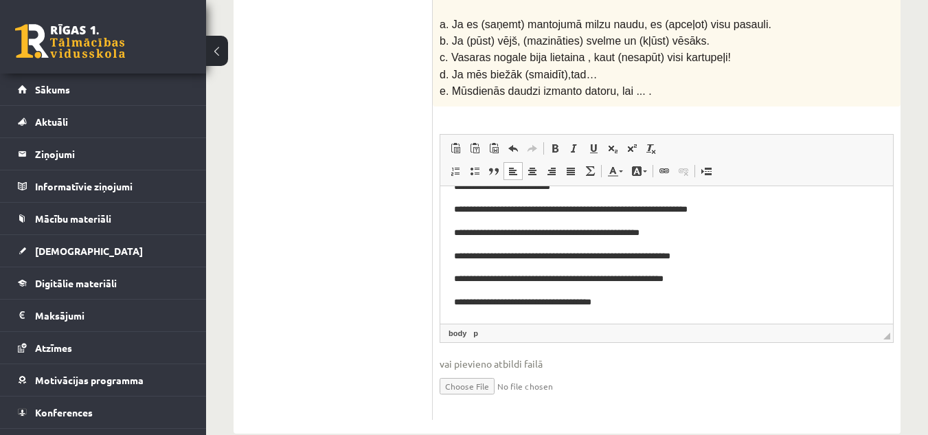
click at [793, 49] on p "c. Vasaras nogale bija lietaina , kaut (nesapūt) visi kartupeļi!" at bounding box center [633, 57] width 386 height 16
click at [676, 302] on p "**********" at bounding box center [661, 302] width 415 height 14
click at [662, 298] on p "**********" at bounding box center [661, 302] width 415 height 14
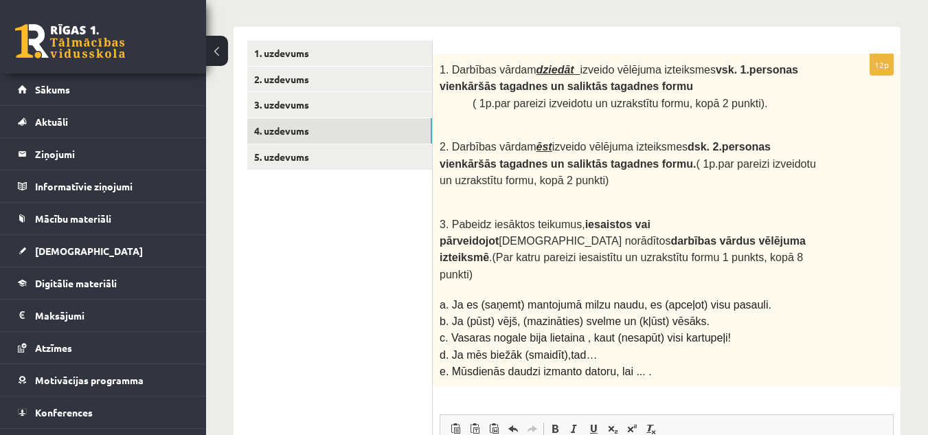
scroll to position [161, 0]
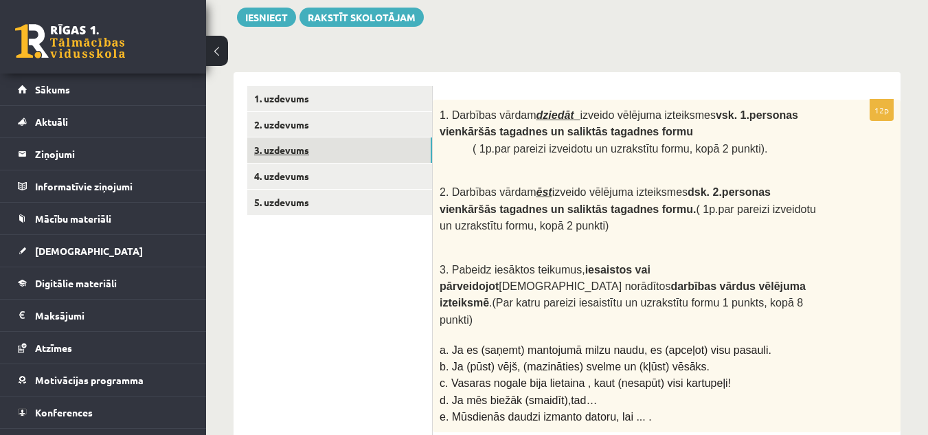
click at [404, 157] on link "3. uzdevums" at bounding box center [339, 149] width 185 height 25
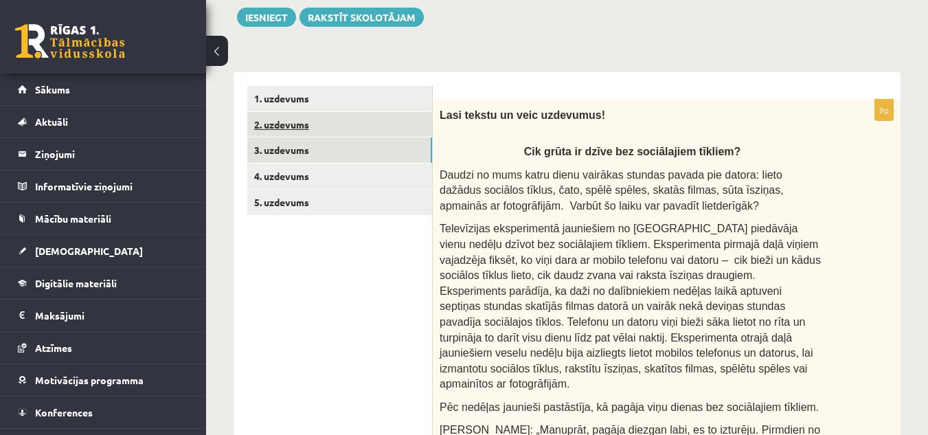
scroll to position [0, 0]
click at [311, 119] on link "2. uzdevums" at bounding box center [339, 124] width 185 height 25
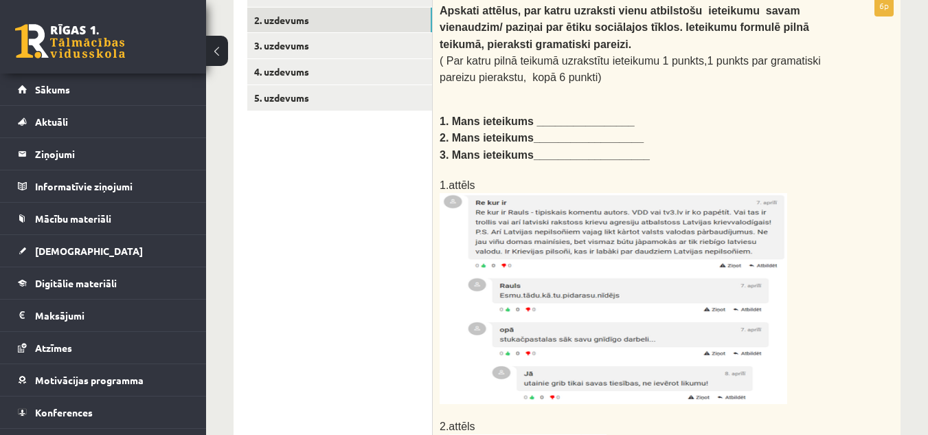
scroll to position [264, 0]
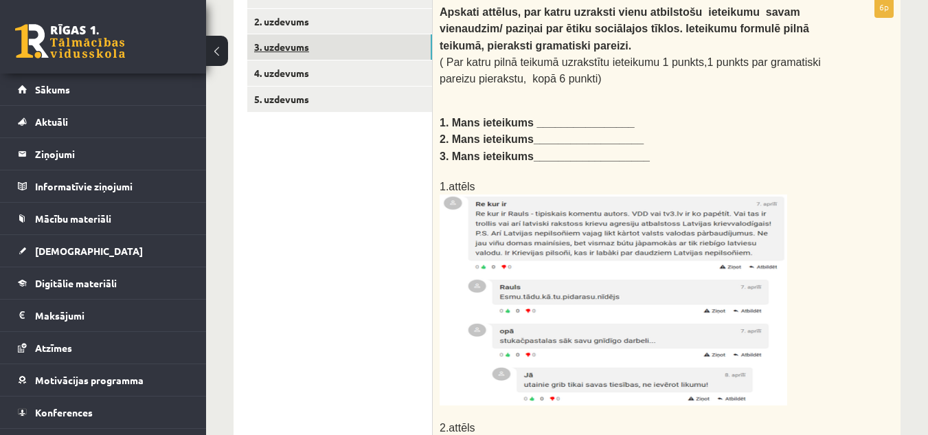
click at [363, 53] on link "3. uzdevums" at bounding box center [339, 46] width 185 height 25
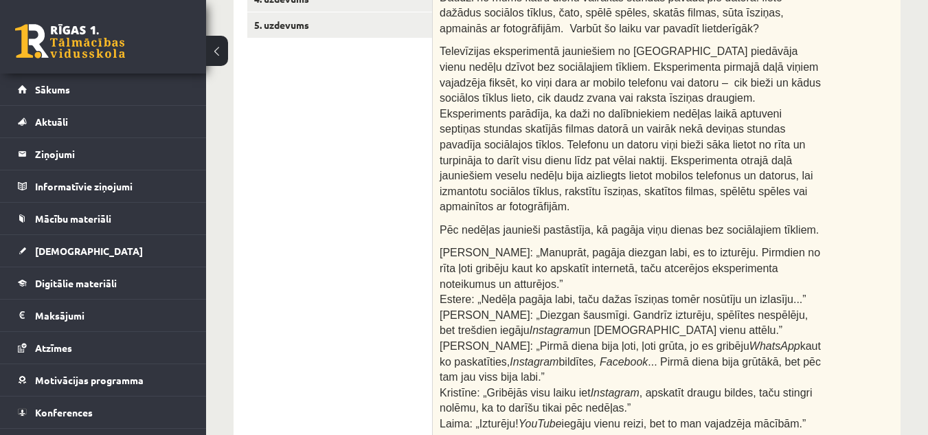
scroll to position [340, 0]
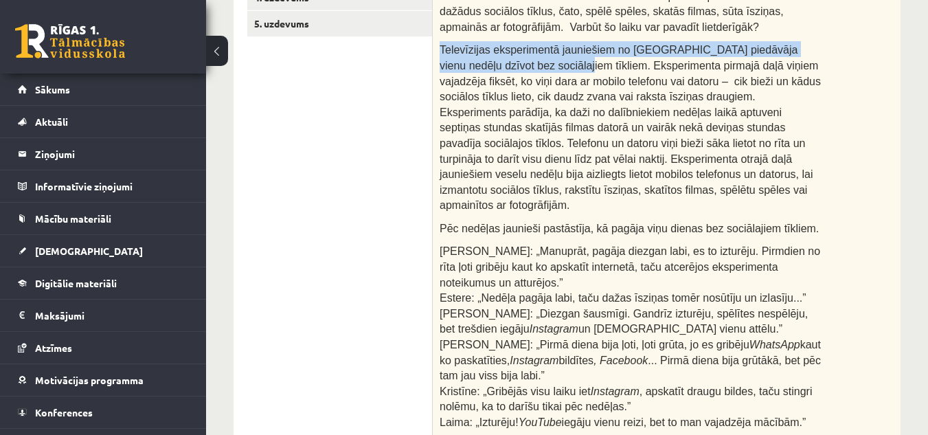
drag, startPoint x: 439, startPoint y: 49, endPoint x: 526, endPoint y: 69, distance: 88.9
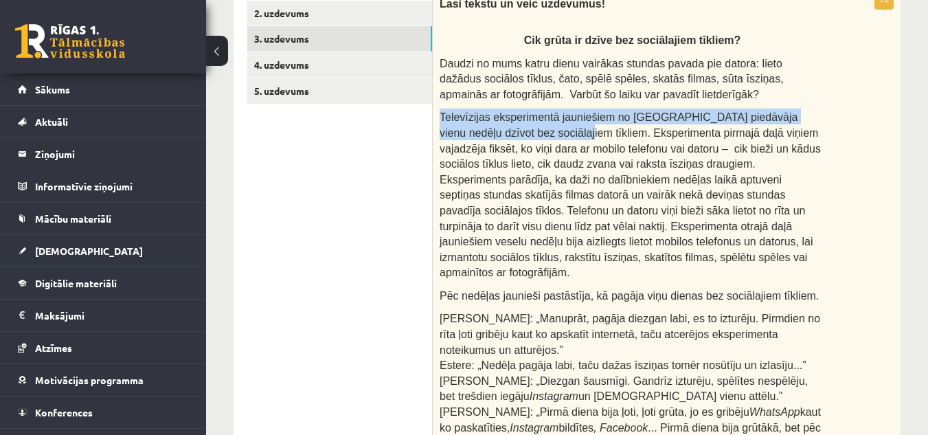
scroll to position [287, 0]
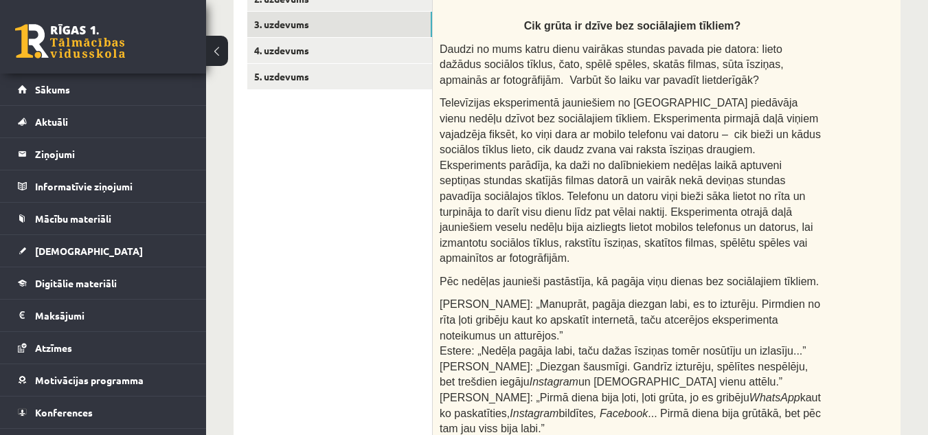
click at [532, 153] on span "Televīzijas eksperimentā jauniešiem no Rīgas piedāvāja vienu nedēļu dzīvot bez …" at bounding box center [630, 180] width 381 height 167
drag, startPoint x: 685, startPoint y: 101, endPoint x: 526, endPoint y: 123, distance: 161.0
click at [526, 123] on span "Televīzijas eksperimentā jauniešiem no Rīgas piedāvāja vienu nedēļu dzīvot bez …" at bounding box center [630, 180] width 381 height 167
copy span "vienu nedēļu dzīvot bez sociālajiem tīkliem."
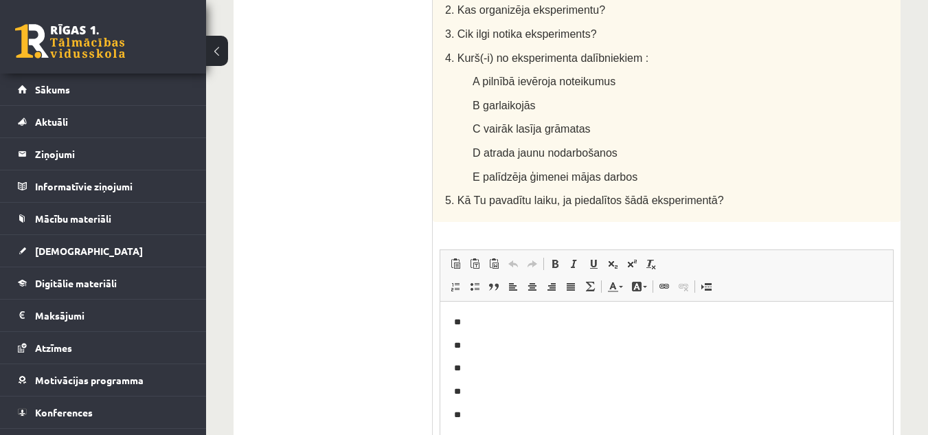
scroll to position [1128, 0]
click at [490, 321] on p "**" at bounding box center [666, 322] width 425 height 14
click at [466, 322] on p "**********" at bounding box center [666, 322] width 425 height 14
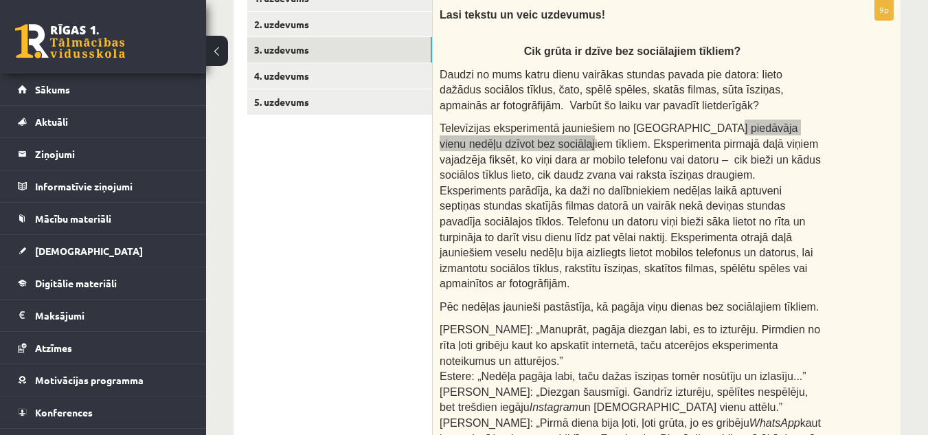
scroll to position [258, 0]
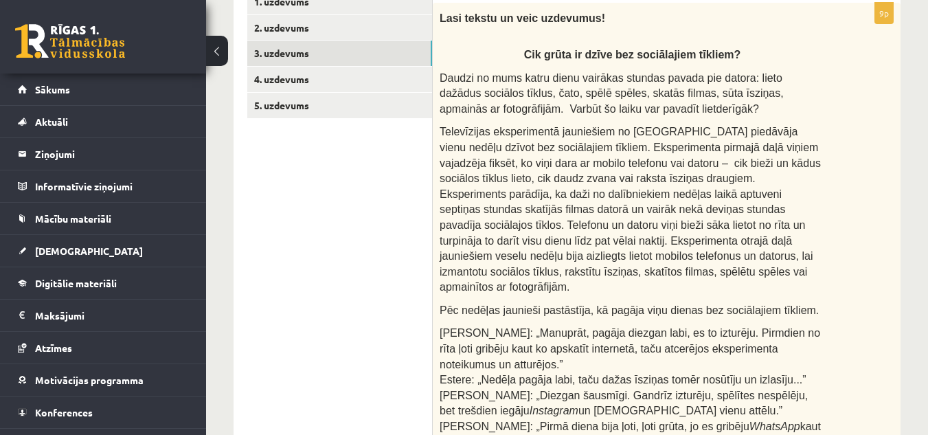
click at [669, 108] on p "Daudzi no mums katru dienu vairākas stundas pavada pie datora: lieto dažādus so…" at bounding box center [633, 92] width 386 height 47
drag, startPoint x: 630, startPoint y: 184, endPoint x: 642, endPoint y: 184, distance: 11.7
click at [642, 184] on span "Televīzijas eksperimentā jauniešiem no Rīgas piedāvāja vienu nedēļu dzīvot bez …" at bounding box center [630, 209] width 381 height 167
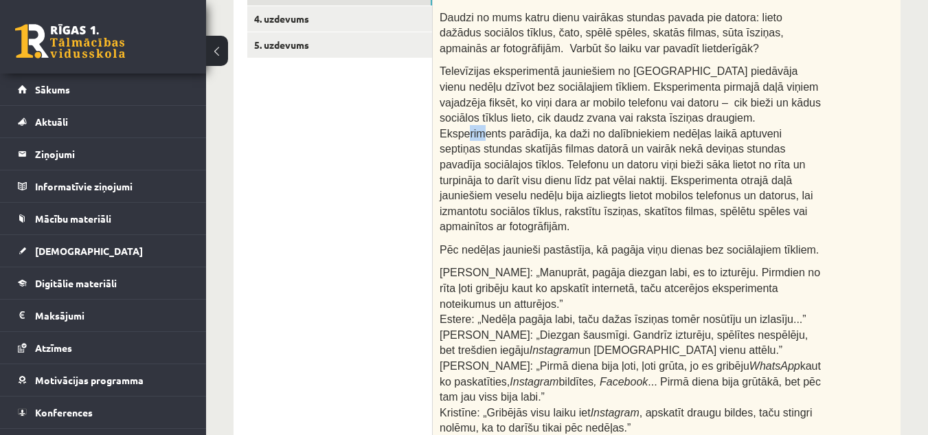
scroll to position [319, 0]
click at [544, 183] on span "Televīzijas eksperimentā jauniešiem no Rīgas piedāvāja vienu nedēļu dzīvot bez …" at bounding box center [630, 148] width 381 height 167
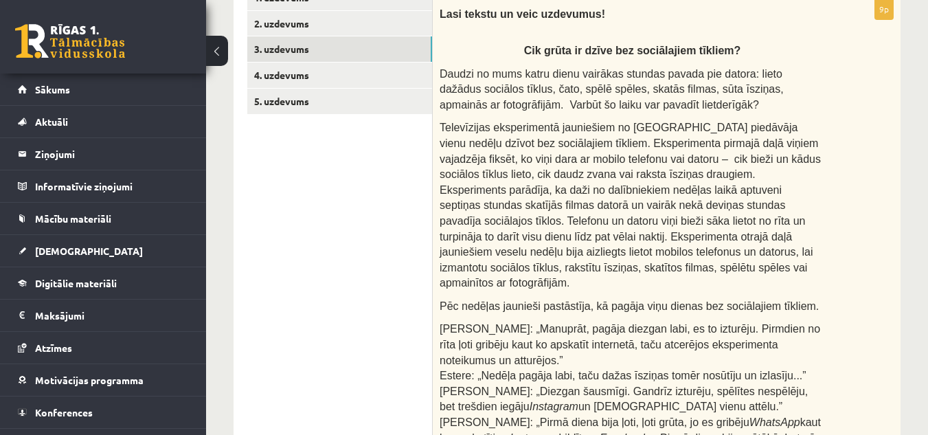
scroll to position [263, 0]
drag, startPoint x: 443, startPoint y: 126, endPoint x: 526, endPoint y: 129, distance: 83.2
click at [526, 129] on span "Televīzijas eksperimentā jauniešiem no Rīgas piedāvāja vienu nedēļu dzīvot bez …" at bounding box center [630, 204] width 381 height 167
drag, startPoint x: 434, startPoint y: 124, endPoint x: 548, endPoint y: 131, distance: 113.6
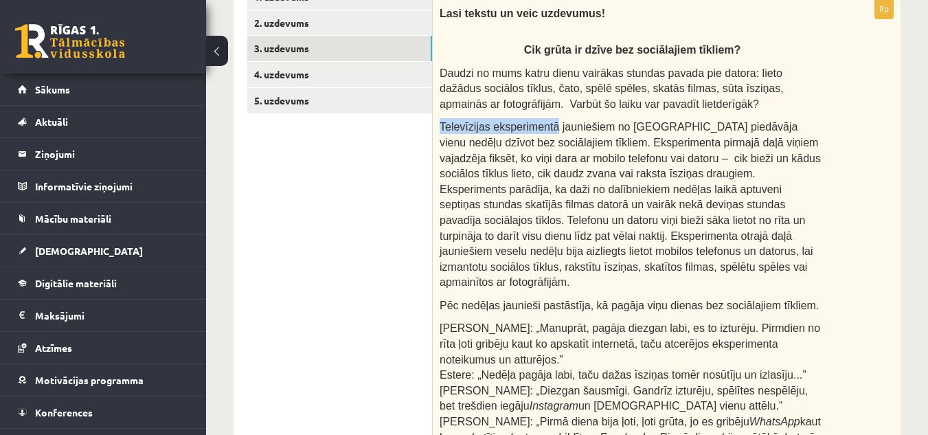
copy span "Televīzijas eksperimentā"
click at [590, 144] on span "Televīzijas eksperimentā jauniešiem no Rīgas piedāvāja vienu nedēļu dzīvot bez …" at bounding box center [630, 204] width 381 height 167
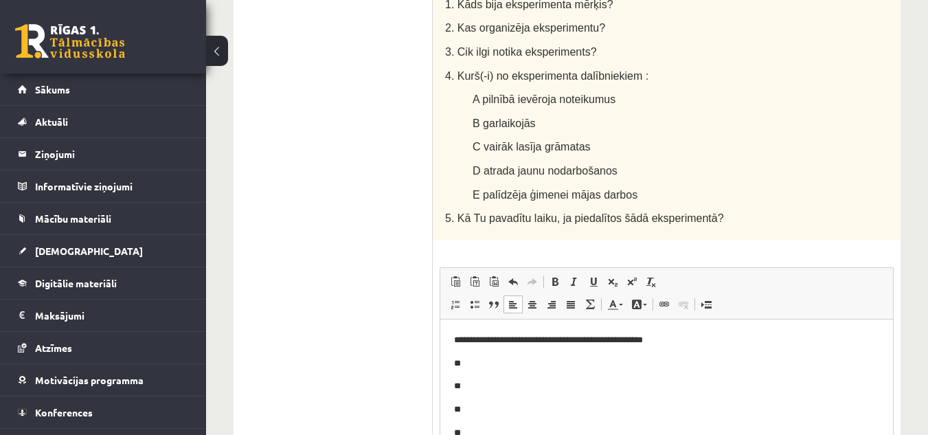
scroll to position [1113, 0]
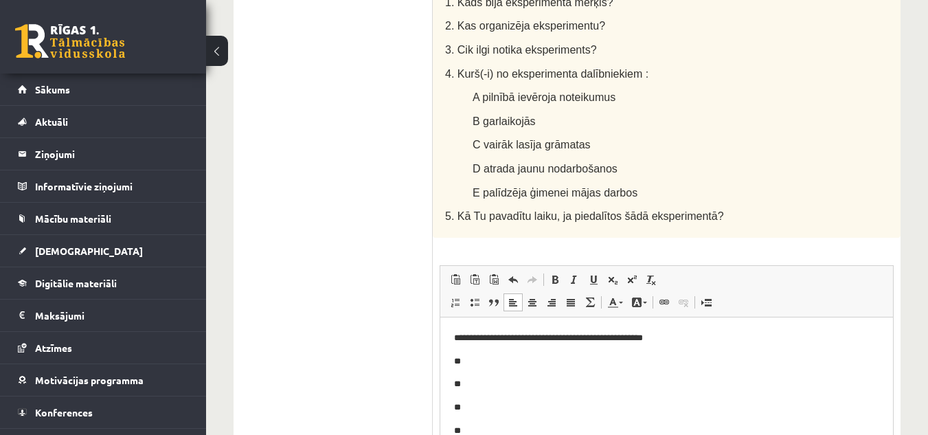
click at [502, 361] on p "**" at bounding box center [666, 361] width 425 height 14
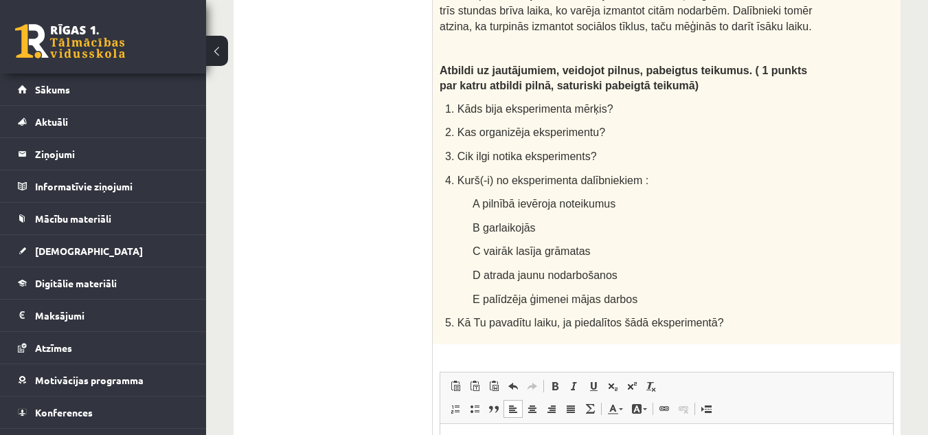
scroll to position [1003, 0]
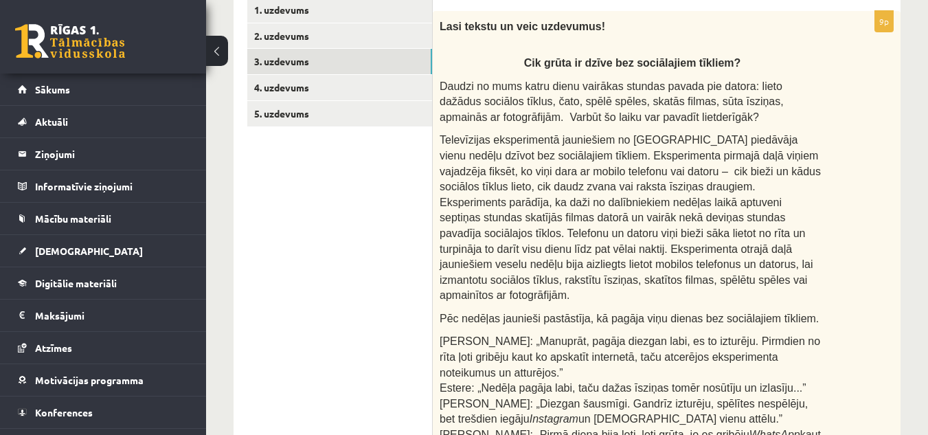
scroll to position [216, 0]
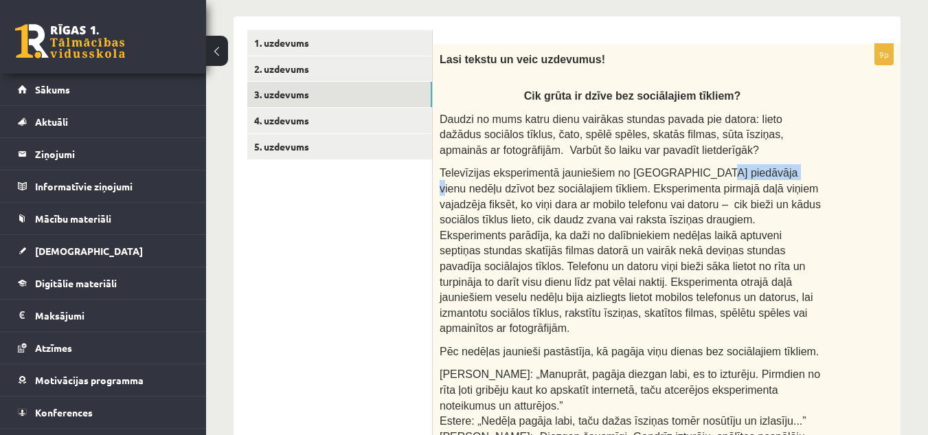
drag, startPoint x: 684, startPoint y: 178, endPoint x: 747, endPoint y: 177, distance: 63.2
click at [747, 177] on span "Televīzijas eksperimentā jauniešiem no Rīgas piedāvāja vienu nedēļu dzīvot bez …" at bounding box center [630, 250] width 381 height 167
copy span "vienu nedēļu"
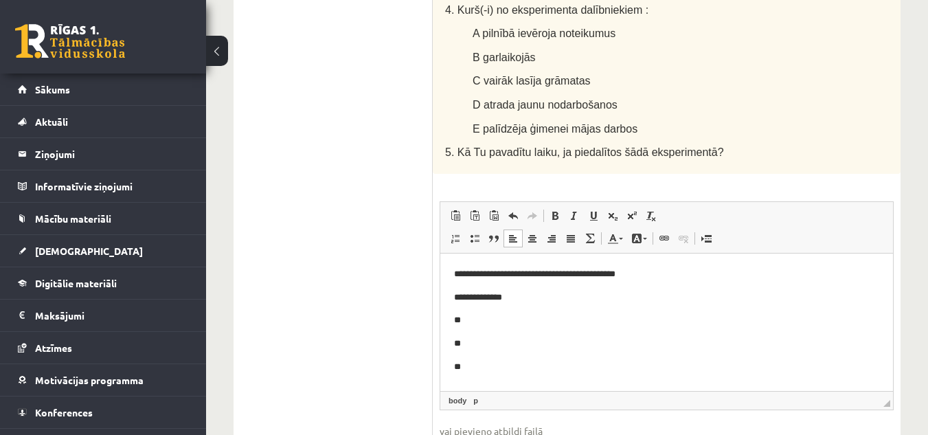
scroll to position [1177, 0]
click at [474, 319] on p "**" at bounding box center [666, 320] width 425 height 14
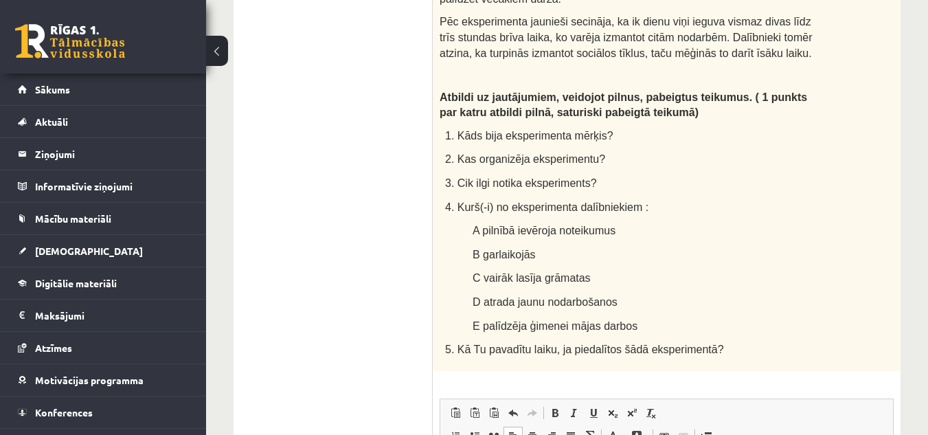
scroll to position [979, 0]
drag, startPoint x: 514, startPoint y: 91, endPoint x: 579, endPoint y: 89, distance: 64.7
click at [579, 178] on span "3. Cik ilgi notika eksperiments?" at bounding box center [521, 184] width 152 height 12
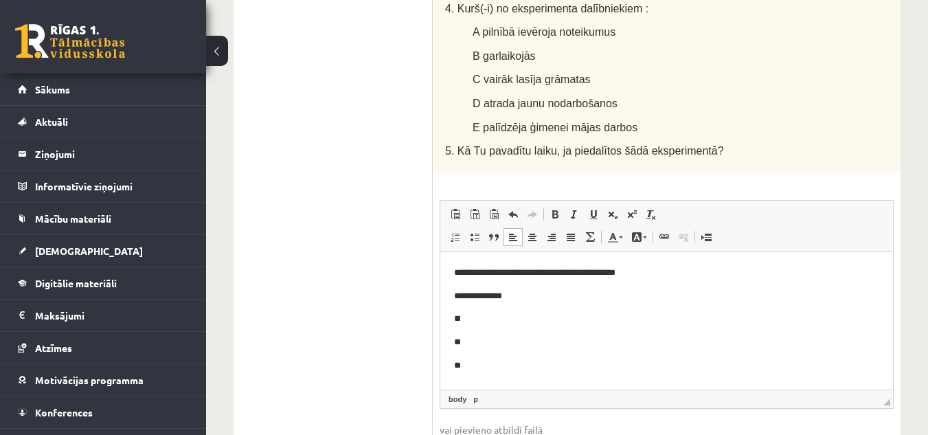
scroll to position [1178, 0]
click at [553, 324] on p "**" at bounding box center [666, 319] width 425 height 14
click at [466, 319] on p "**********" at bounding box center [666, 320] width 425 height 14
click at [469, 323] on p "**********" at bounding box center [666, 320] width 425 height 14
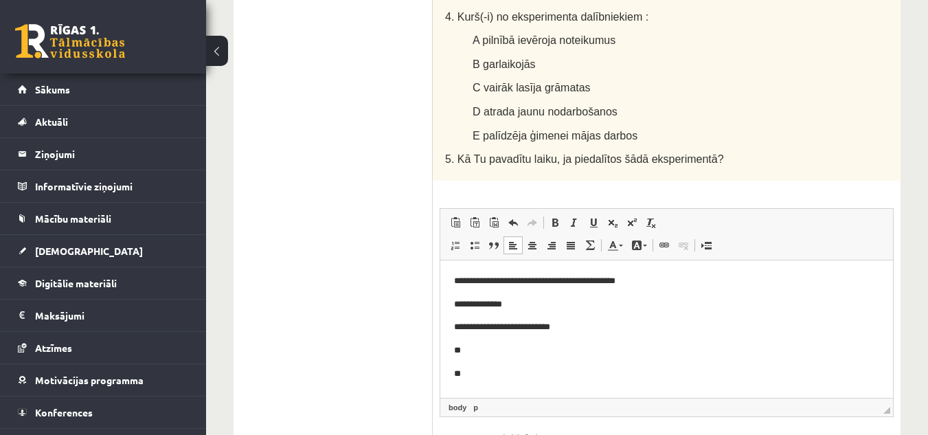
scroll to position [1170, 0]
click at [520, 327] on p "**********" at bounding box center [666, 327] width 425 height 14
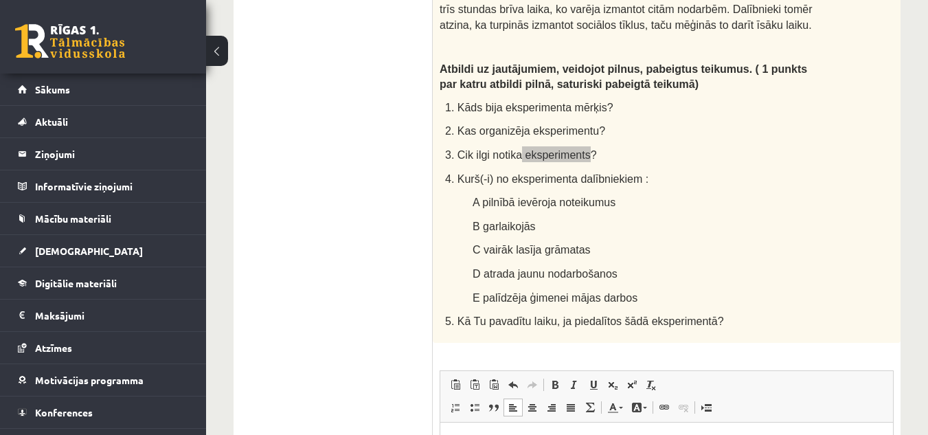
scroll to position [1001, 0]
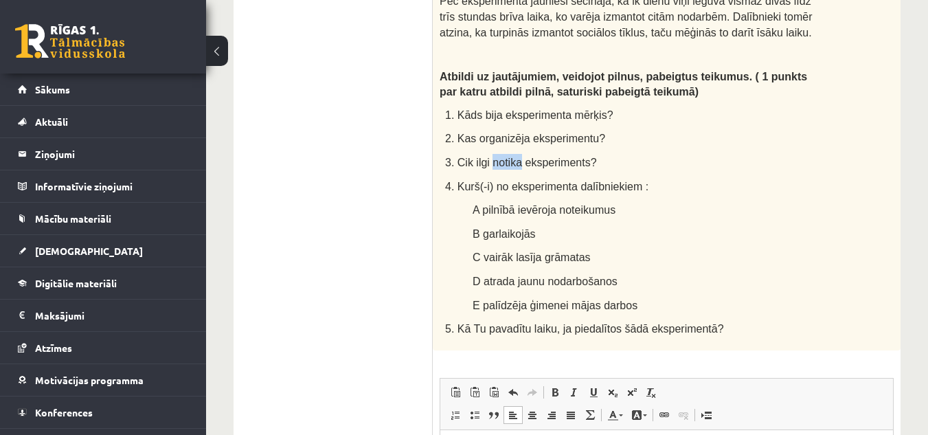
drag, startPoint x: 489, startPoint y: 64, endPoint x: 516, endPoint y: 71, distance: 28.5
click at [516, 157] on span "3. Cik ilgi notika eksperiments?" at bounding box center [521, 163] width 152 height 12
copy span "notika"
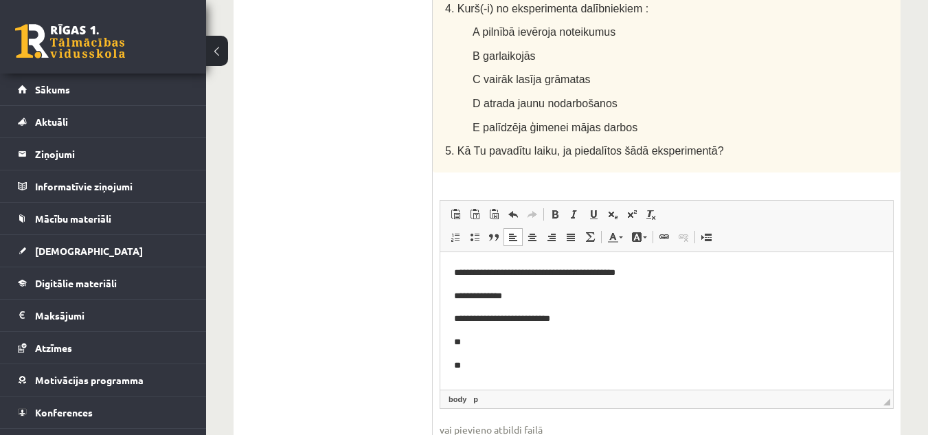
scroll to position [1178, 0]
click at [520, 320] on p "**********" at bounding box center [666, 319] width 425 height 14
click at [610, 320] on p "**********" at bounding box center [666, 319] width 425 height 14
click at [526, 300] on p "**********" at bounding box center [666, 296] width 425 height 14
click at [605, 316] on p "**********" at bounding box center [666, 319] width 425 height 14
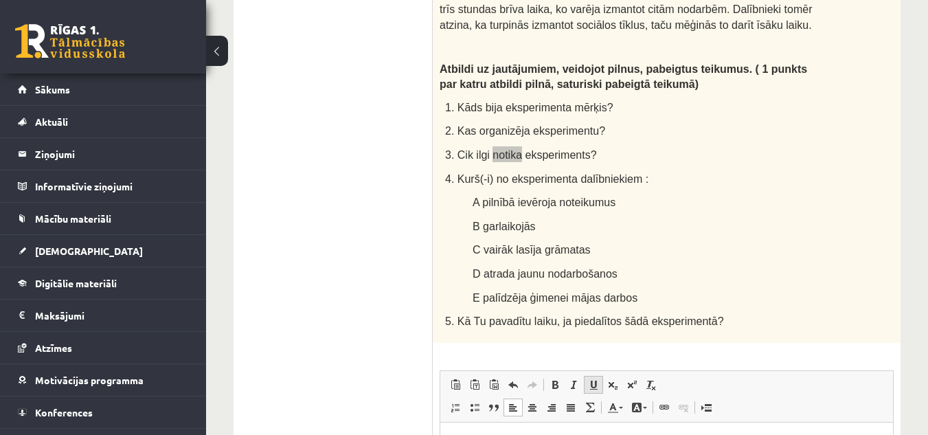
scroll to position [1009, 0]
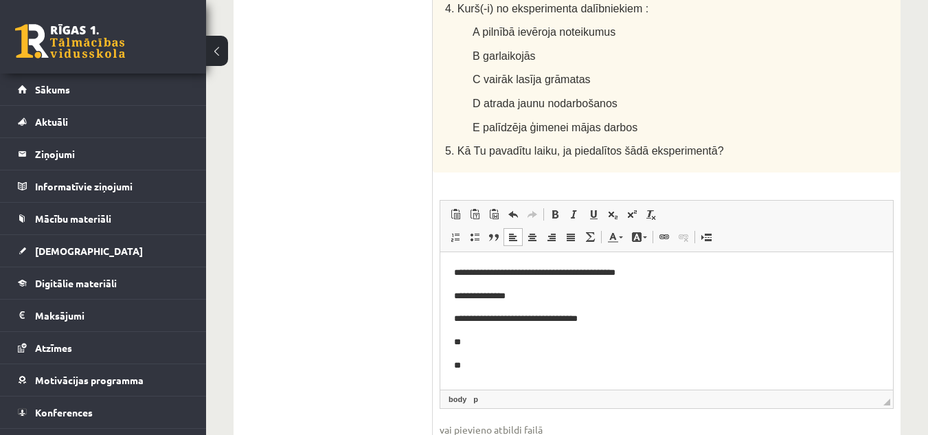
scroll to position [1178, 0]
click at [486, 335] on p "**" at bounding box center [666, 342] width 425 height 14
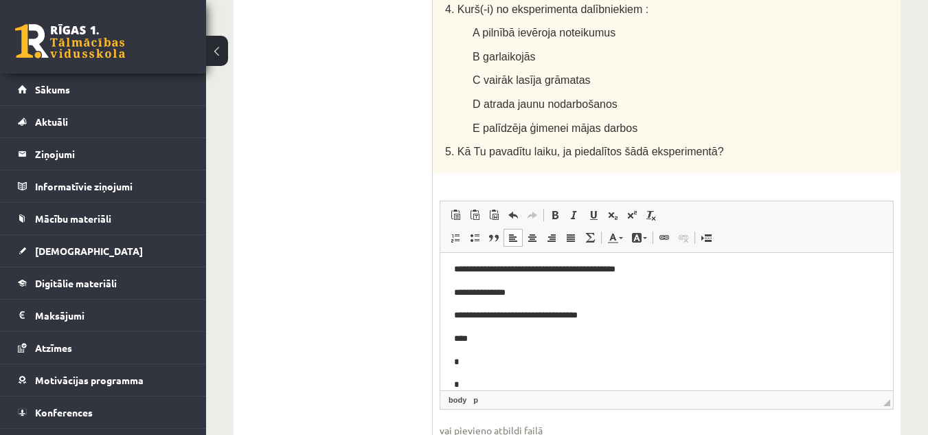
scroll to position [27, 0]
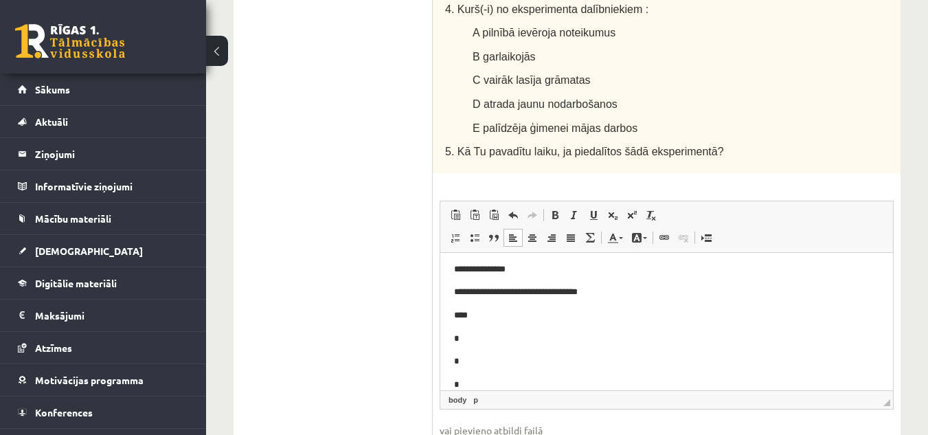
click at [464, 369] on body "**********" at bounding box center [666, 326] width 425 height 177
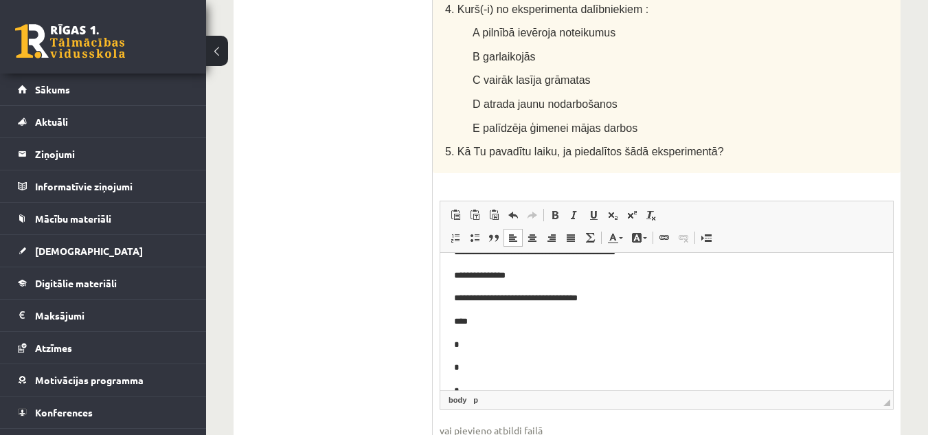
click at [490, 320] on p "****" at bounding box center [661, 321] width 415 height 14
click at [461, 345] on p "*" at bounding box center [661, 344] width 415 height 14
click at [476, 366] on p "*" at bounding box center [661, 367] width 415 height 14
click at [474, 344] on p "*" at bounding box center [661, 347] width 415 height 14
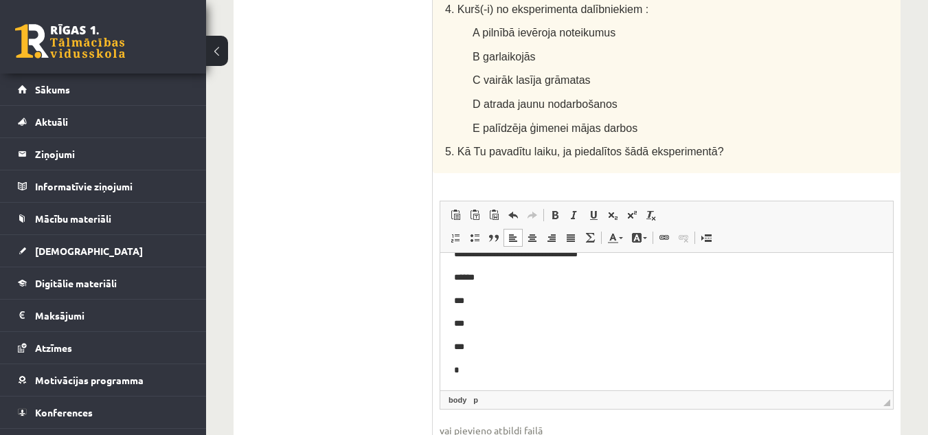
click at [477, 373] on p "*" at bounding box center [661, 370] width 415 height 14
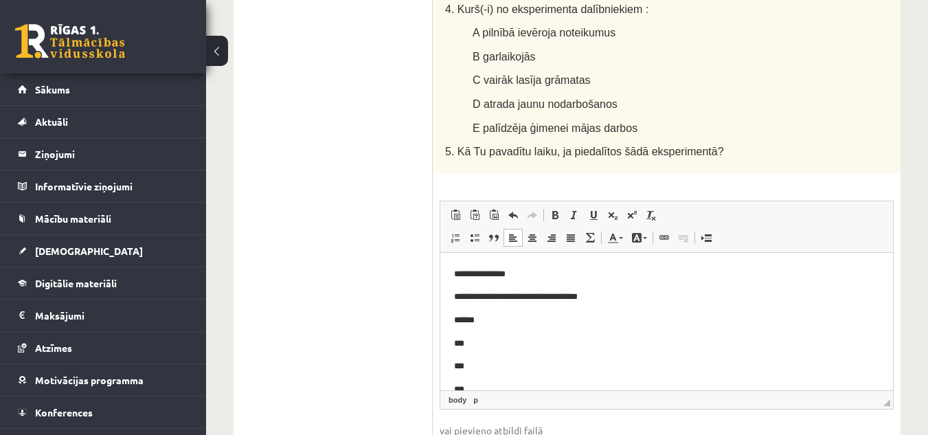
scroll to position [19, 0]
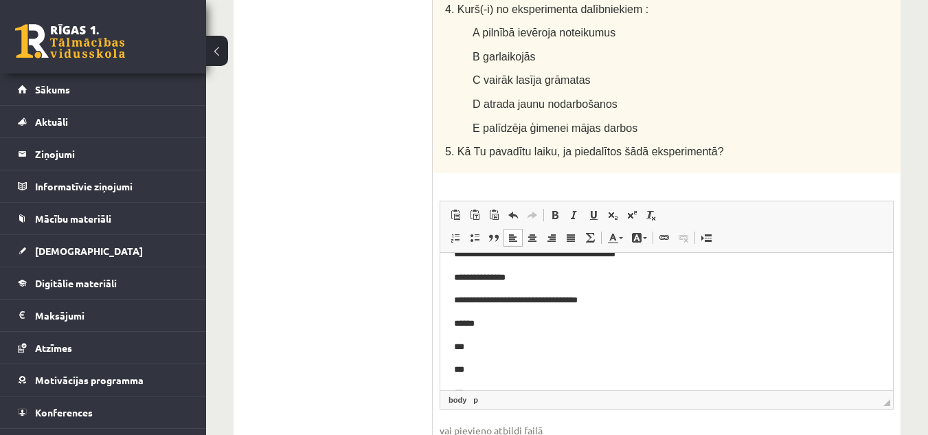
click at [502, 320] on p "******" at bounding box center [661, 323] width 415 height 14
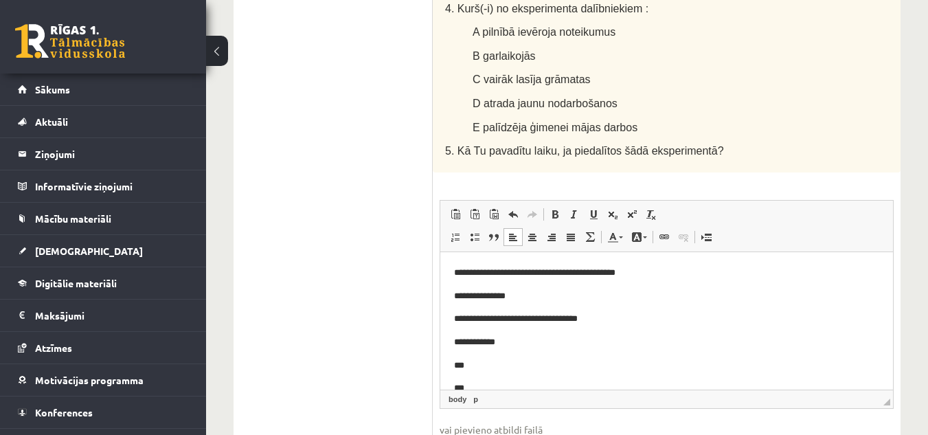
scroll to position [1178, 0]
drag, startPoint x: 533, startPoint y: 357, endPoint x: 537, endPoint y: 337, distance: 20.4
click at [537, 337] on body "**********" at bounding box center [666, 365] width 425 height 199
click at [537, 337] on p "******" at bounding box center [661, 342] width 415 height 14
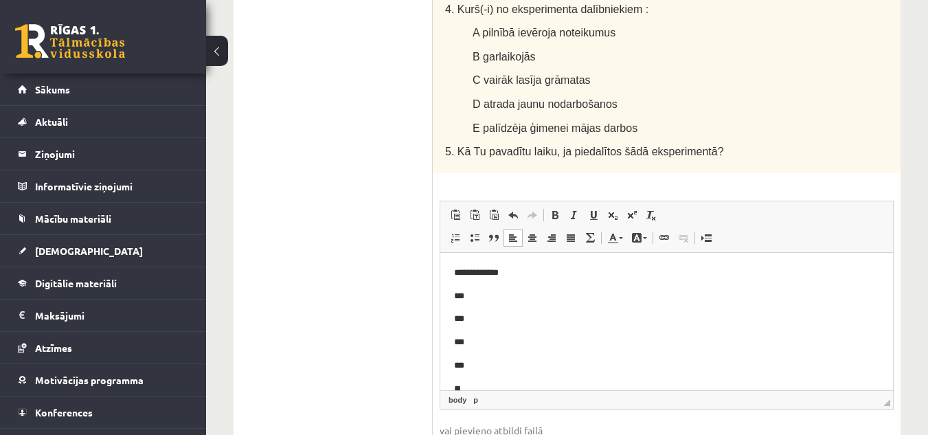
scroll to position [81, 0]
click at [498, 355] on p "***" at bounding box center [661, 354] width 415 height 14
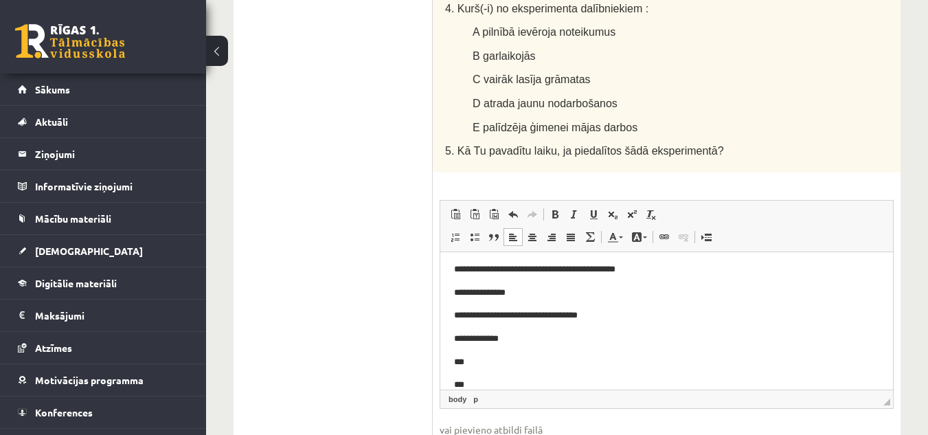
scroll to position [1178, 0]
click at [531, 348] on body "**********" at bounding box center [666, 362] width 425 height 199
click at [531, 339] on p "**********" at bounding box center [661, 339] width 415 height 14
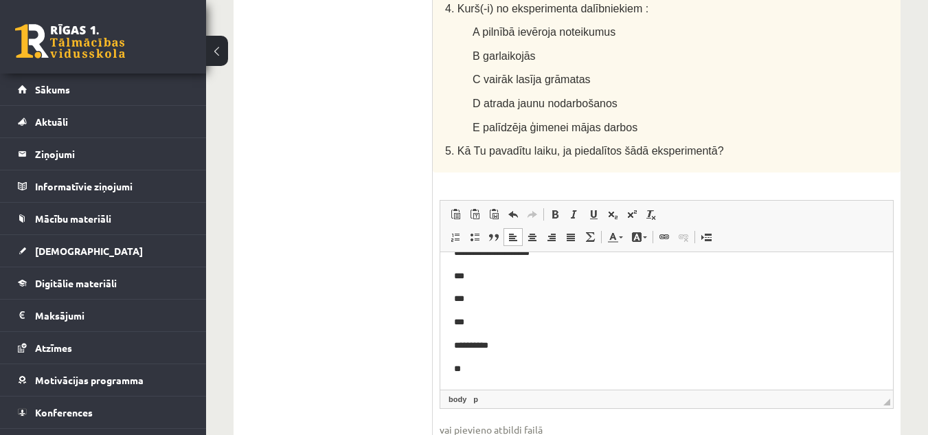
scroll to position [89, 0]
click at [499, 304] on p "***" at bounding box center [661, 298] width 415 height 14
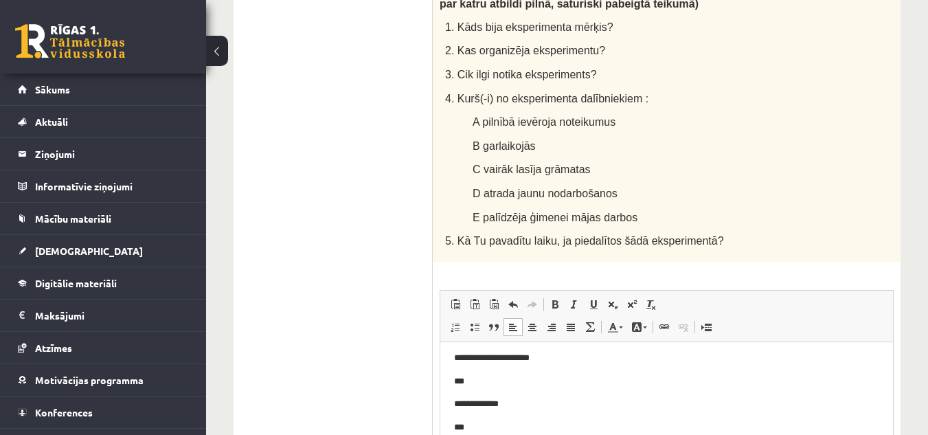
scroll to position [1087, 0]
click at [556, 353] on p "**********" at bounding box center [661, 359] width 415 height 14
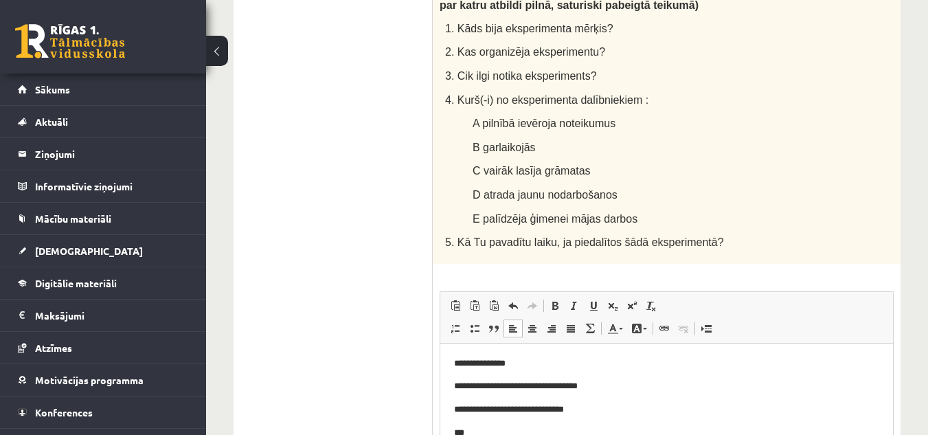
scroll to position [25, 0]
click at [655, 399] on body "**********" at bounding box center [666, 431] width 425 height 199
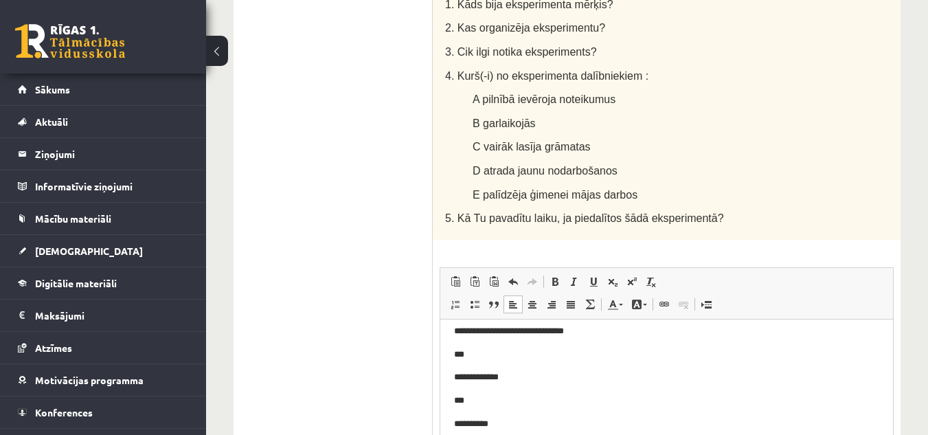
scroll to position [1179, 0]
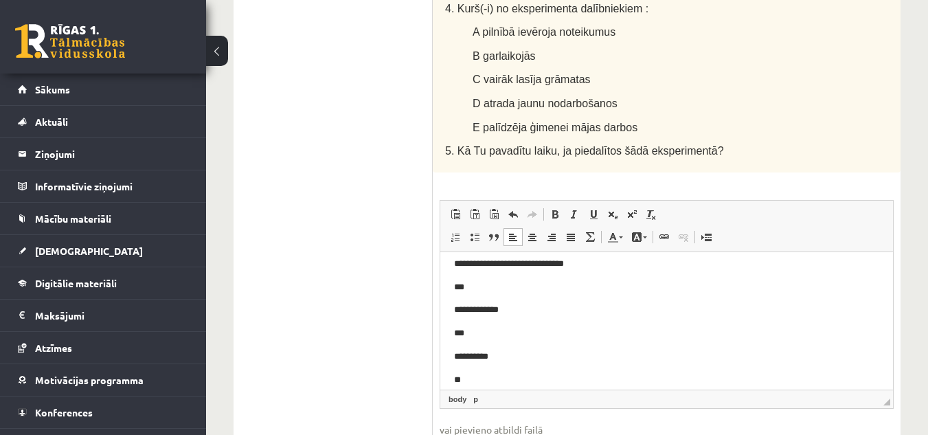
click at [517, 357] on p "**********" at bounding box center [661, 356] width 415 height 14
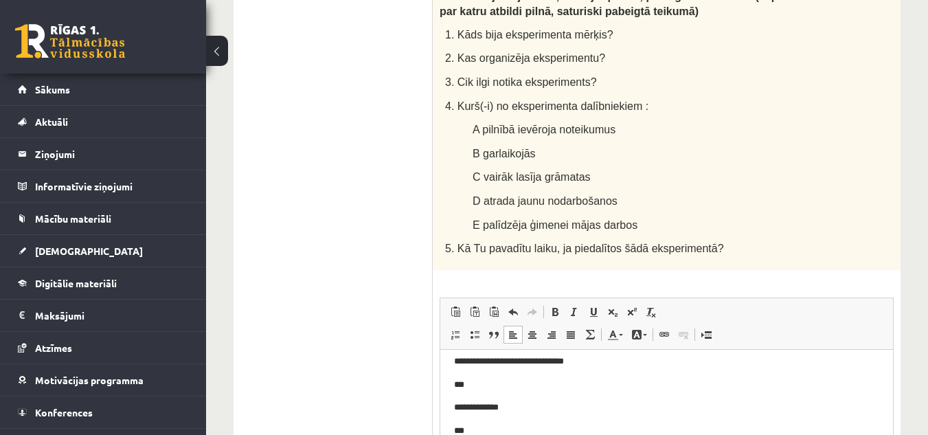
scroll to position [1080, 0]
click at [488, 383] on p "***" at bounding box center [661, 385] width 415 height 14
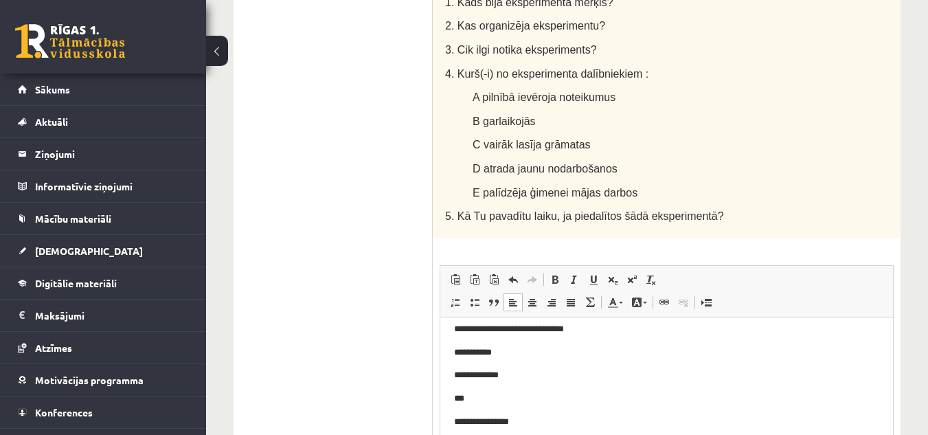
scroll to position [1116, 0]
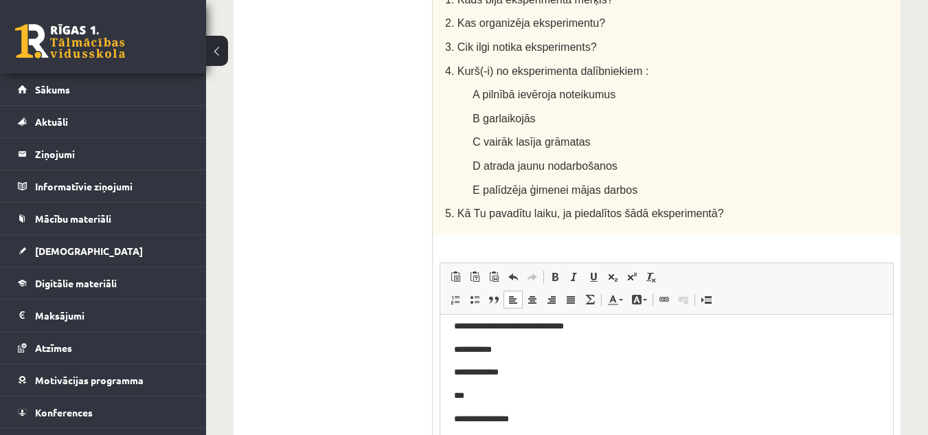
click at [496, 392] on p "***" at bounding box center [661, 395] width 415 height 14
click at [507, 372] on p "**********" at bounding box center [661, 372] width 415 height 14
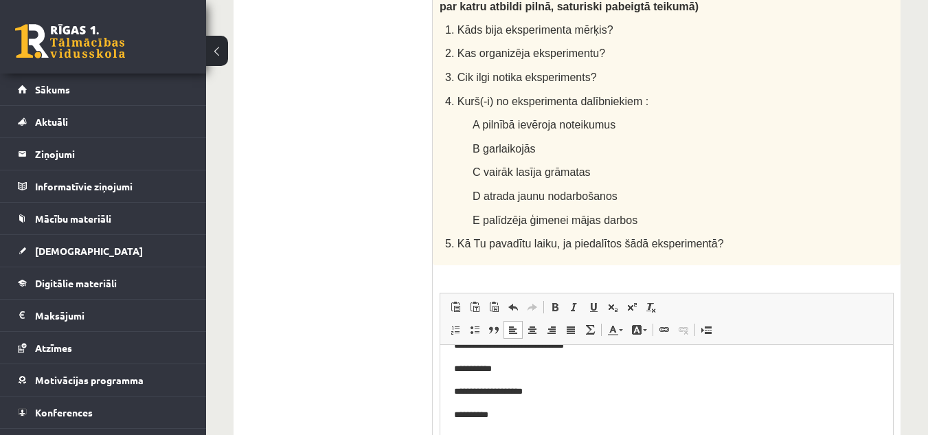
scroll to position [89, 0]
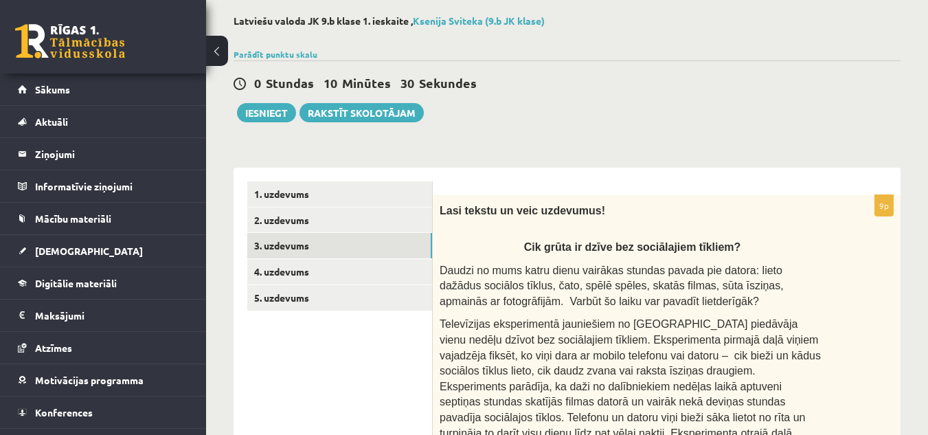
scroll to position [66, 0]
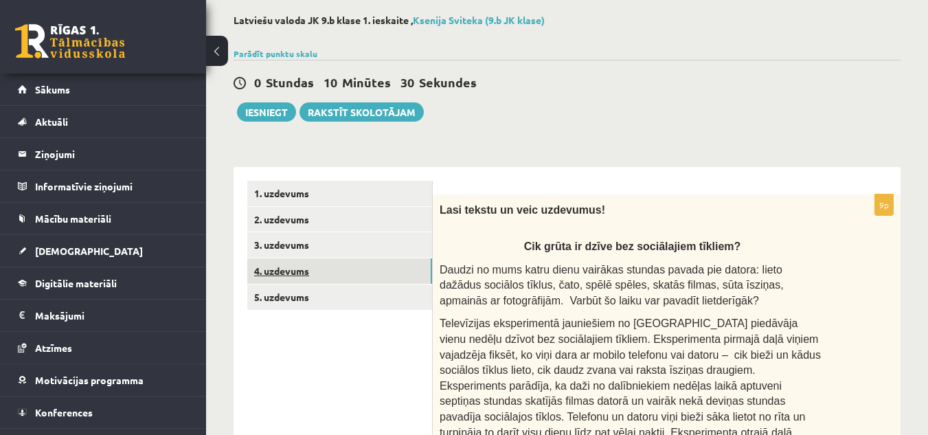
click at [360, 271] on link "4. uzdevums" at bounding box center [339, 270] width 185 height 25
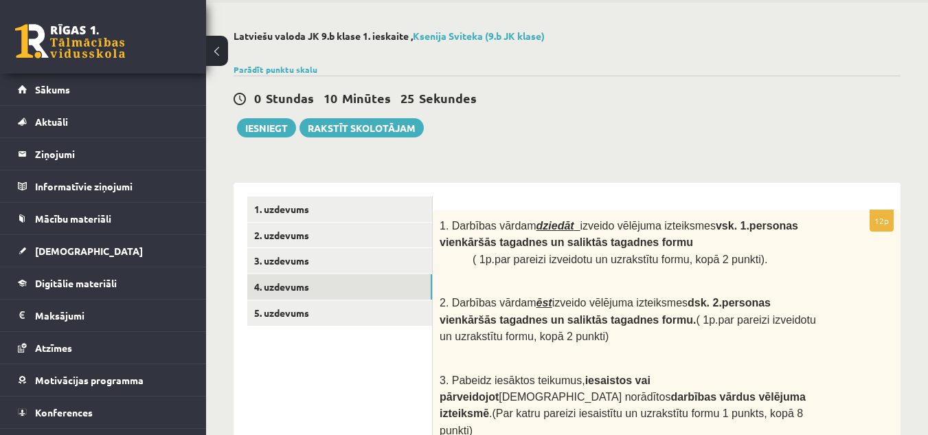
scroll to position [49, 0]
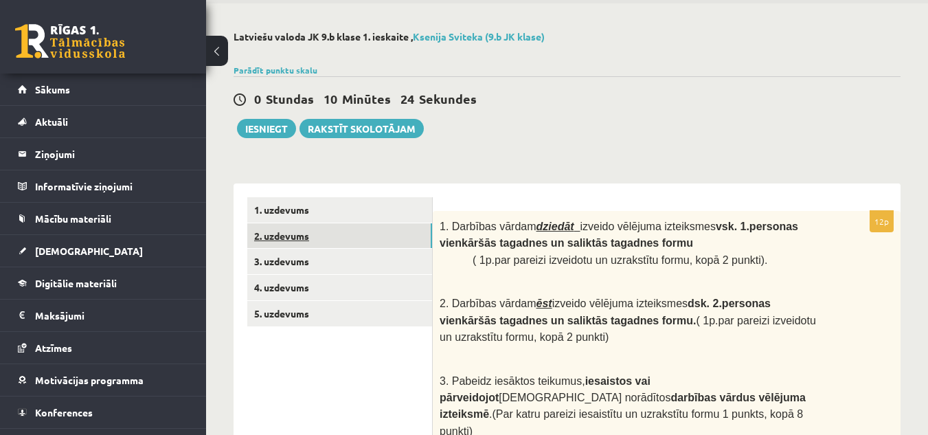
click at [381, 240] on link "2. uzdevums" at bounding box center [339, 235] width 185 height 25
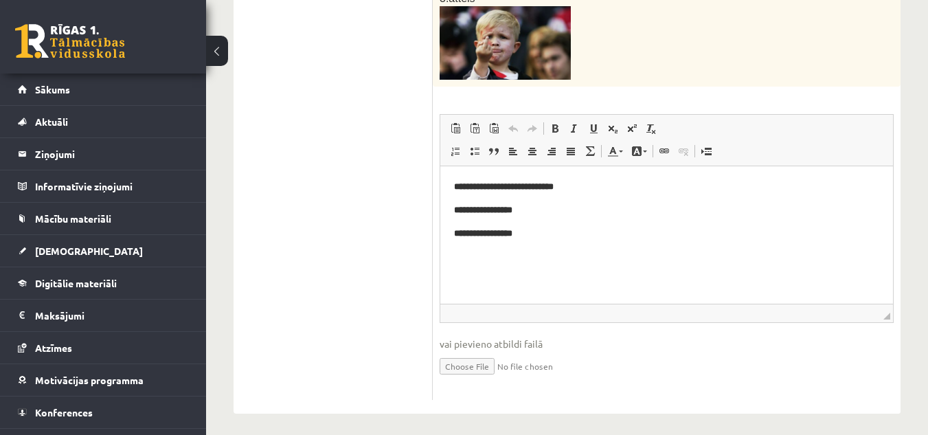
scroll to position [915, 0]
click at [618, 183] on p "**********" at bounding box center [666, 188] width 425 height 14
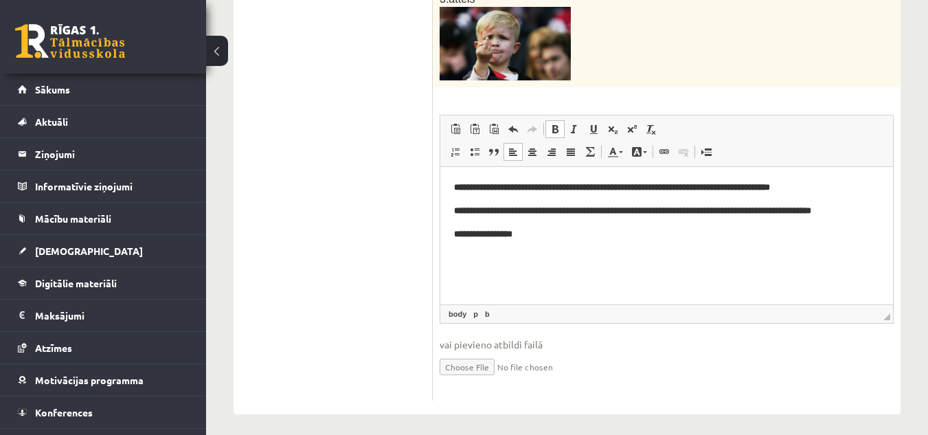
click at [569, 242] on p "**********" at bounding box center [666, 234] width 425 height 14
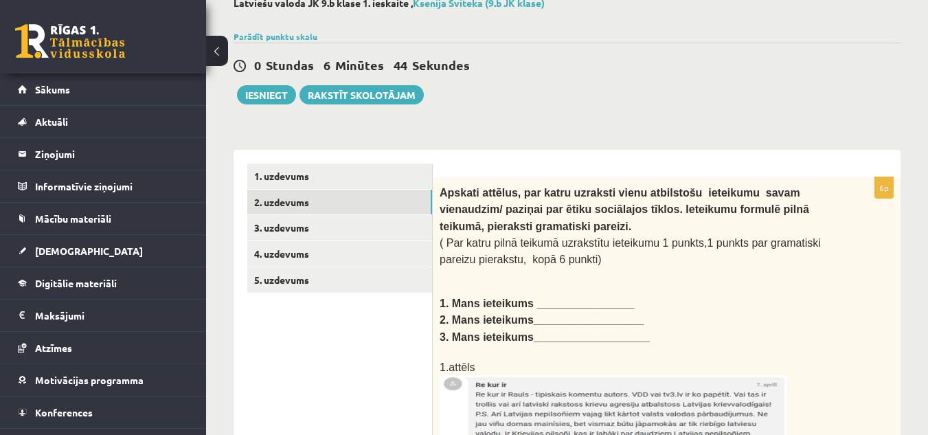
scroll to position [74, 0]
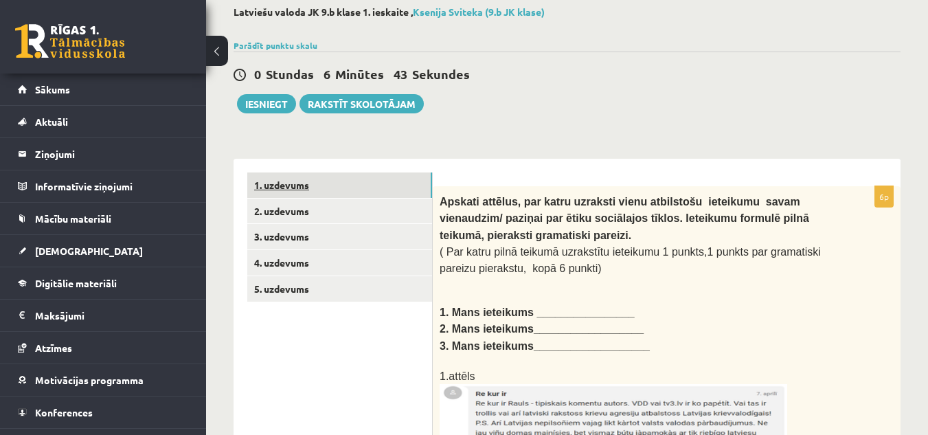
click at [304, 186] on link "1. uzdevums" at bounding box center [339, 184] width 185 height 25
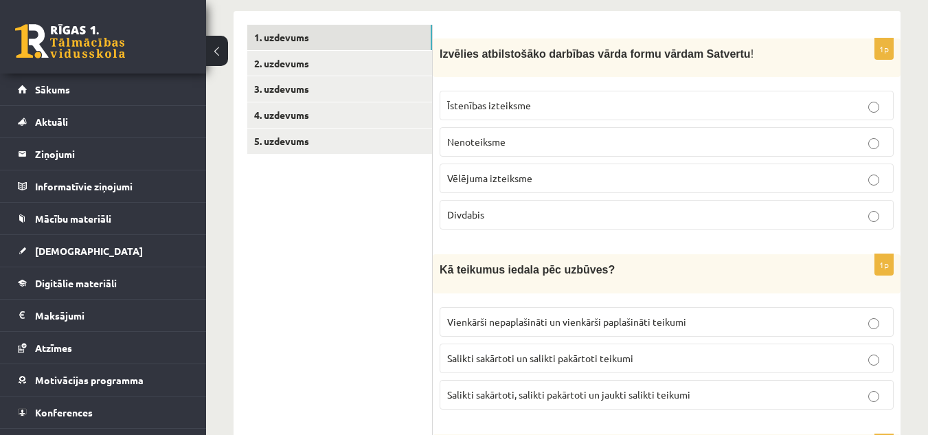
scroll to position [250, 0]
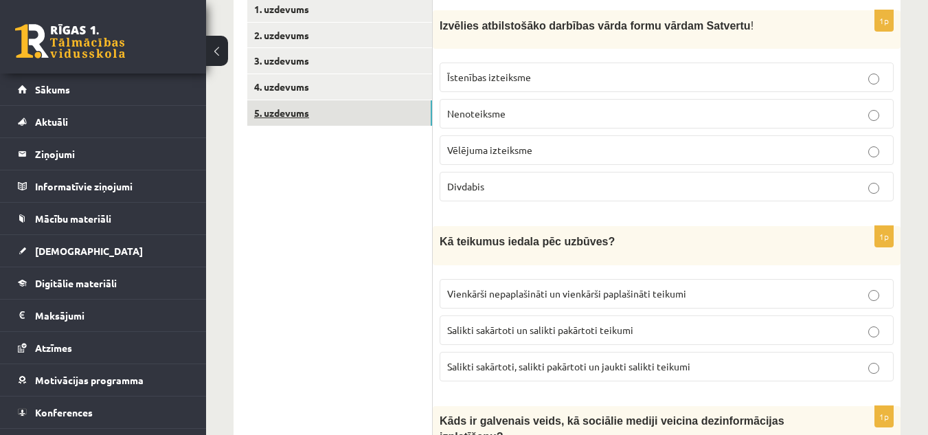
click at [298, 117] on link "5. uzdevums" at bounding box center [339, 112] width 185 height 25
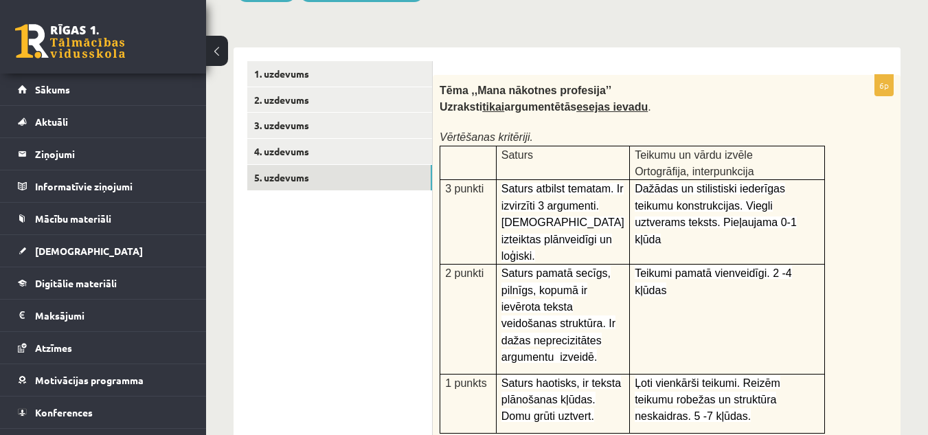
scroll to position [182, 0]
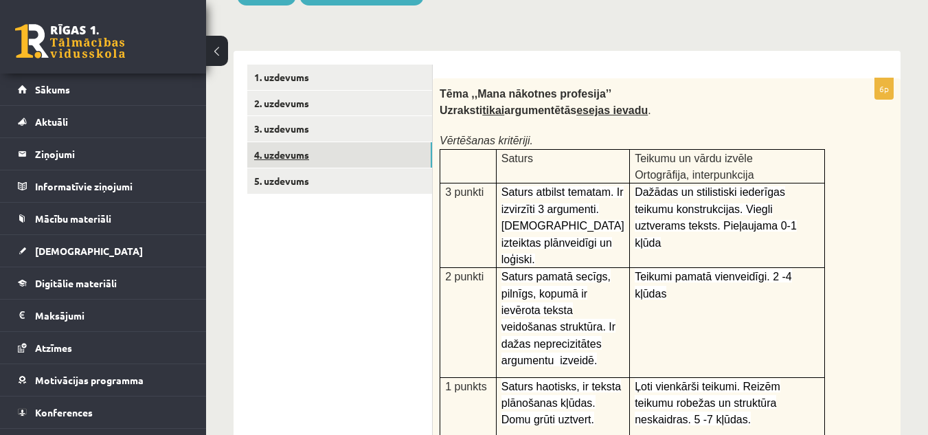
click at [321, 155] on link "4. uzdevums" at bounding box center [339, 154] width 185 height 25
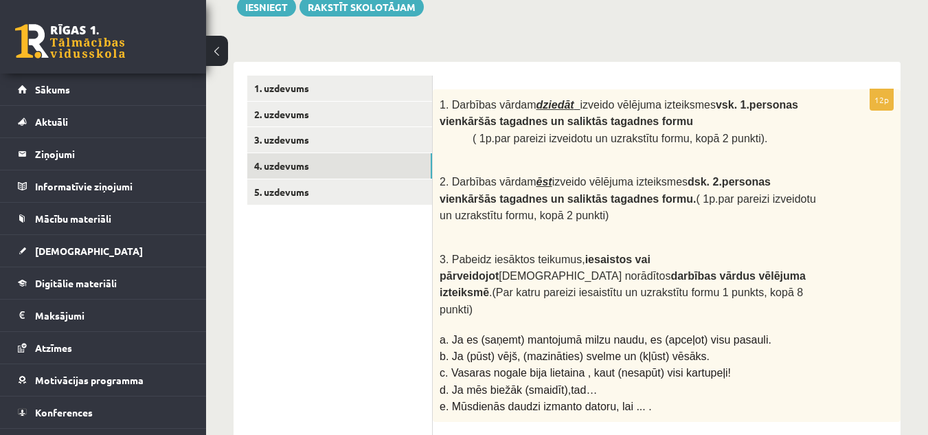
scroll to position [134, 0]
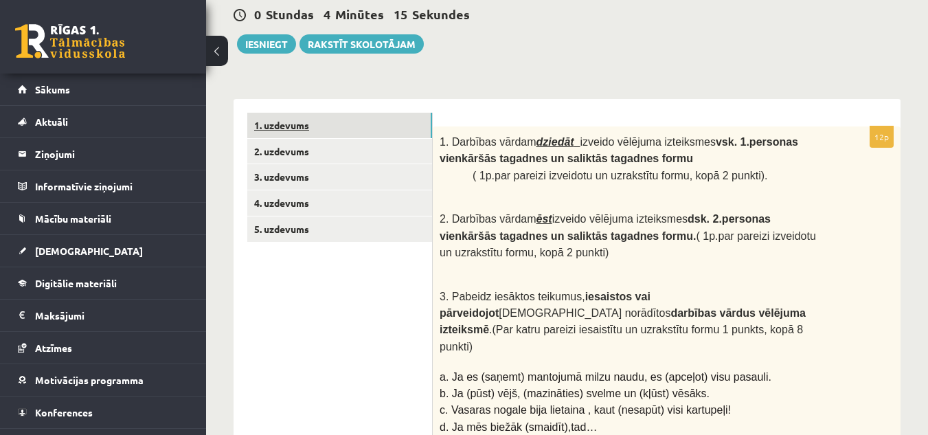
click at [324, 126] on link "1. uzdevums" at bounding box center [339, 125] width 185 height 25
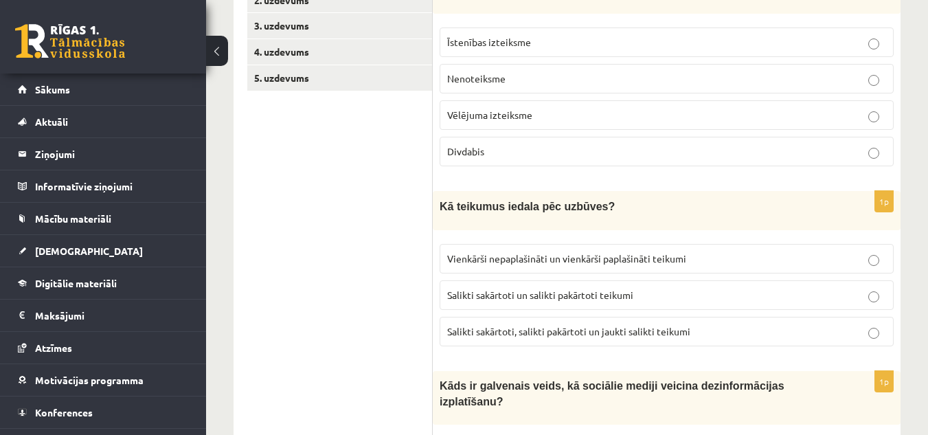
scroll to position [299, 0]
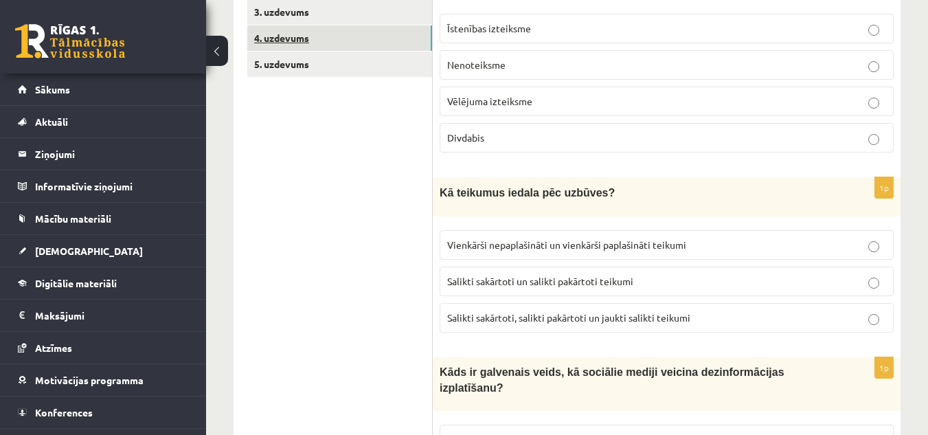
click at [291, 41] on link "4. uzdevums" at bounding box center [339, 37] width 185 height 25
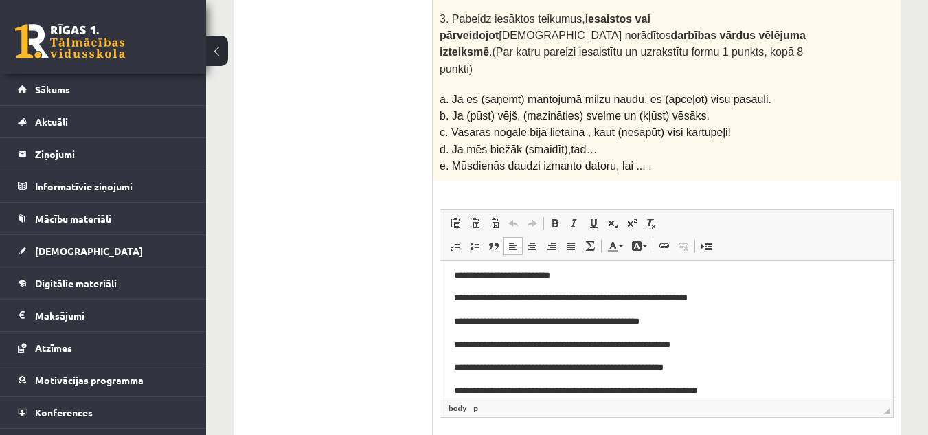
scroll to position [34, 0]
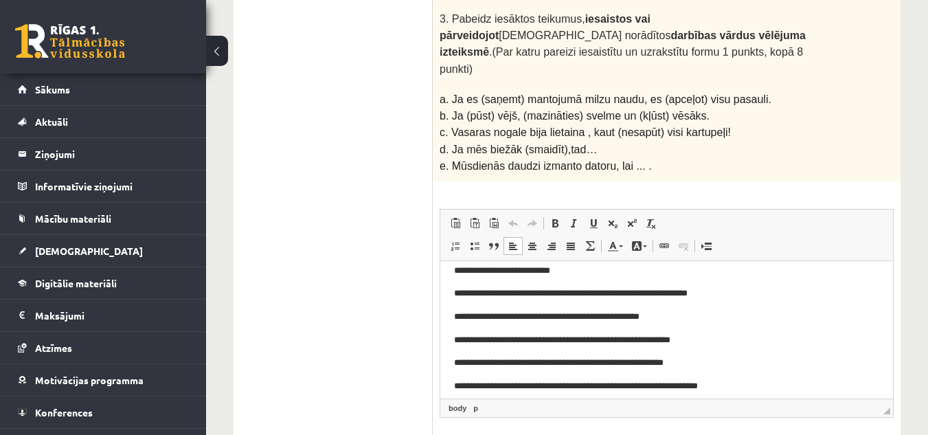
click at [496, 316] on p "**********" at bounding box center [661, 316] width 415 height 14
click at [561, 316] on p "**********" at bounding box center [661, 316] width 415 height 14
click at [625, 313] on p "**********" at bounding box center [661, 316] width 415 height 14
click at [577, 340] on p "**********" at bounding box center [661, 340] width 415 height 14
click at [695, 338] on p "**********" at bounding box center [661, 340] width 415 height 14
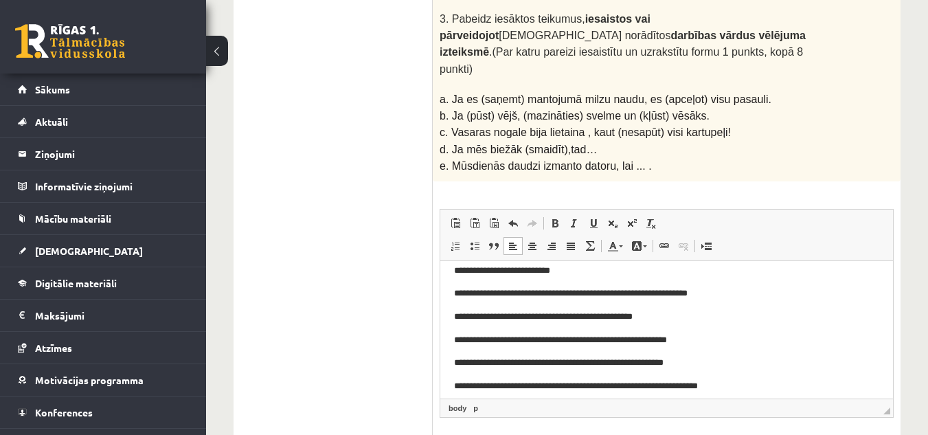
click at [561, 362] on p "**********" at bounding box center [661, 362] width 415 height 14
click at [695, 363] on p "**********" at bounding box center [661, 362] width 415 height 14
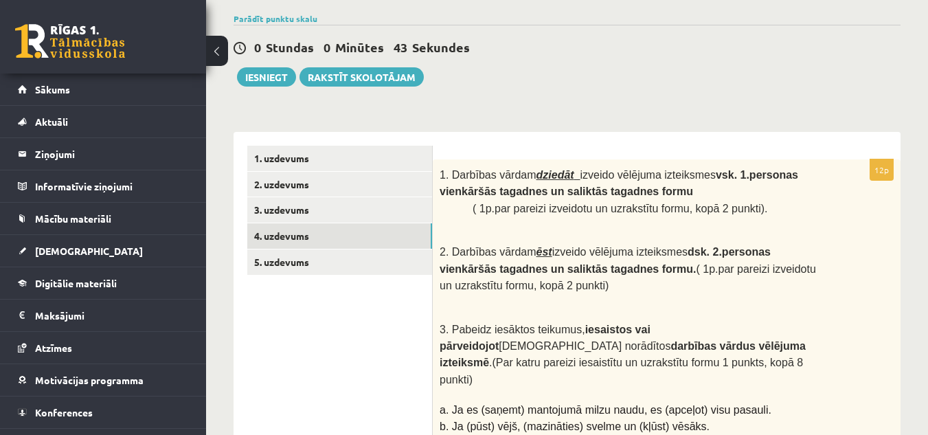
scroll to position [93, 0]
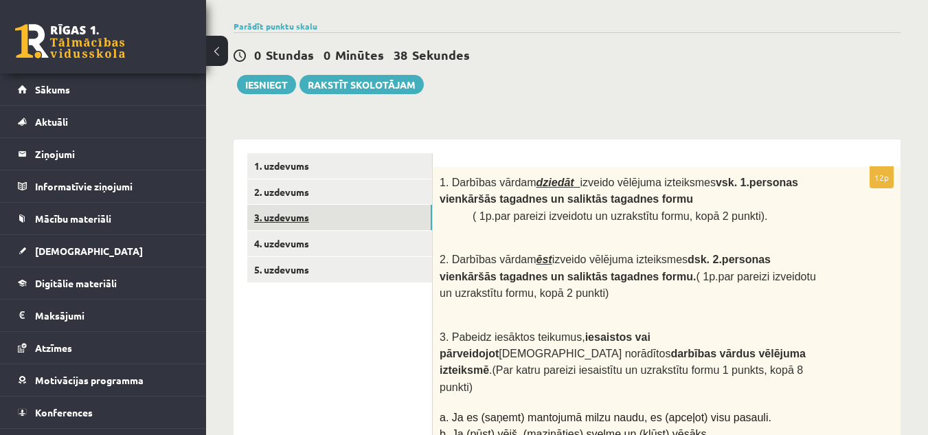
click at [297, 224] on link "3. uzdevums" at bounding box center [339, 217] width 185 height 25
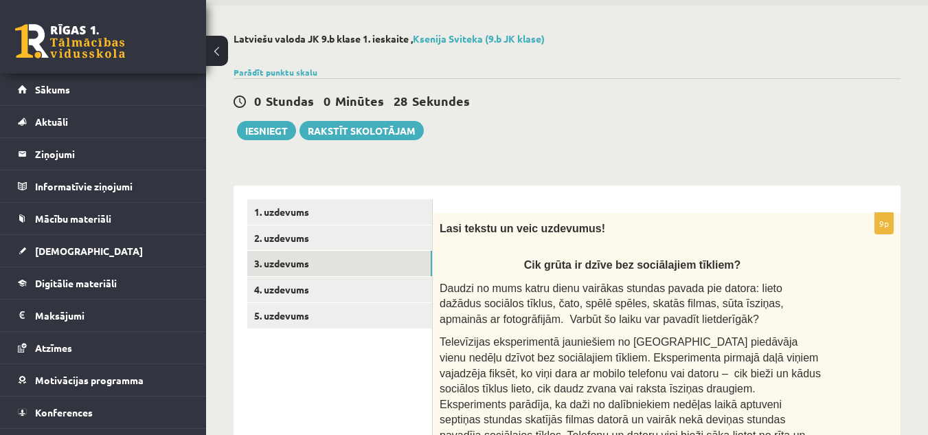
scroll to position [0, 0]
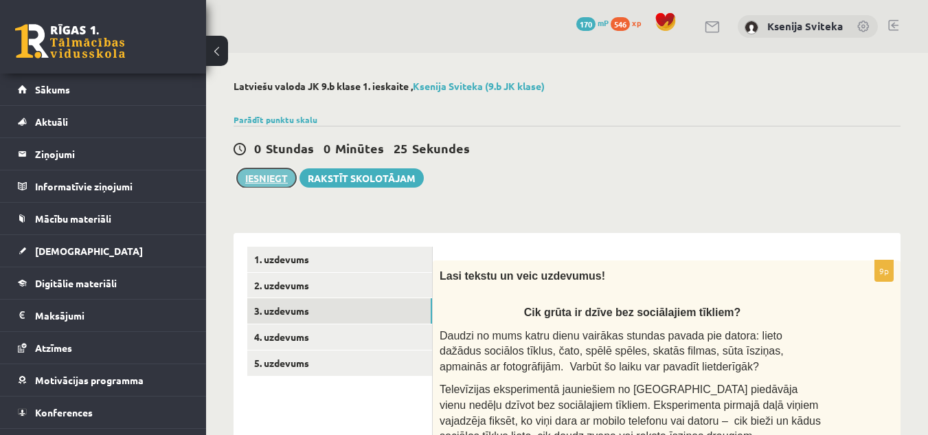
click at [262, 177] on button "Iesniegt" at bounding box center [266, 177] width 59 height 19
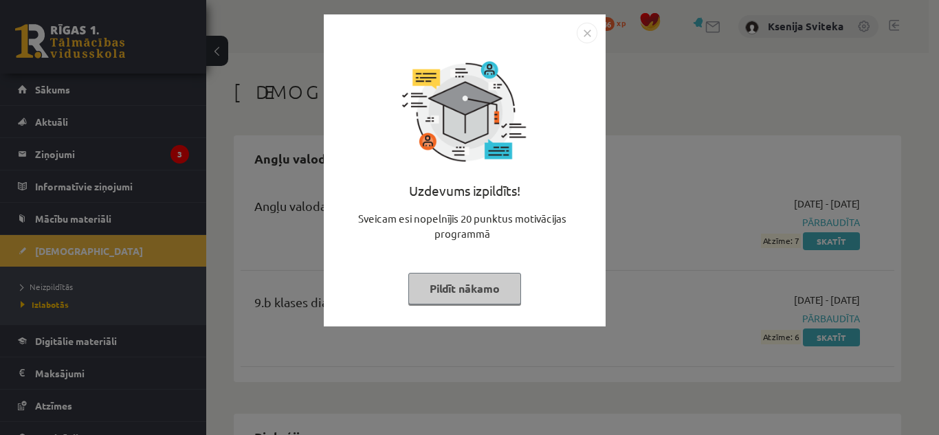
click at [586, 31] on img "Close" at bounding box center [587, 33] width 21 height 21
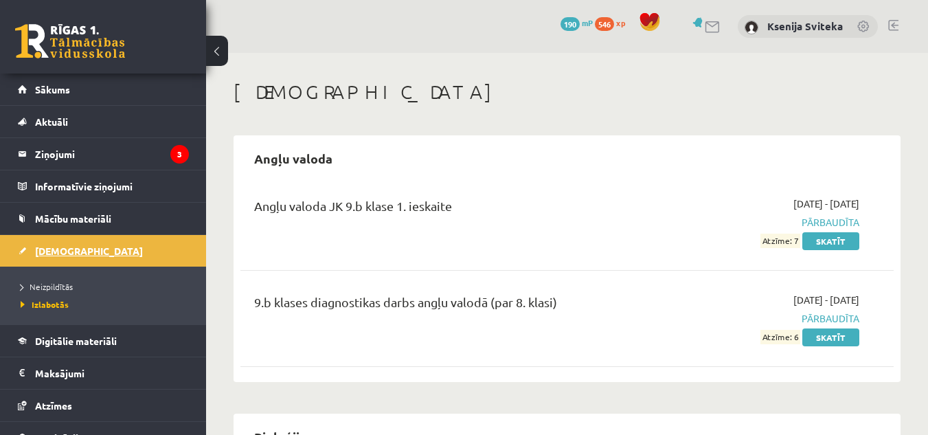
click at [56, 255] on span "[DEMOGRAPHIC_DATA]" at bounding box center [89, 251] width 108 height 12
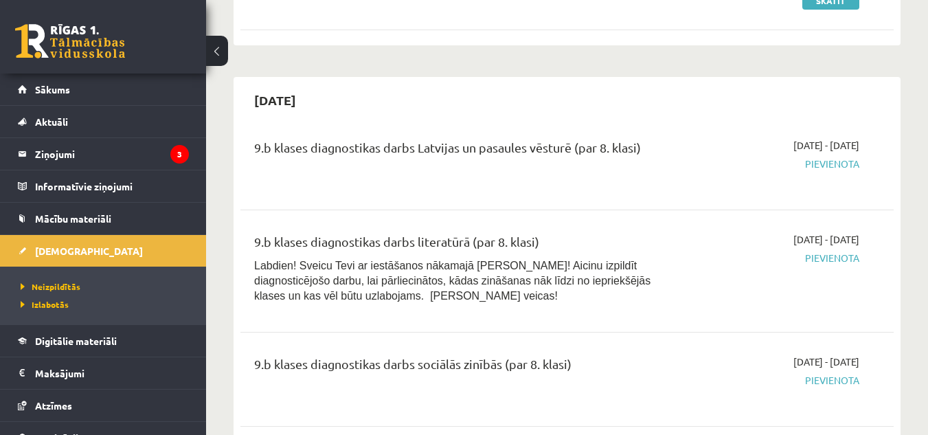
scroll to position [484, 0]
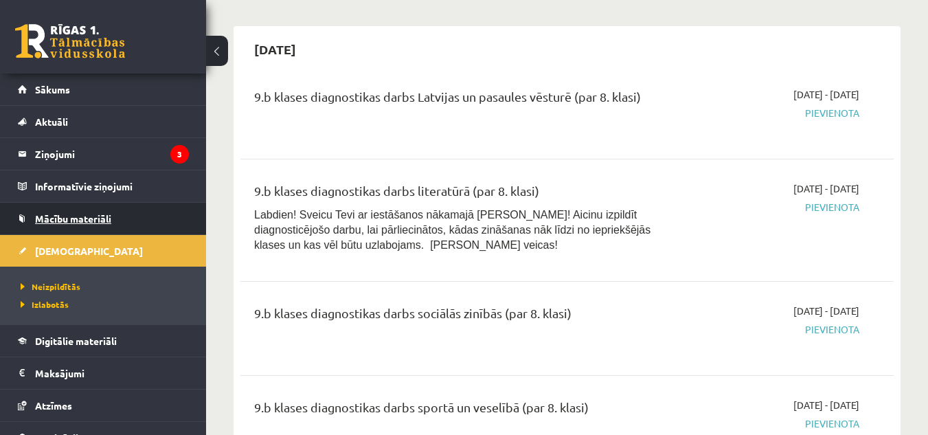
click at [85, 222] on span "Mācību materiāli" at bounding box center [73, 218] width 76 height 12
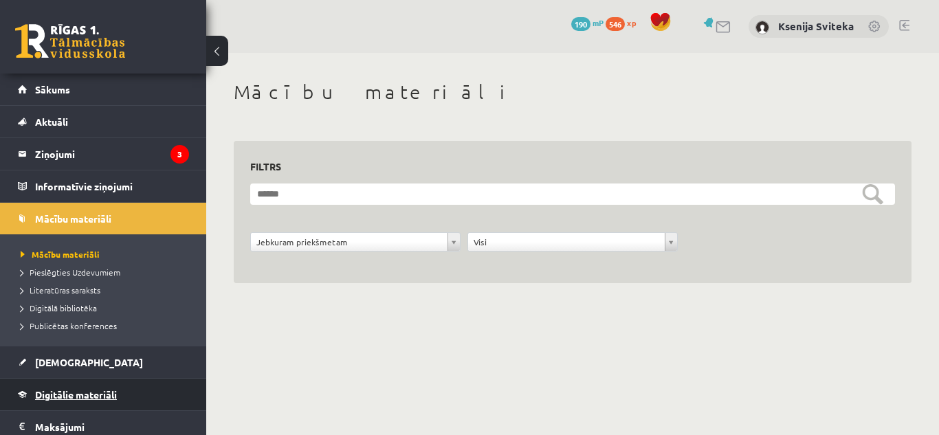
click at [81, 399] on span "Digitālie materiāli" at bounding box center [76, 394] width 82 height 12
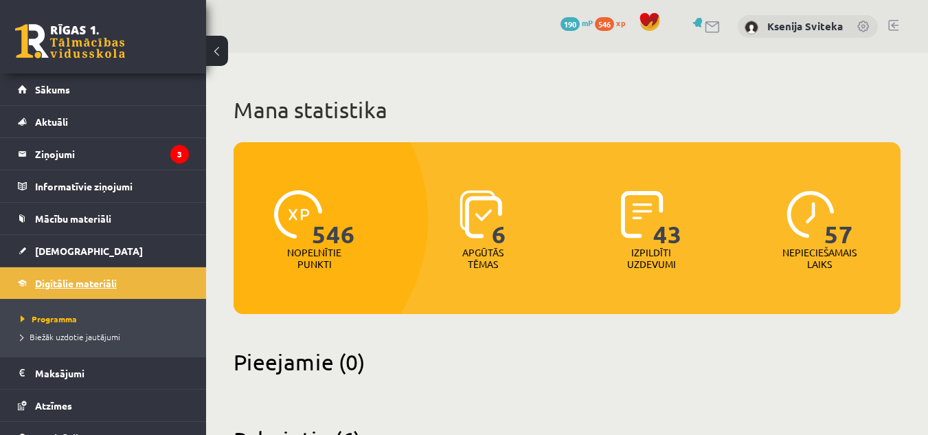
click at [87, 280] on span "Digitālie materiāli" at bounding box center [76, 283] width 82 height 12
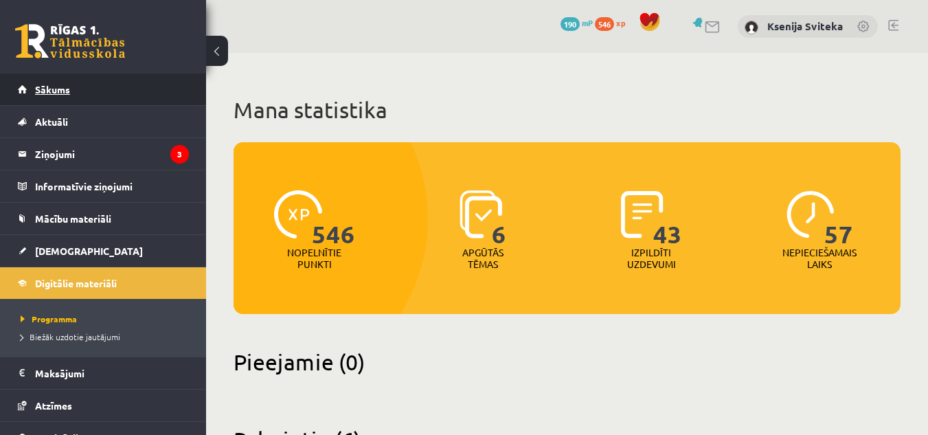
click at [65, 90] on span "Sākums" at bounding box center [52, 89] width 35 height 12
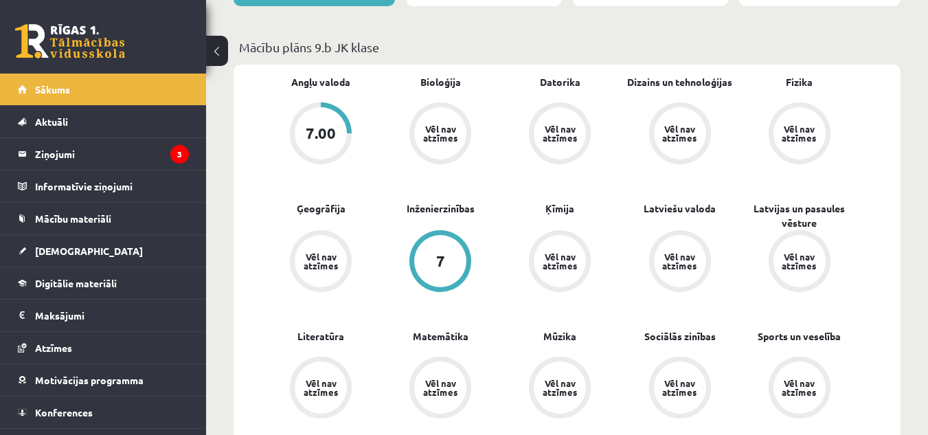
scroll to position [368, 0]
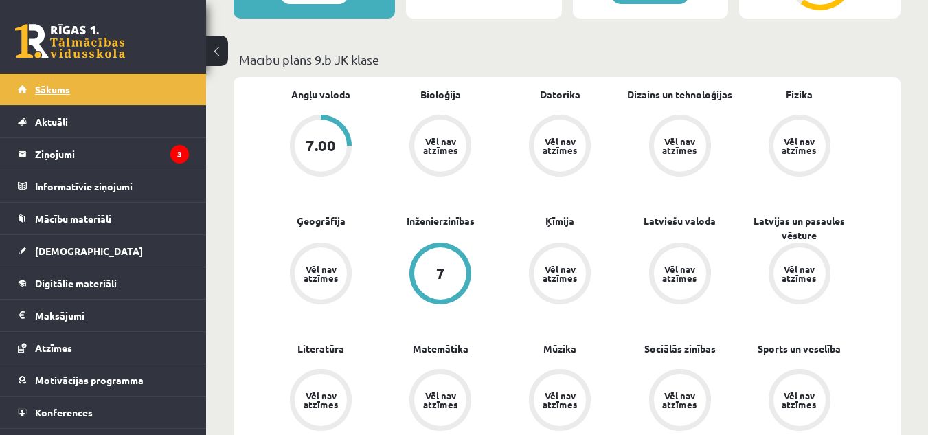
click at [52, 89] on span "Sākums" at bounding box center [52, 89] width 35 height 12
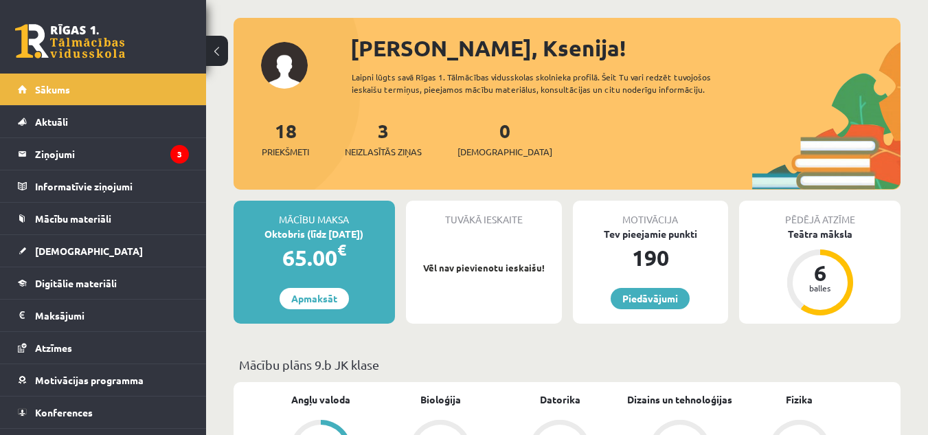
scroll to position [49, 0]
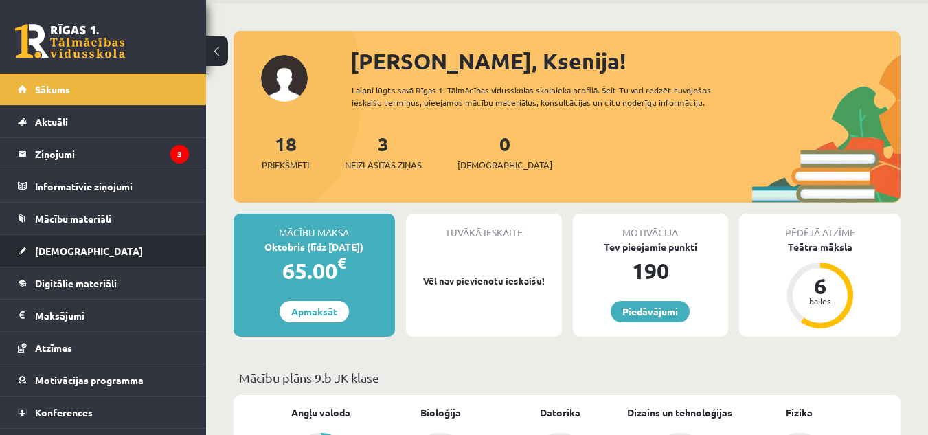
click at [70, 248] on span "[DEMOGRAPHIC_DATA]" at bounding box center [89, 251] width 108 height 12
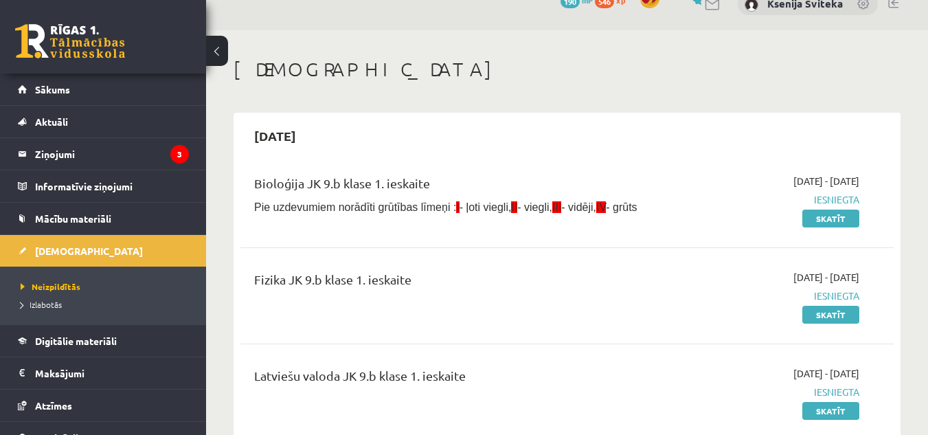
scroll to position [22, 0]
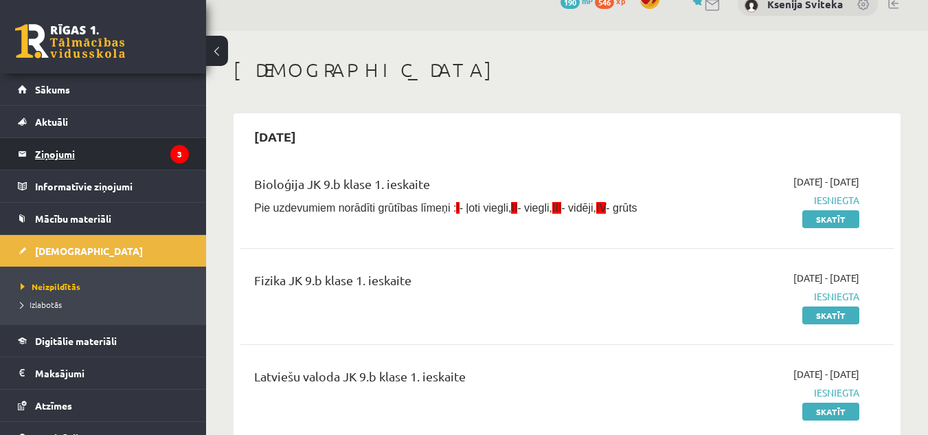
click at [52, 152] on legend "Ziņojumi 3" at bounding box center [112, 154] width 154 height 32
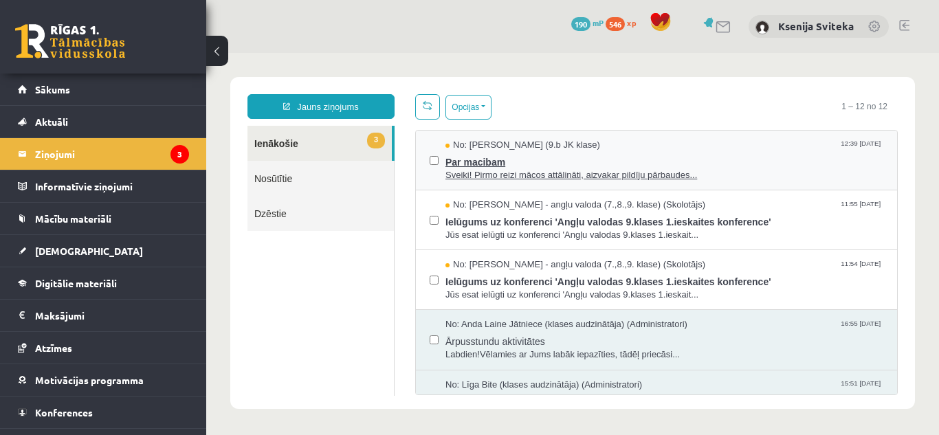
click at [621, 172] on span "Sveiki! Pirmo reizi mācos attālināti, aizvakar pildīju pārbaudes..." at bounding box center [664, 175] width 438 height 13
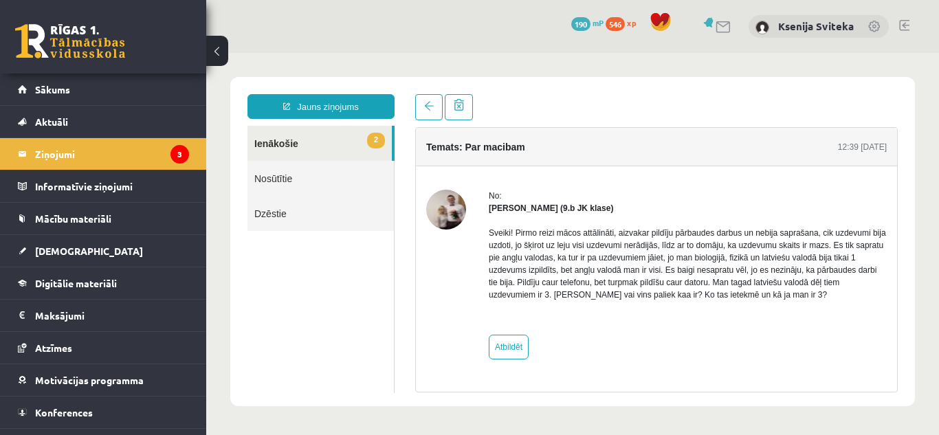
click at [278, 146] on link "2 Ienākošie" at bounding box center [319, 143] width 144 height 35
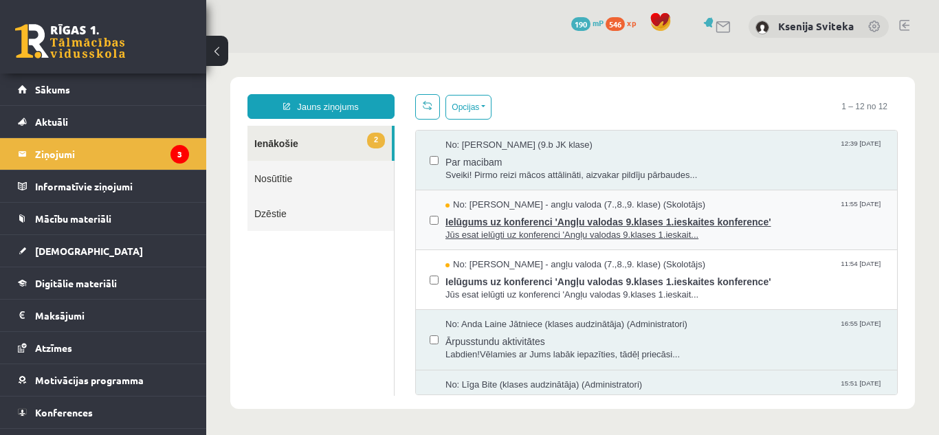
click at [634, 218] on span "Ielūgums uz konferenci 'Angļu valodas 9.klases 1.ieskaites konference'" at bounding box center [664, 220] width 438 height 17
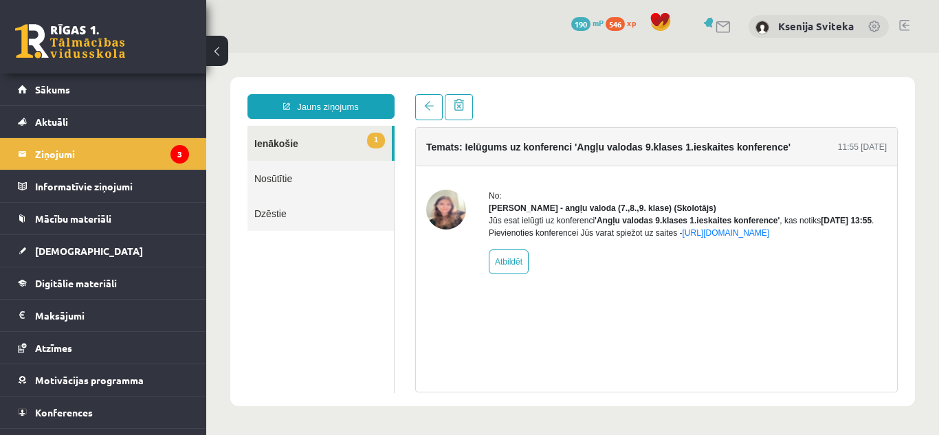
click at [277, 145] on link "1 Ienākošie" at bounding box center [319, 143] width 144 height 35
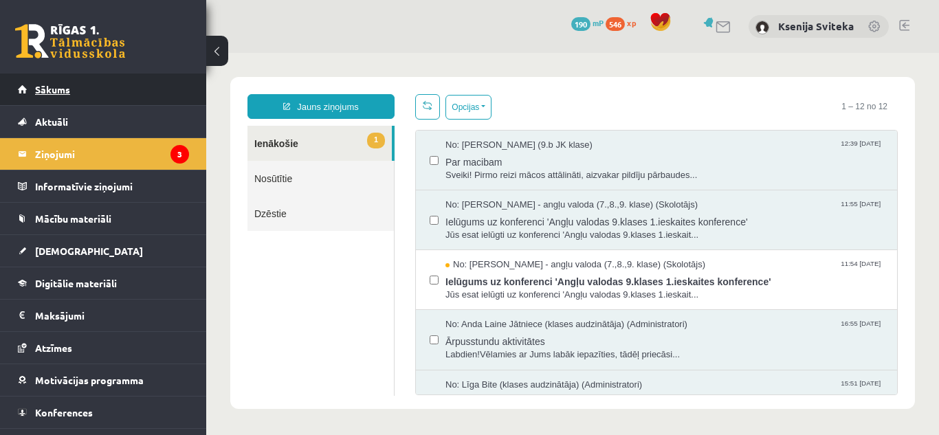
click at [52, 95] on link "Sākums" at bounding box center [103, 90] width 171 height 32
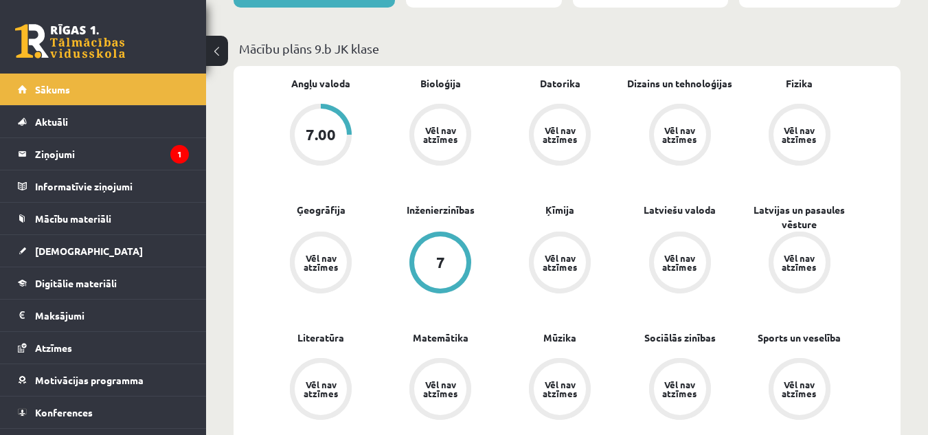
scroll to position [379, 0]
click at [33, 217] on link "Mācību materiāli" at bounding box center [103, 219] width 171 height 32
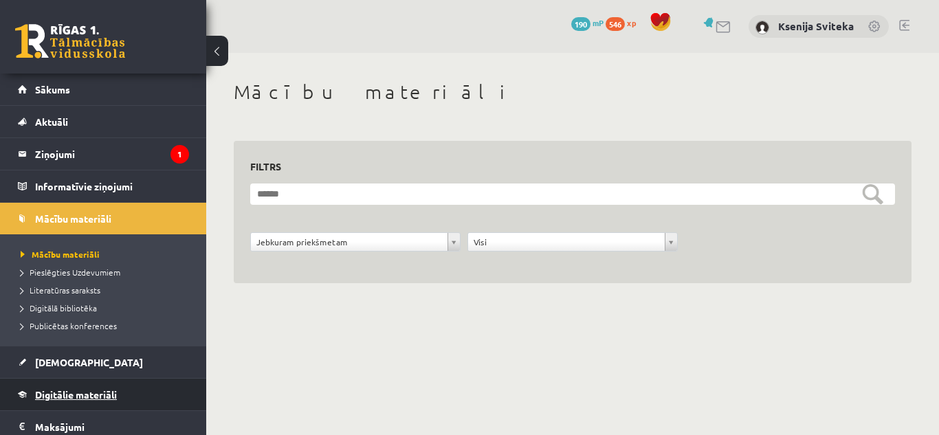
click at [78, 388] on link "Digitālie materiāli" at bounding box center [103, 395] width 171 height 32
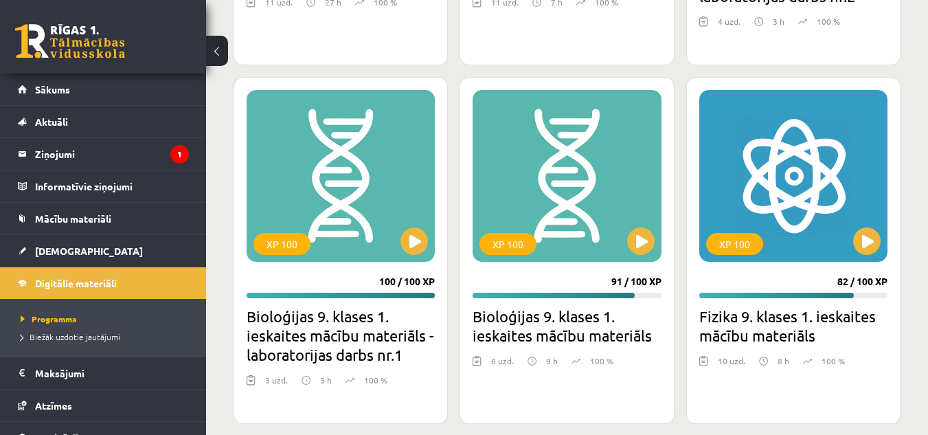
scroll to position [768, 0]
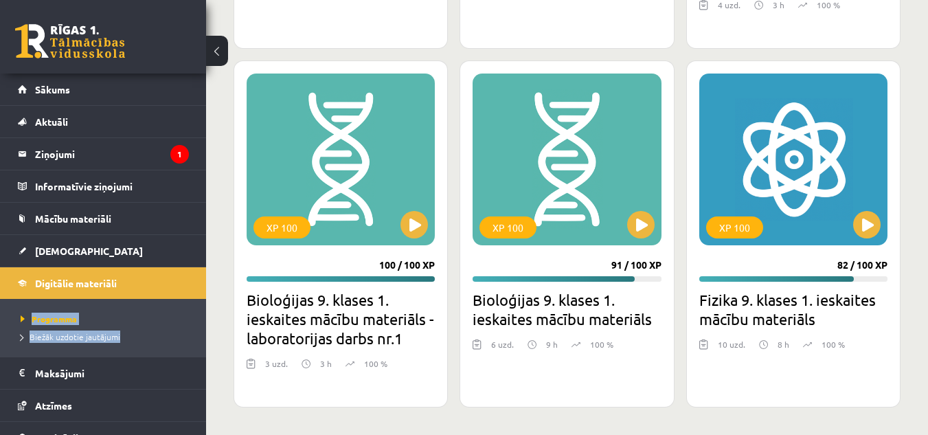
drag, startPoint x: 195, startPoint y: 297, endPoint x: 197, endPoint y: 341, distance: 44.0
click at [197, 341] on div "Ksenija Sviteka Sākums Aktuāli Kā mācīties eSKOLĀ Kontakti Normatīvie akti Onli…" at bounding box center [103, 254] width 206 height 361
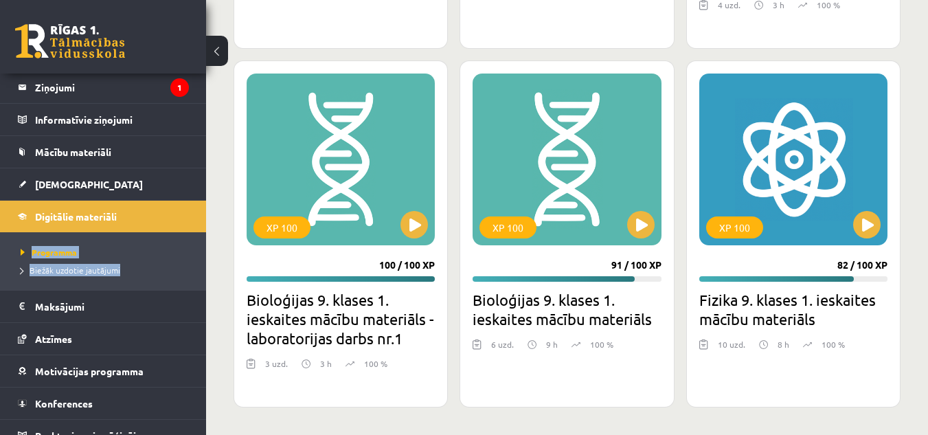
scroll to position [83, 0]
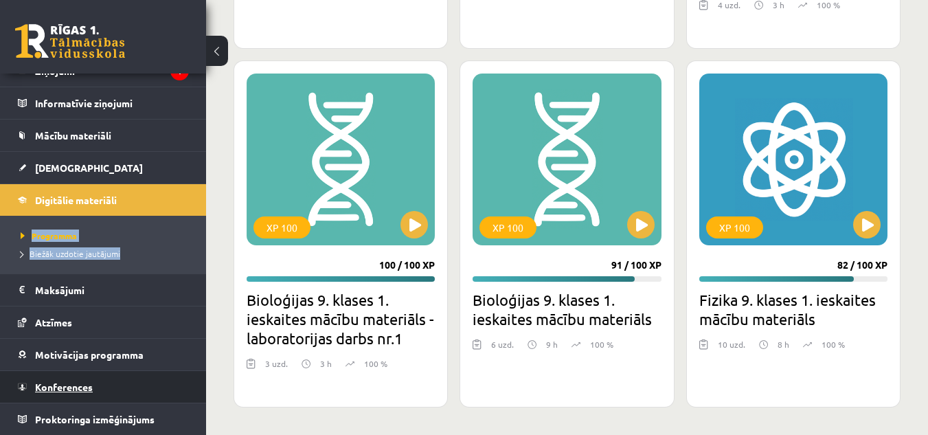
click at [83, 377] on link "Konferences" at bounding box center [103, 387] width 171 height 32
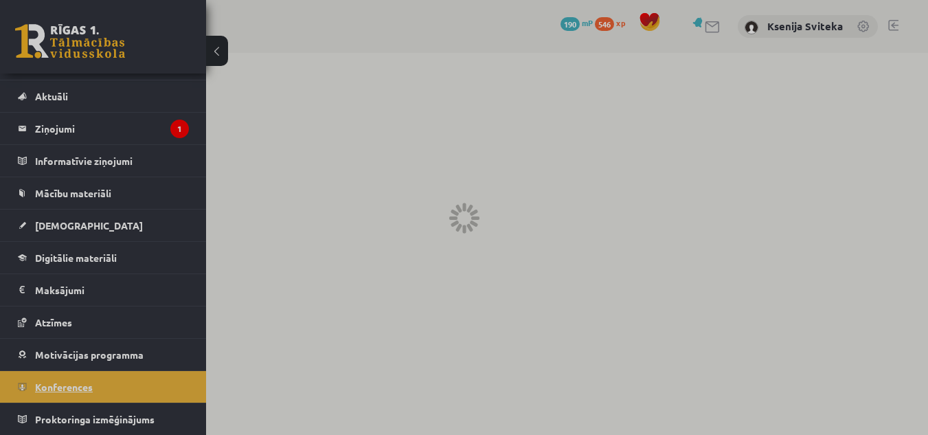
scroll to position [25, 0]
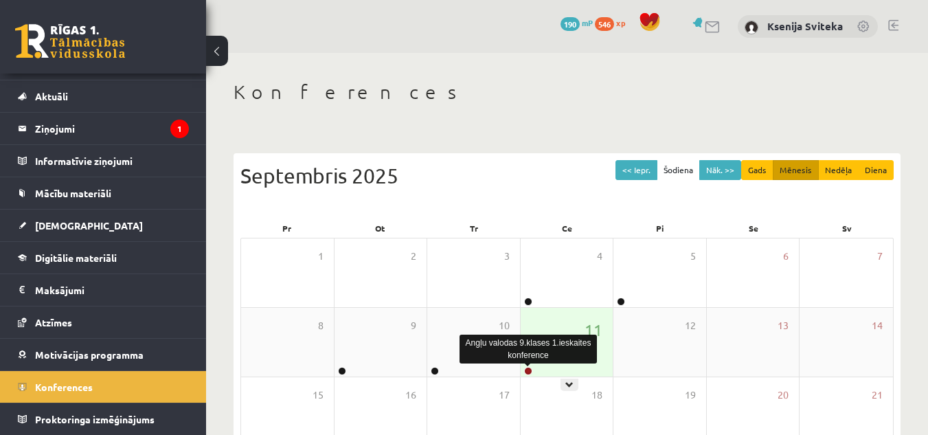
click at [536, 362] on div "Angļu valodas 9.klases 1.ieskaites konference" at bounding box center [528, 349] width 137 height 29
click at [526, 370] on link at bounding box center [528, 371] width 8 height 8
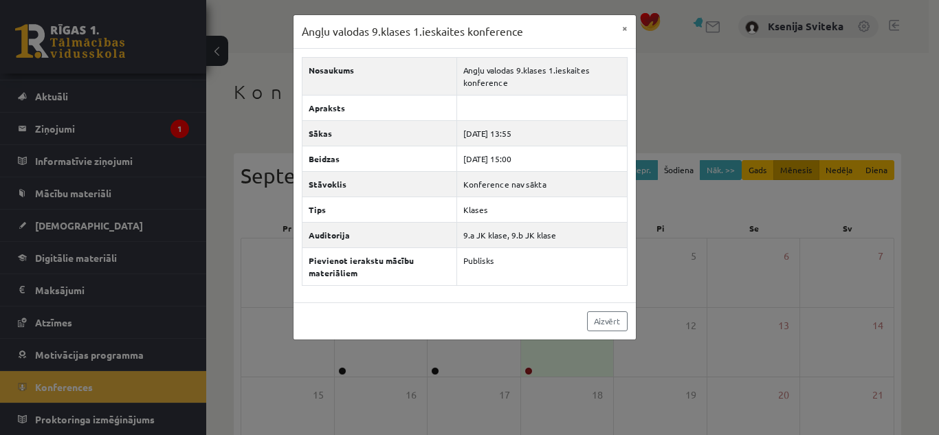
click at [526, 371] on div "Angļu valodas 9.klases 1.ieskaites konference × Nosaukums Angļu valodas 9.klase…" at bounding box center [469, 217] width 939 height 435
click at [626, 25] on button "×" at bounding box center [625, 28] width 22 height 26
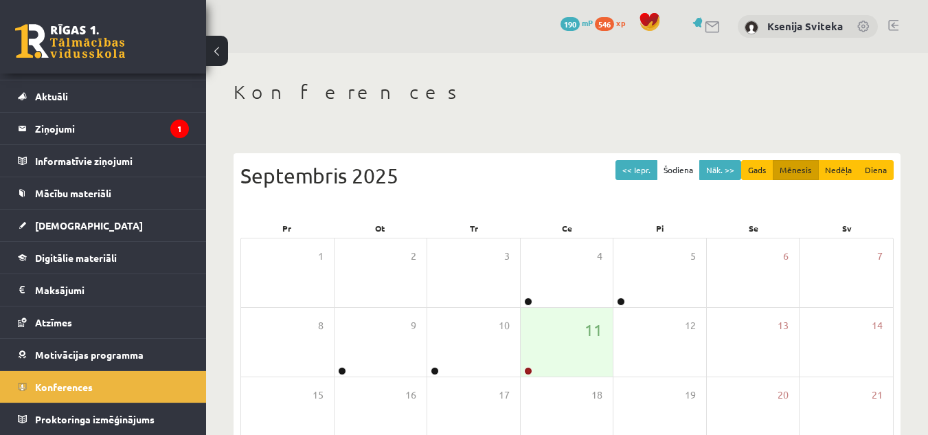
click at [571, 72] on div "Konferences << Iepr. Šodiena Nāk. >> Gads Mēnesis Nedēļa Diena [DATE] Pr Ot Tr …" at bounding box center [567, 354] width 722 height 603
click at [56, 227] on span "[DEMOGRAPHIC_DATA]" at bounding box center [89, 225] width 108 height 12
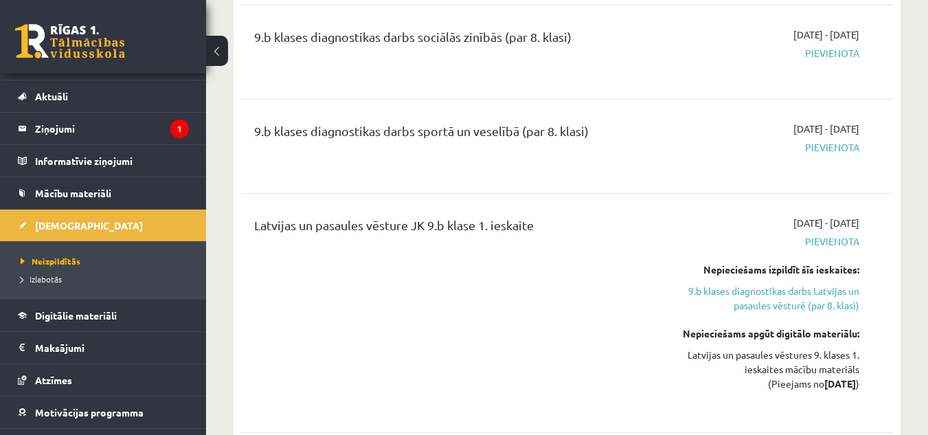
scroll to position [756, 0]
